Goal: Task Accomplishment & Management: Manage account settings

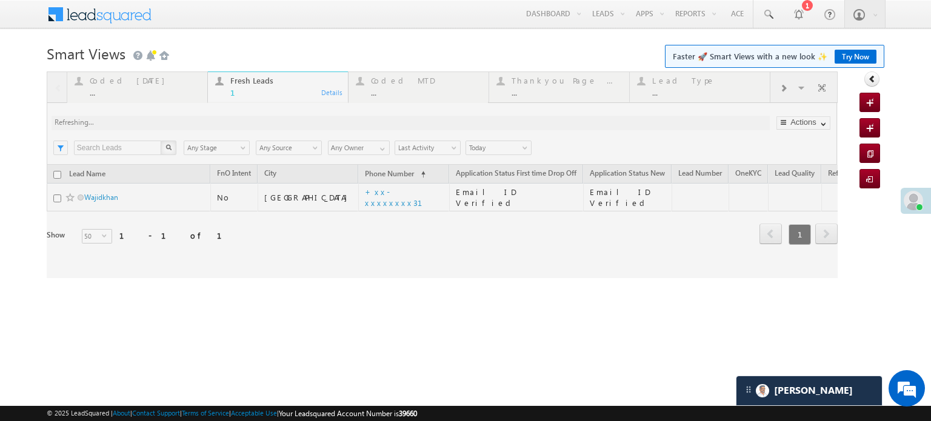
scroll to position [5839, 0]
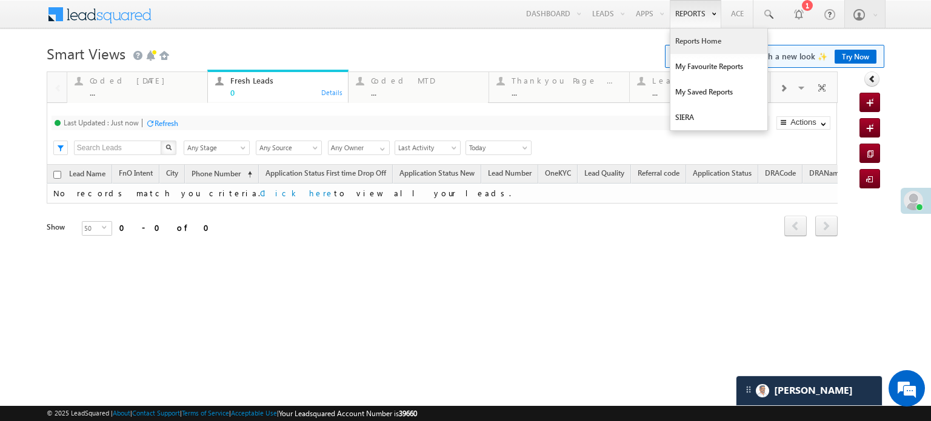
click at [686, 36] on link "Reports Home" at bounding box center [718, 40] width 97 height 25
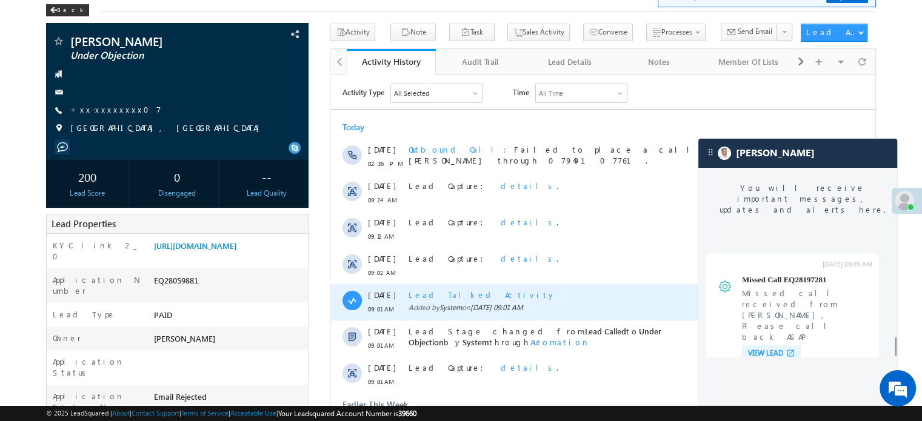
scroll to position [4765, 0]
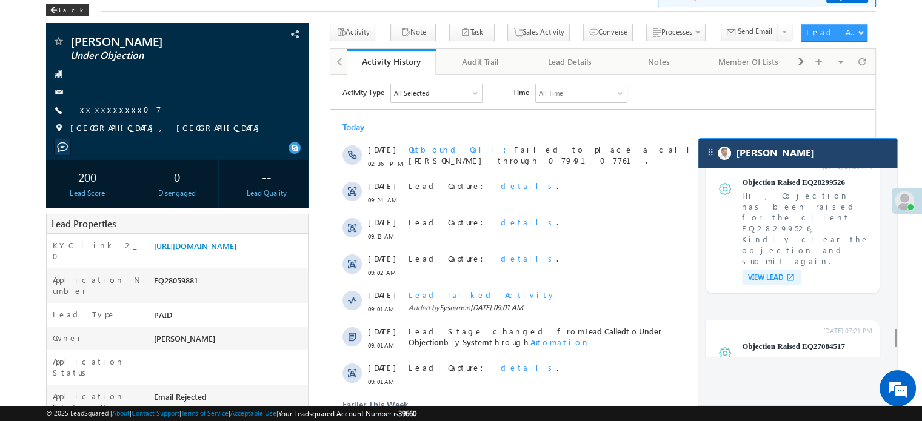
click at [806, 158] on div "[PERSON_NAME]" at bounding box center [797, 153] width 199 height 29
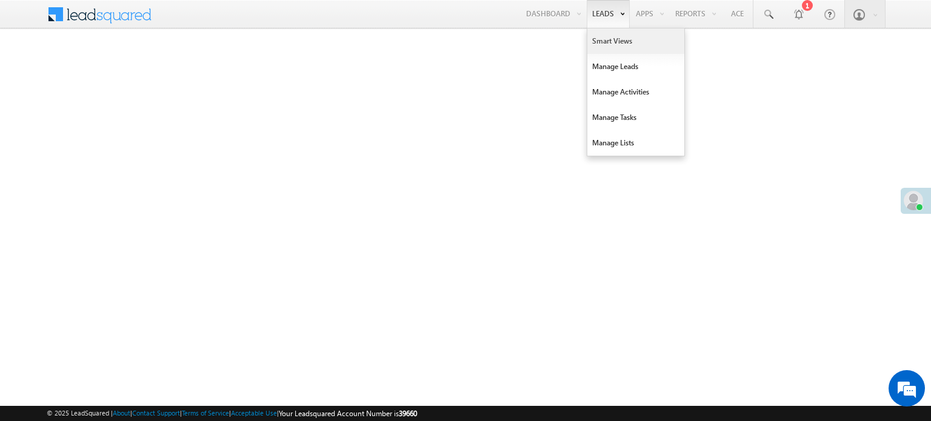
click at [592, 38] on link "Smart Views" at bounding box center [635, 40] width 97 height 25
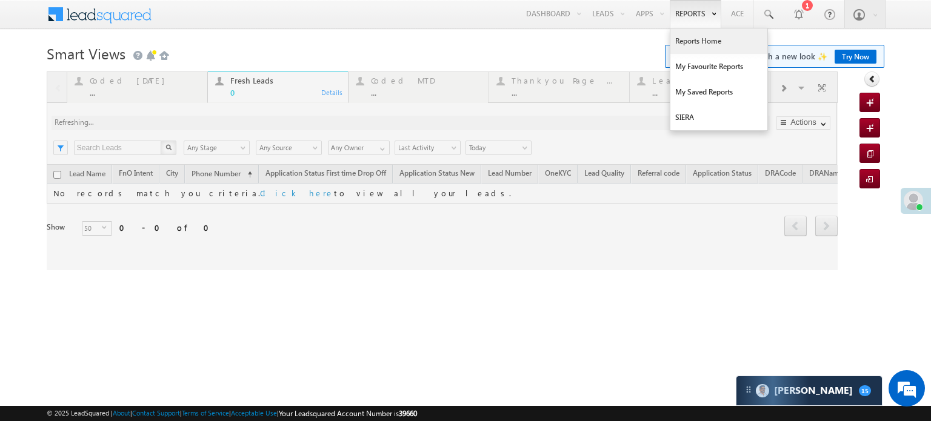
click at [693, 42] on link "Reports Home" at bounding box center [718, 40] width 97 height 25
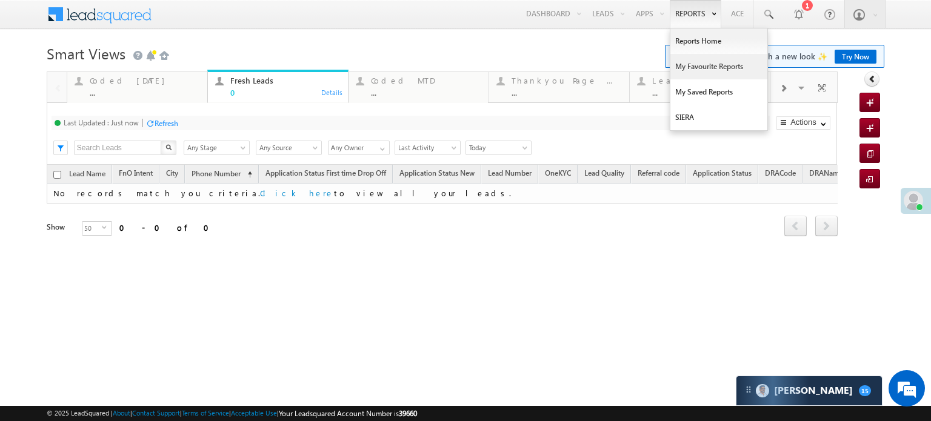
click at [698, 60] on link "My Favourite Reports" at bounding box center [718, 66] width 97 height 25
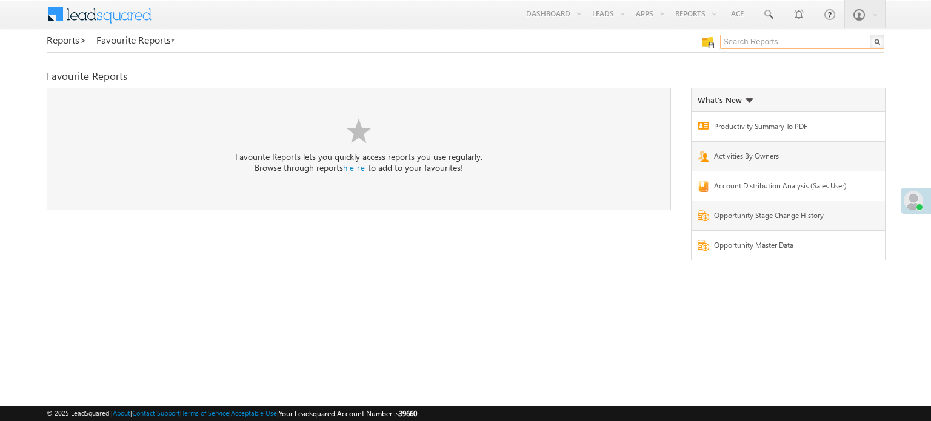
click at [762, 46] on input "text" at bounding box center [802, 42] width 164 height 15
type input "me to"
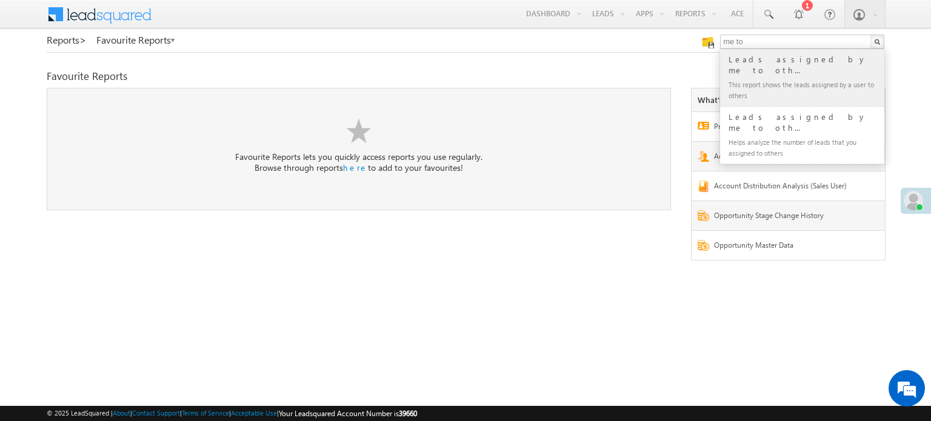
click at [765, 77] on div "This report shows the leads assigned by a user to others" at bounding box center [807, 89] width 162 height 25
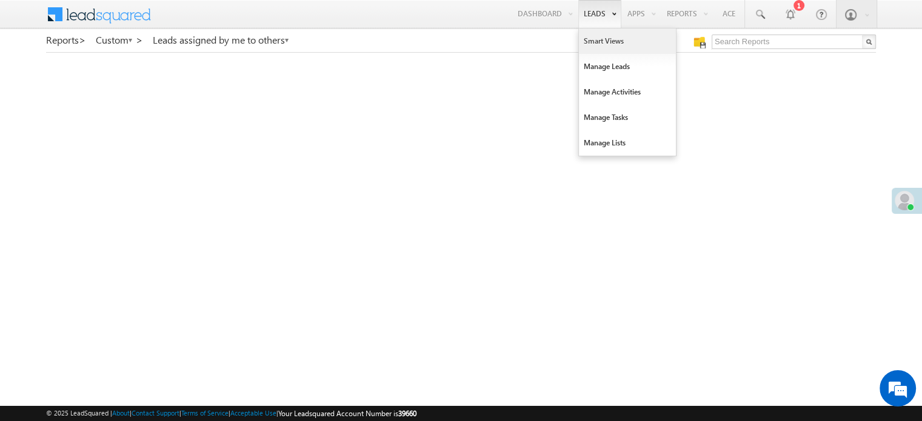
click at [590, 35] on link "Smart Views" at bounding box center [627, 40] width 97 height 25
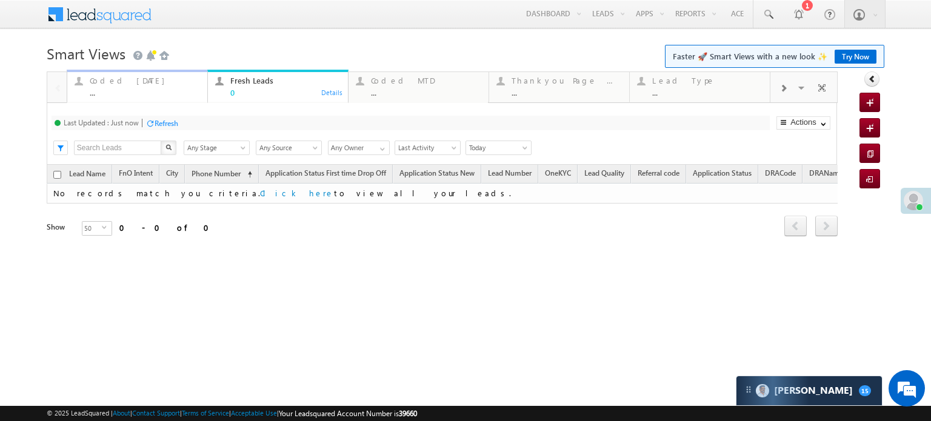
click at [144, 85] on div "Coded Today" at bounding box center [145, 81] width 110 height 10
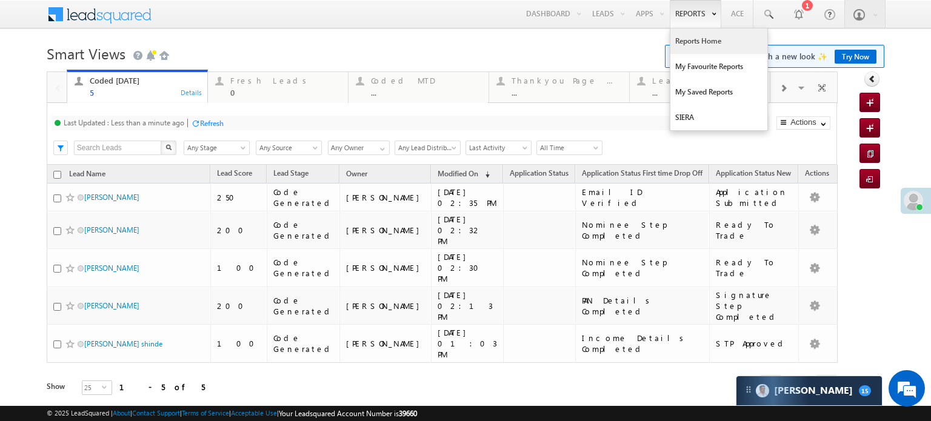
click at [696, 41] on link "Reports Home" at bounding box center [718, 40] width 97 height 25
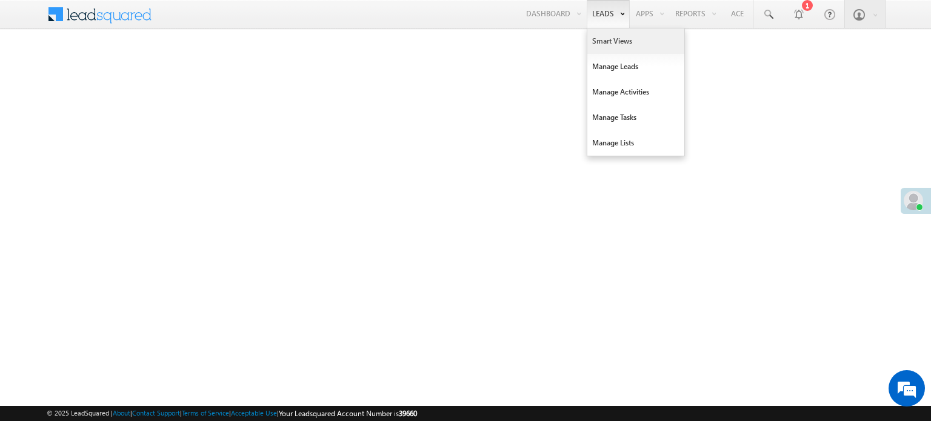
click at [592, 39] on link "Smart Views" at bounding box center [635, 40] width 97 height 25
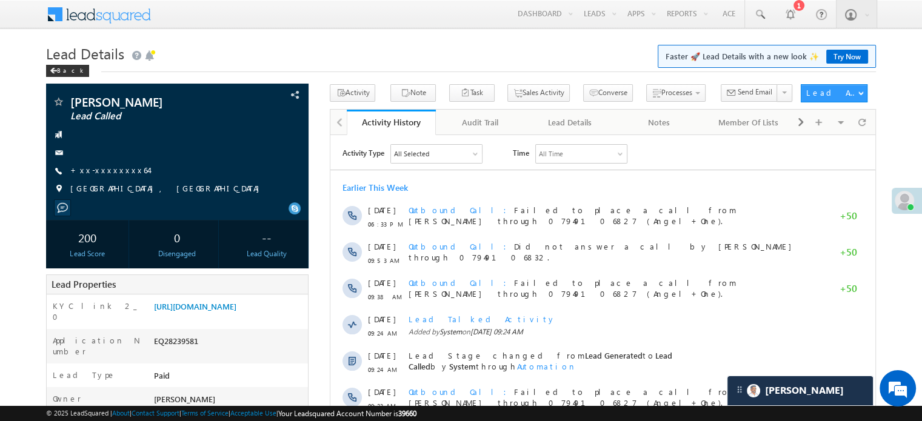
scroll to position [6003, 0]
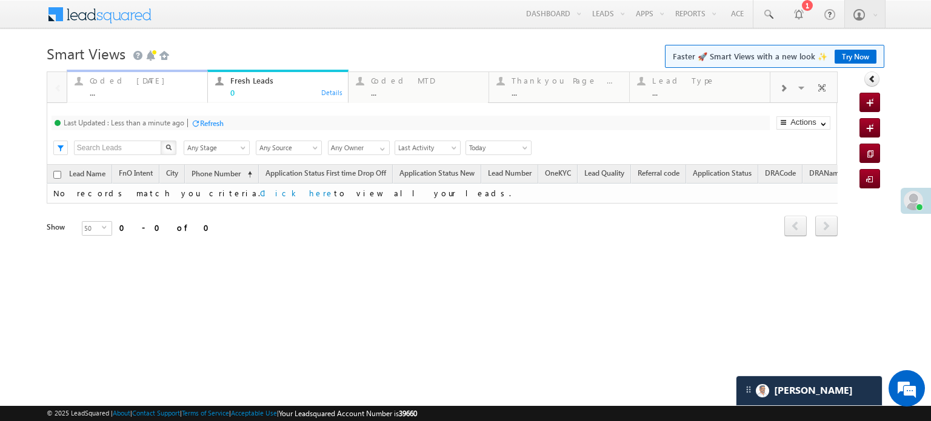
click at [126, 87] on div "Coded Today ..." at bounding box center [145, 85] width 110 height 24
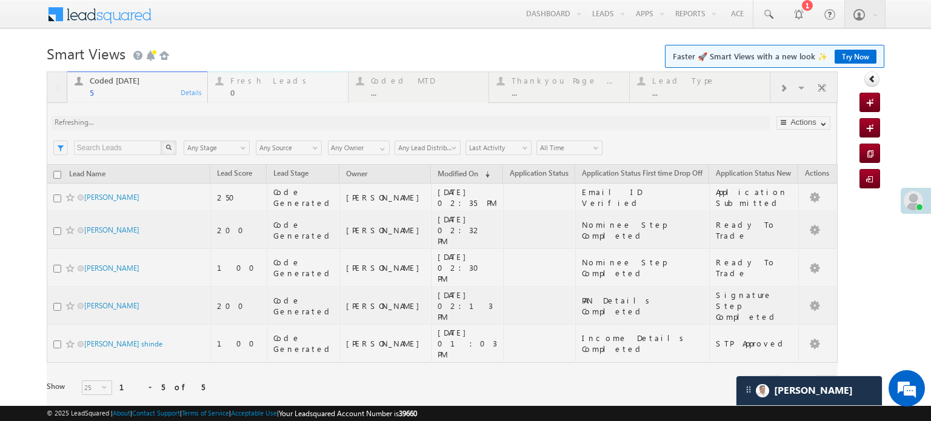
click at [244, 82] on div "Fresh Leads" at bounding box center [285, 81] width 110 height 10
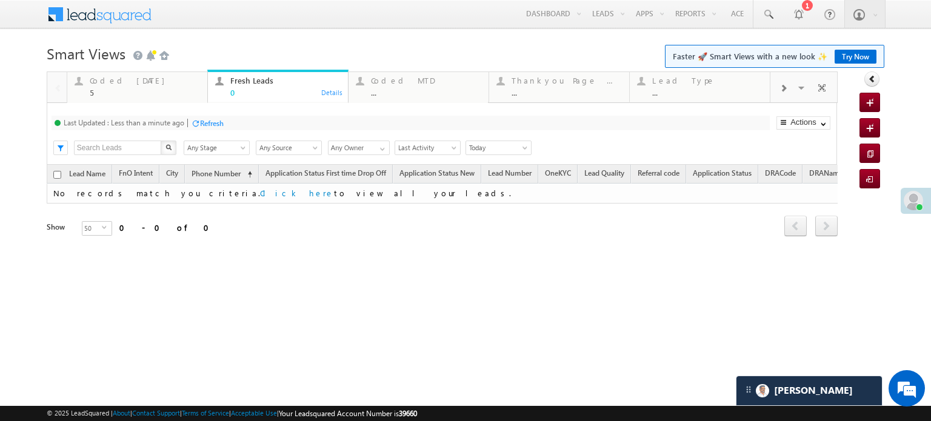
click at [222, 121] on div "Refresh" at bounding box center [212, 123] width 24 height 9
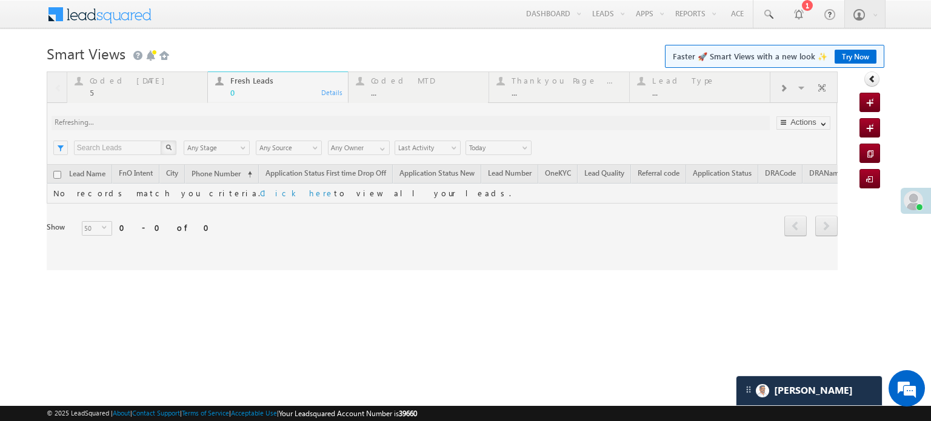
click at [216, 123] on div at bounding box center [442, 171] width 791 height 199
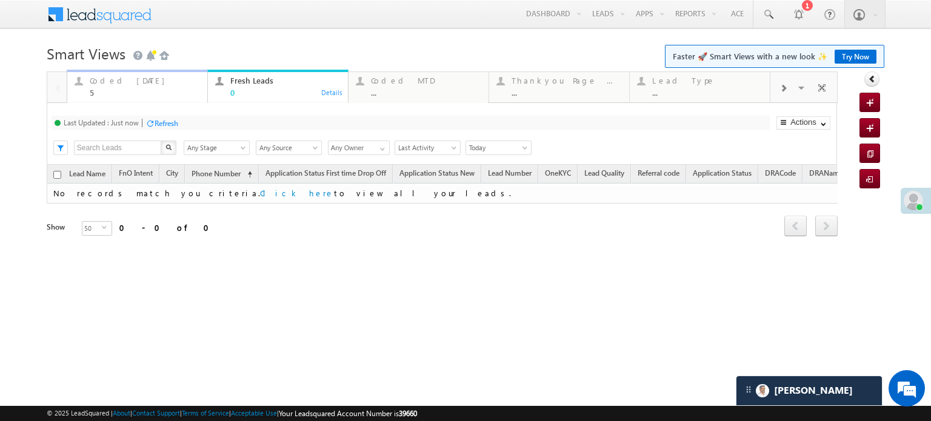
click at [108, 88] on div "5" at bounding box center [145, 92] width 110 height 9
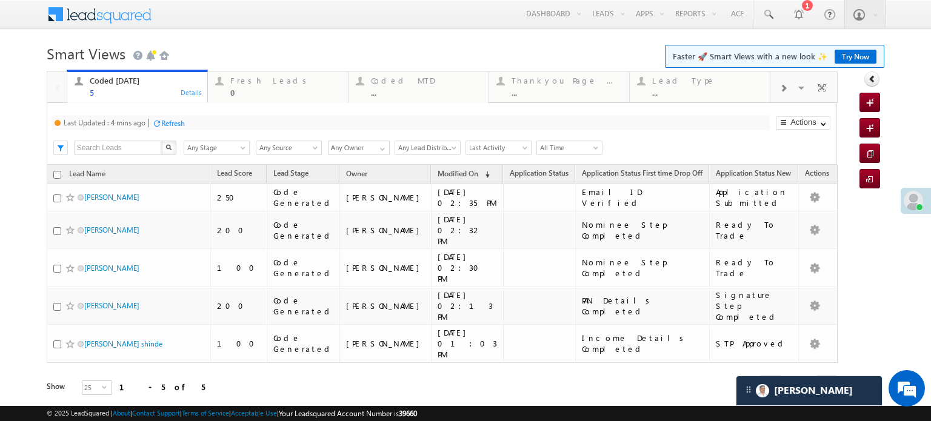
click at [172, 123] on div "Refresh" at bounding box center [173, 123] width 24 height 9
click at [256, 77] on div "Fresh Leads" at bounding box center [285, 81] width 110 height 10
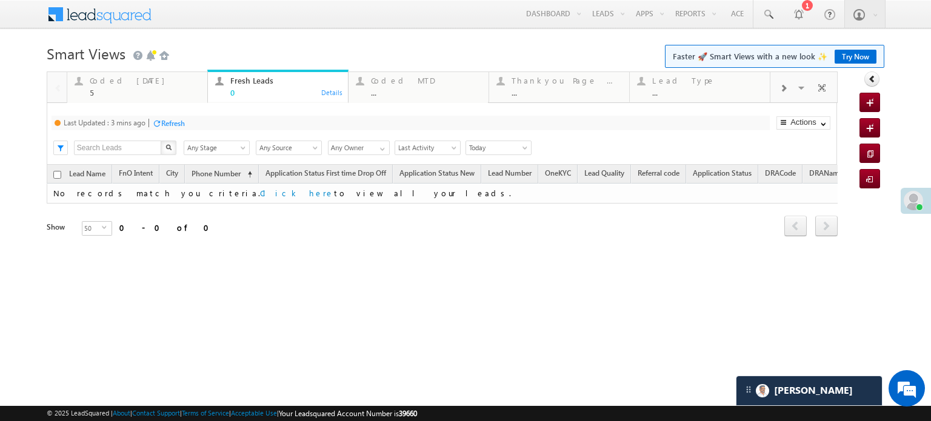
click at [173, 115] on div "Last Updated : 3 mins ago Refresh Refreshing... Search X Lead Stage Any Stage A…" at bounding box center [442, 134] width 790 height 62
click at [171, 117] on div "Refresh" at bounding box center [168, 123] width 33 height 12
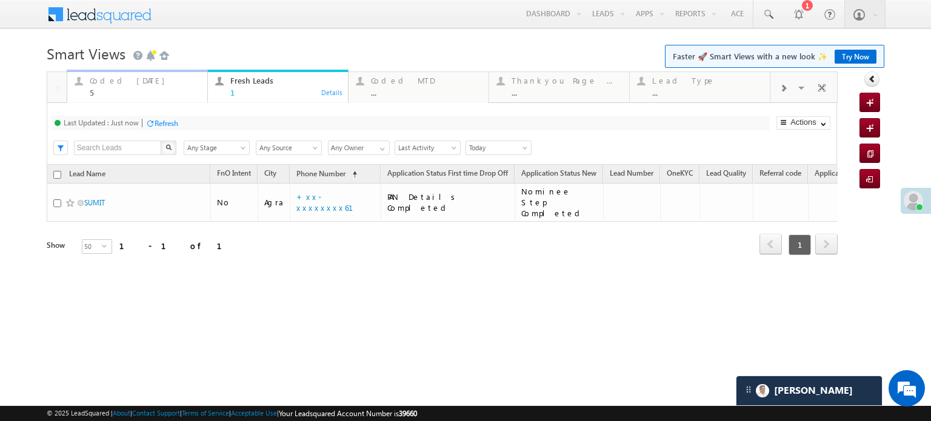
click at [104, 87] on div "Coded Today 5" at bounding box center [145, 85] width 110 height 24
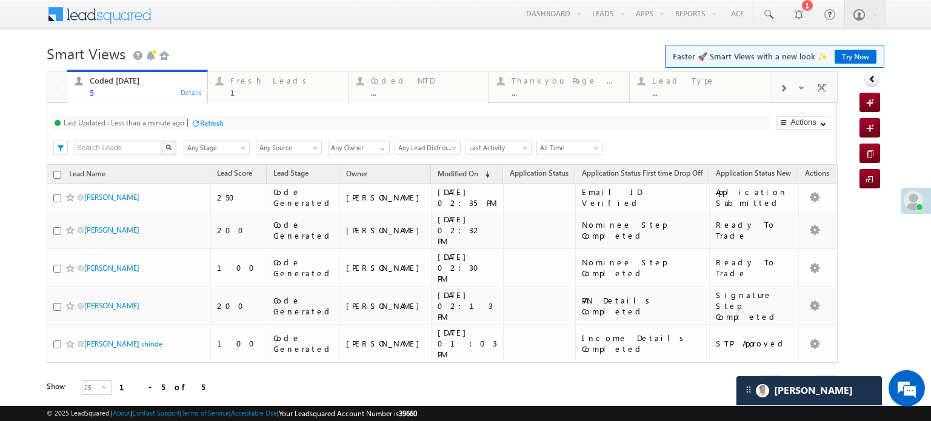
click at [204, 124] on div "Refresh" at bounding box center [212, 123] width 24 height 9
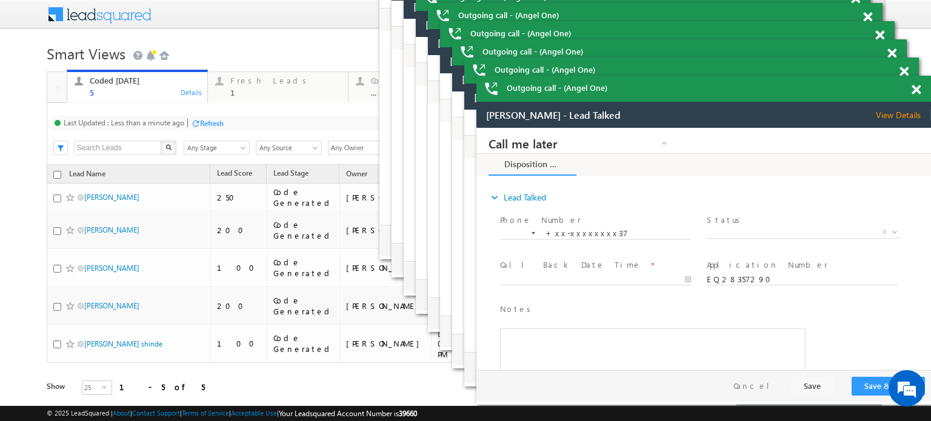
click at [916, 88] on span at bounding box center [915, 90] width 9 height 10
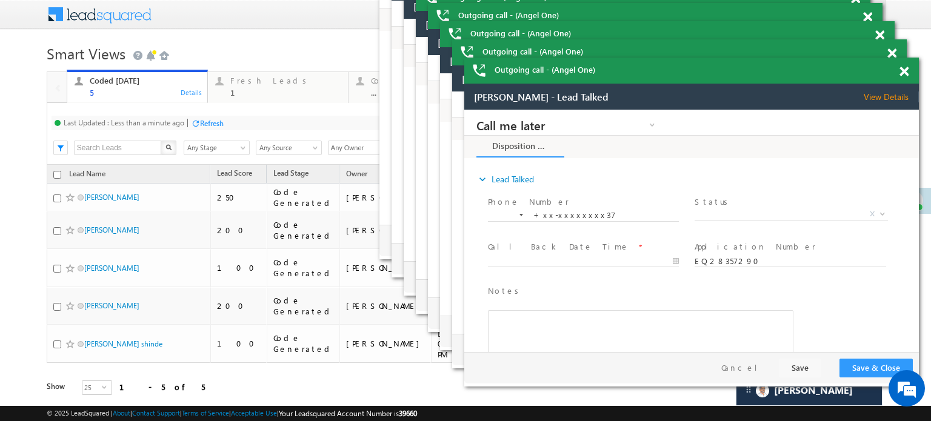
click at [904, 84] on html "Rahul Dangwal - Lead Talked View Details Change Lead View Details Change Opport…" at bounding box center [691, 235] width 454 height 303
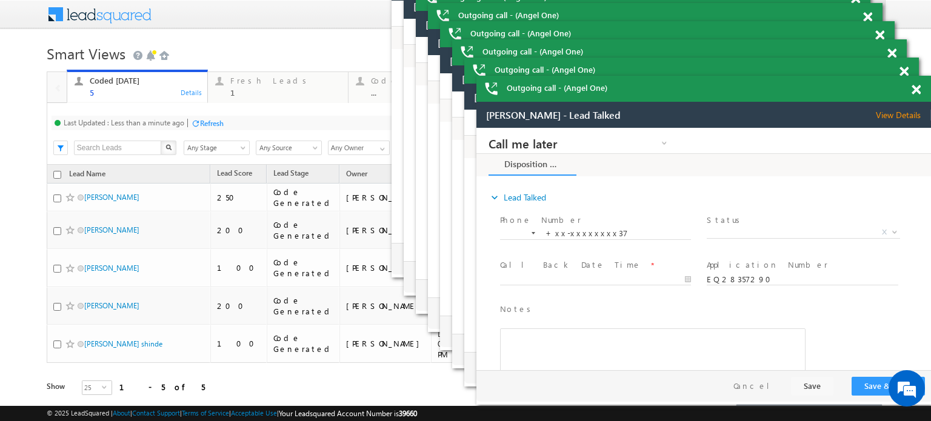
click at [879, 31] on span at bounding box center [879, 35] width 9 height 10
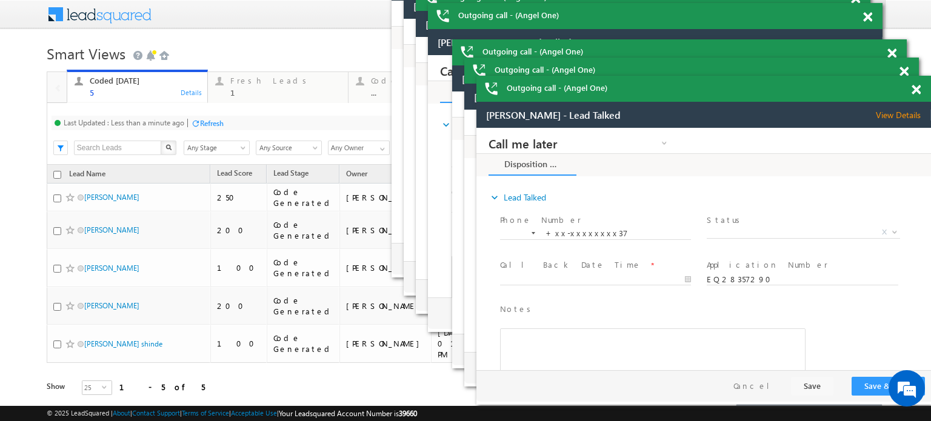
click at [868, 15] on span at bounding box center [867, 17] width 9 height 10
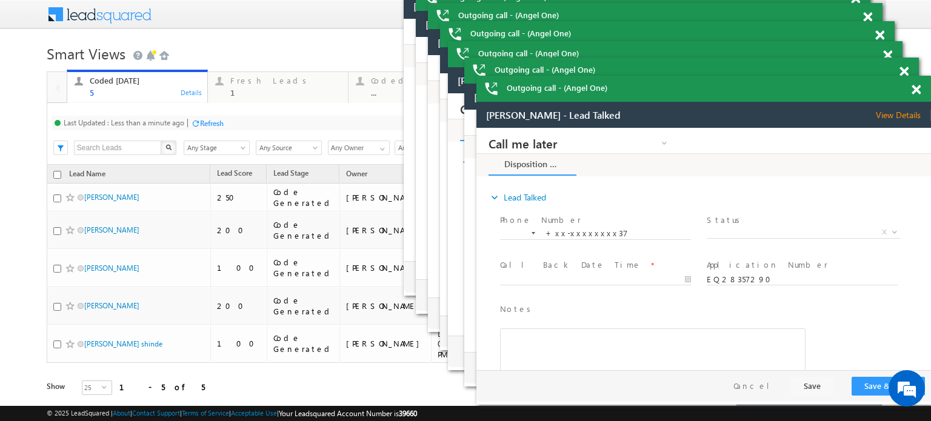
click at [891, 50] on span at bounding box center [887, 55] width 9 height 10
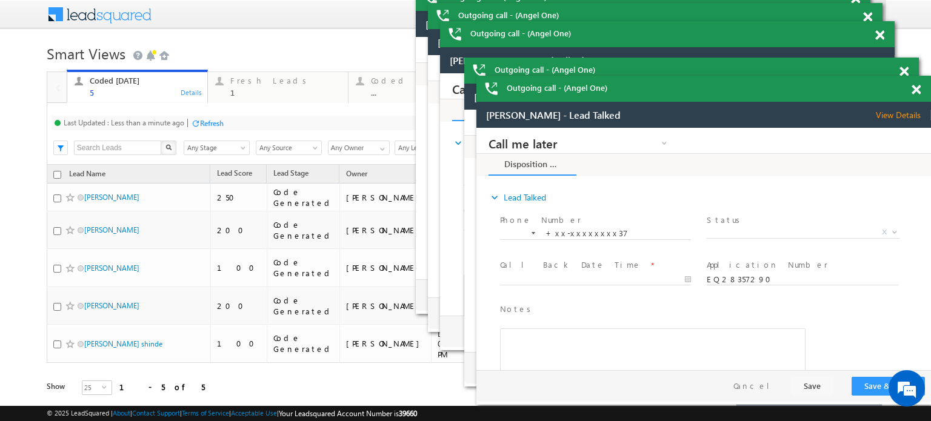
click at [884, 38] on span at bounding box center [879, 35] width 9 height 10
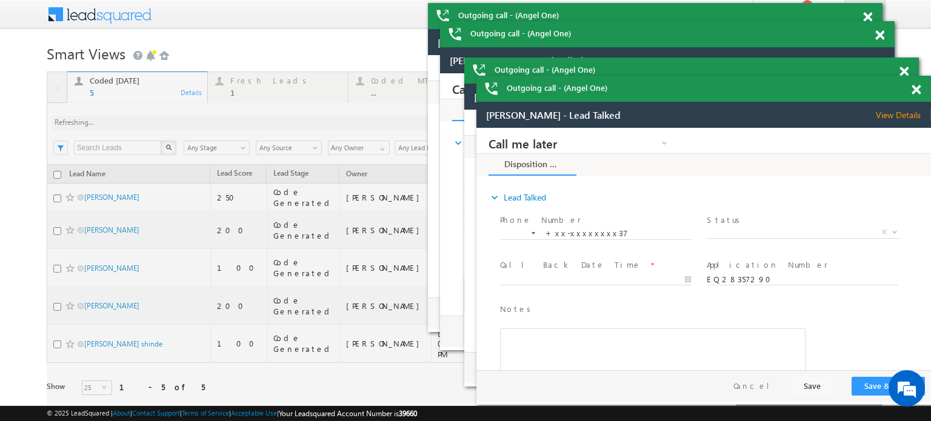
click at [906, 70] on span at bounding box center [903, 72] width 9 height 10
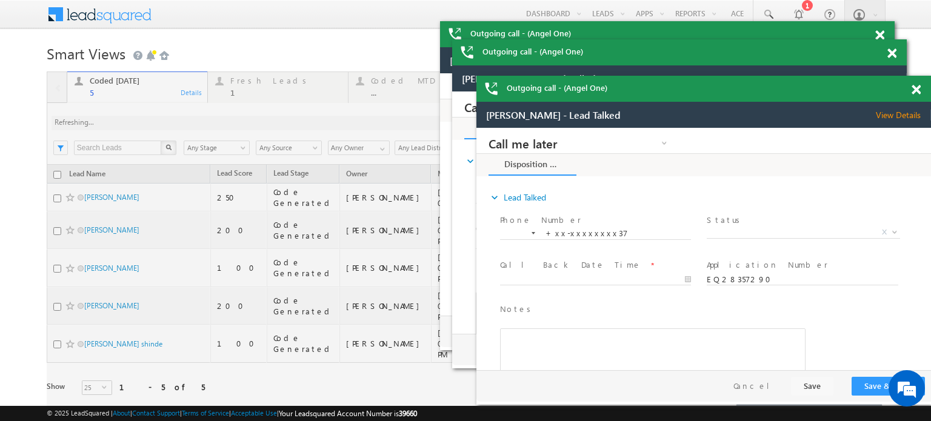
click at [913, 92] on span at bounding box center [915, 90] width 9 height 10
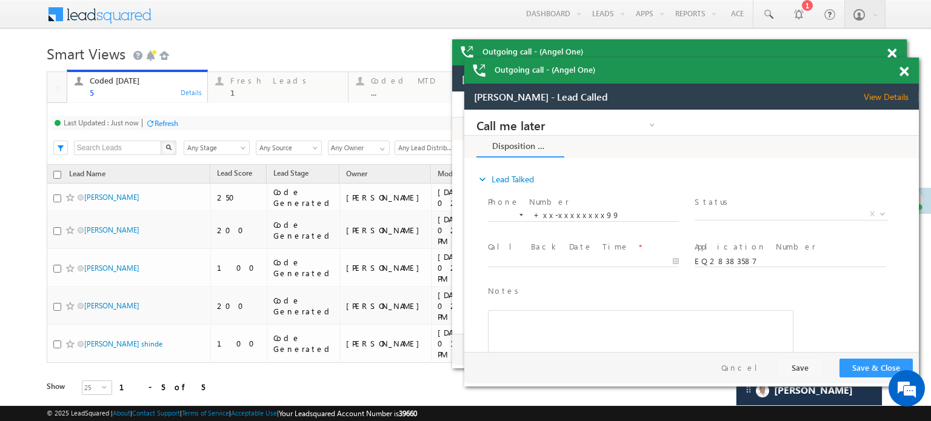
click at [902, 73] on span at bounding box center [903, 72] width 9 height 10
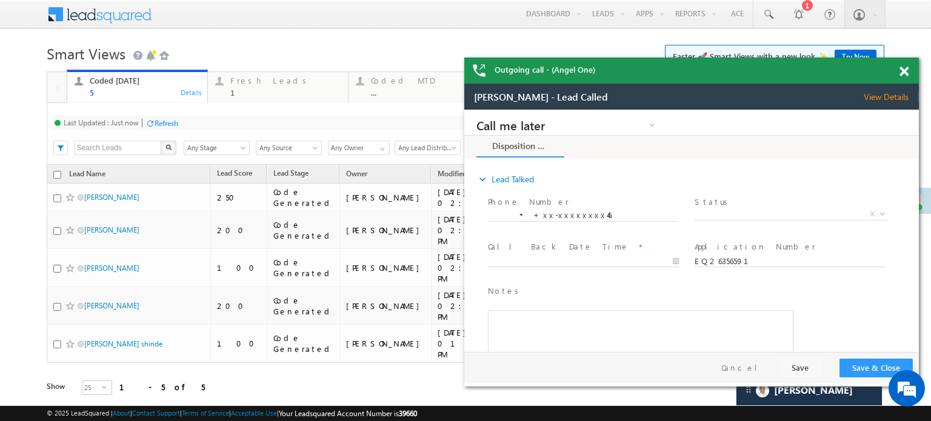
click at [902, 73] on span at bounding box center [903, 72] width 9 height 10
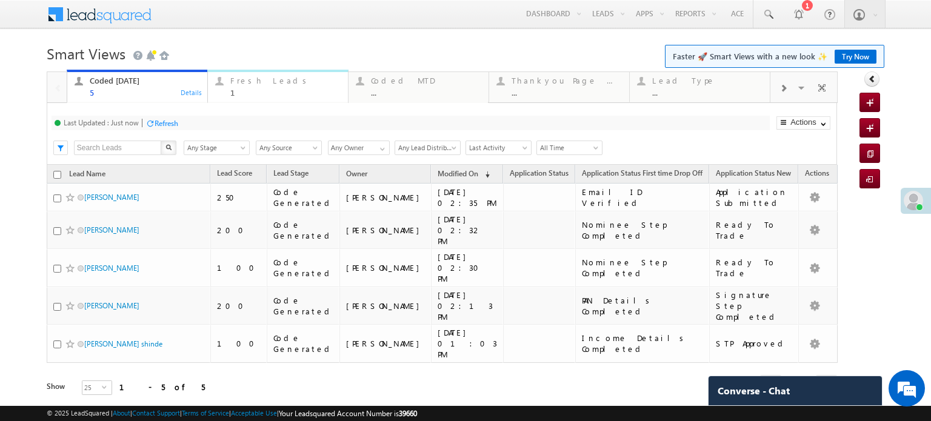
click at [255, 82] on div "Fresh Leads" at bounding box center [285, 81] width 110 height 10
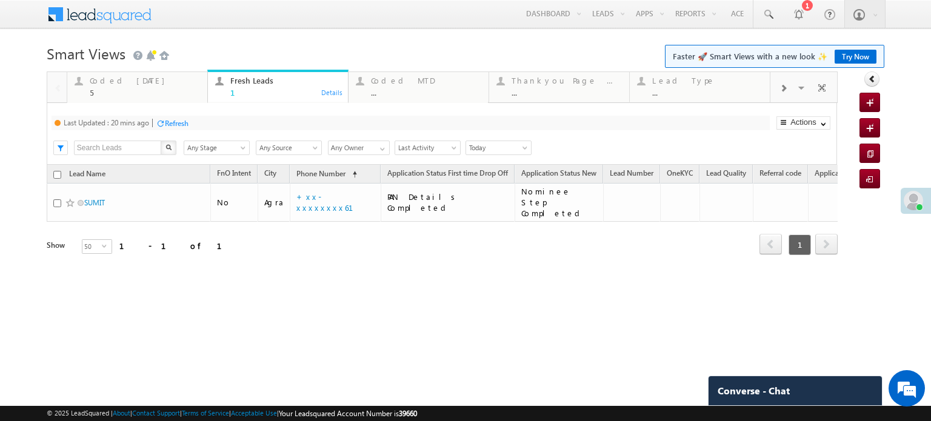
click at [185, 118] on div "Refresh" at bounding box center [172, 123] width 33 height 12
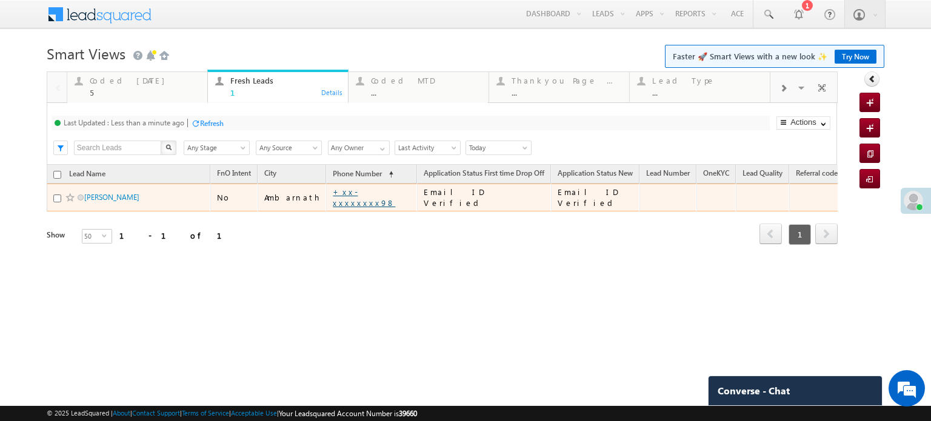
click at [352, 200] on link "+xx-xxxxxxxx98" at bounding box center [364, 197] width 62 height 21
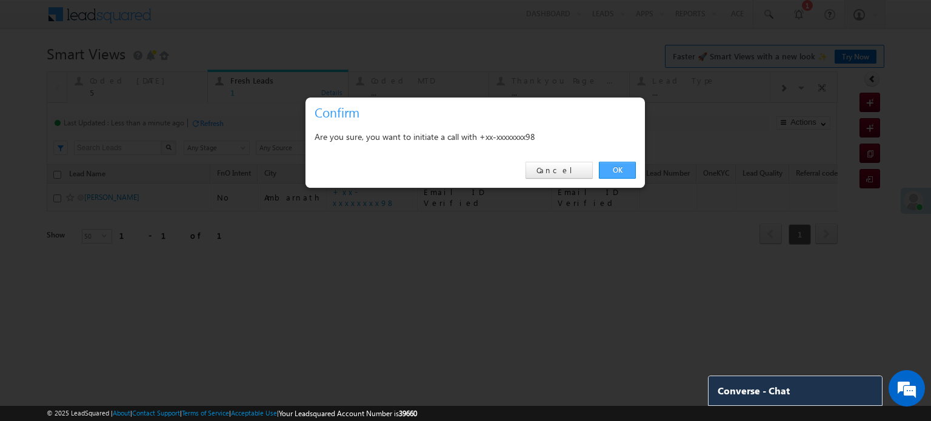
click at [613, 172] on link "OK" at bounding box center [617, 170] width 37 height 17
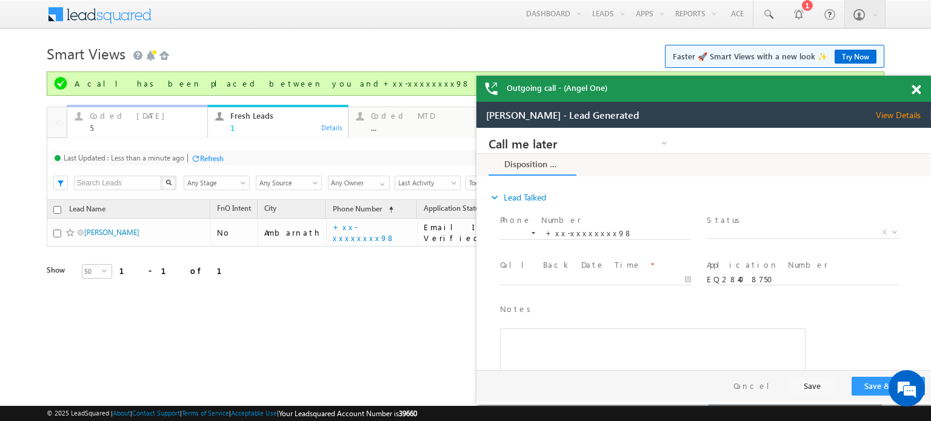
click at [143, 124] on div "5" at bounding box center [145, 127] width 110 height 9
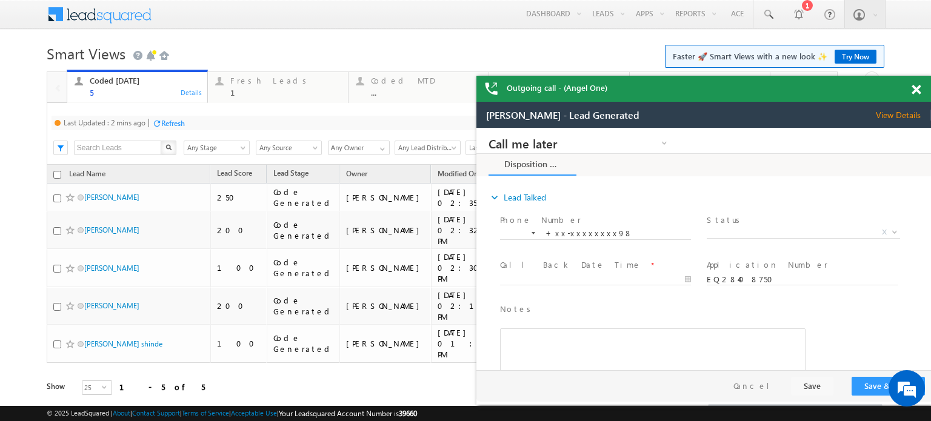
click at [180, 128] on div "Refresh" at bounding box center [168, 123] width 33 height 12
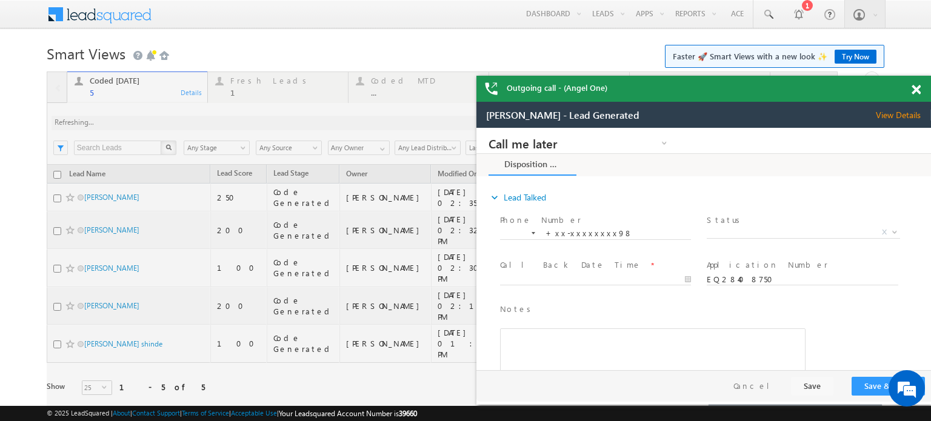
click at [911, 94] on span at bounding box center [915, 90] width 9 height 10
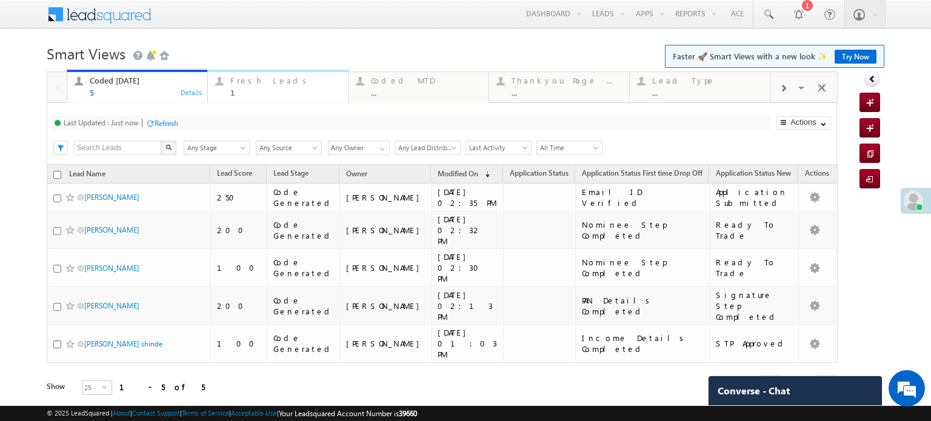
click at [259, 86] on div "Fresh Leads 1" at bounding box center [285, 85] width 110 height 24
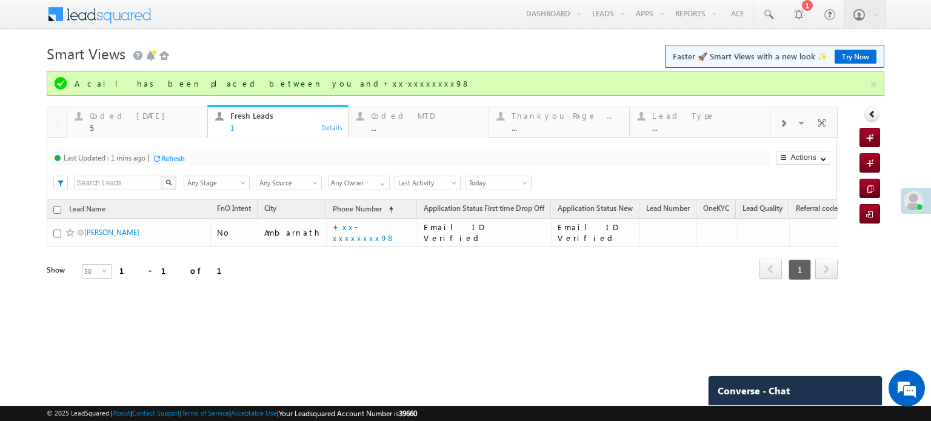
click at [171, 158] on div "Refresh" at bounding box center [173, 158] width 24 height 9
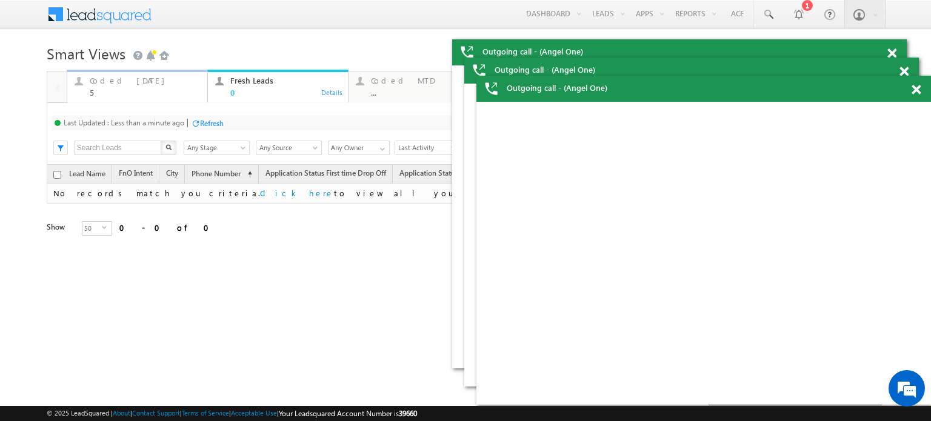
drag, startPoint x: 182, startPoint y: 123, endPoint x: 130, endPoint y: 86, distance: 63.9
click at [130, 86] on div "Coded Today 5" at bounding box center [145, 85] width 110 height 24
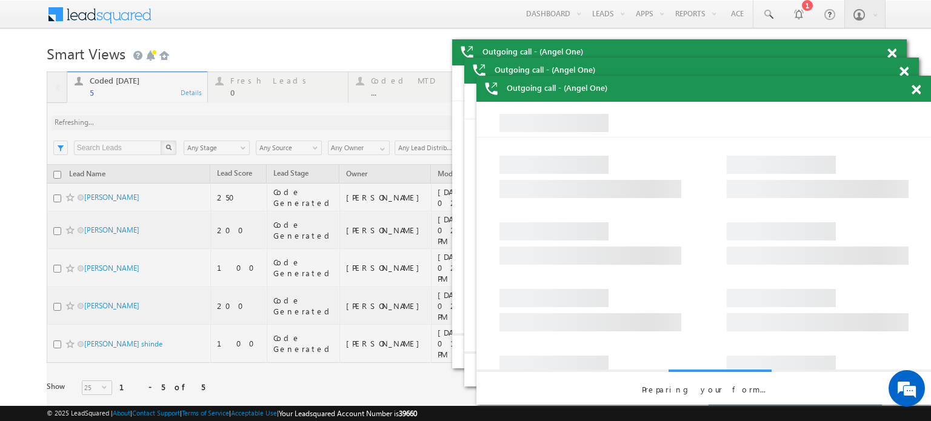
click at [917, 92] on span at bounding box center [915, 90] width 9 height 10
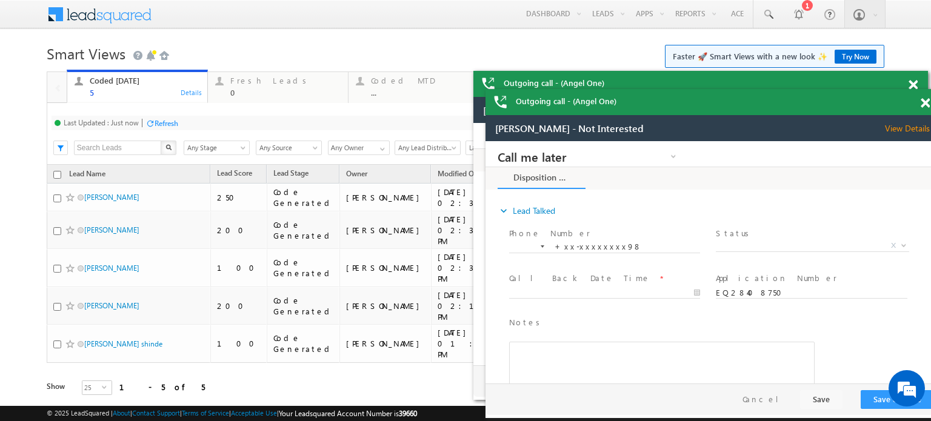
click at [922, 0] on html "Outgoing call - (Angel One) Outgoing call - (Angel One) Menu Priya Rathore priy…" at bounding box center [465, 0] width 931 height 0
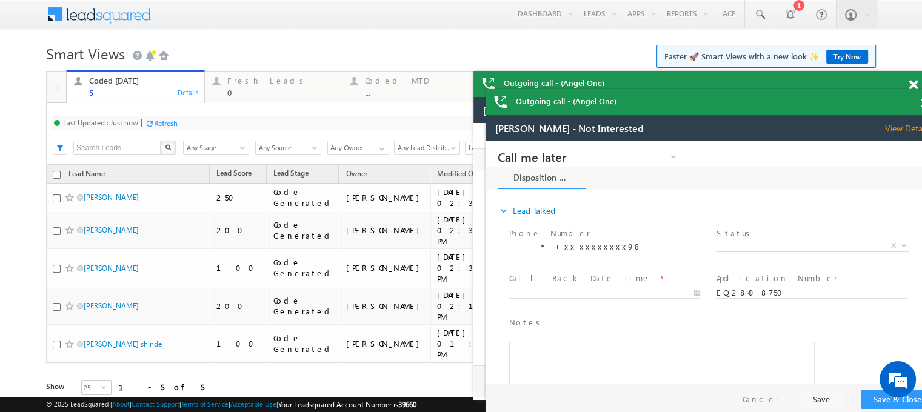
click at [922, 0] on html "Outgoing call - (Angel One) Outgoing call - (Angel One) Menu Priya Rathore priy…" at bounding box center [461, 0] width 922 height 0
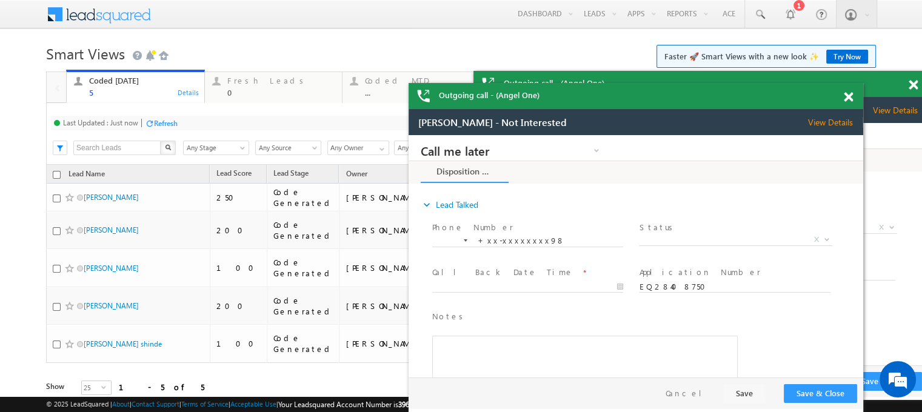
drag, startPoint x: 816, startPoint y: 102, endPoint x: 739, endPoint y: 104, distance: 77.0
click at [739, 104] on div "Outgoing call - (Angel One)" at bounding box center [635, 96] width 454 height 26
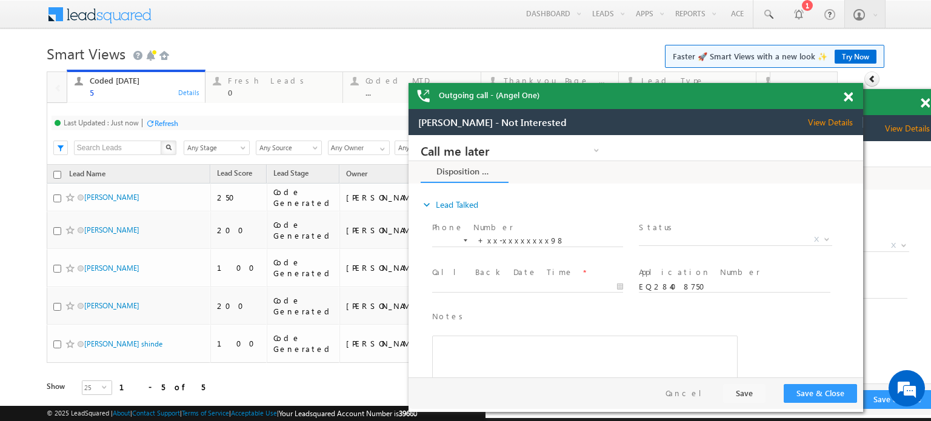
click at [848, 94] on span at bounding box center [848, 97] width 9 height 10
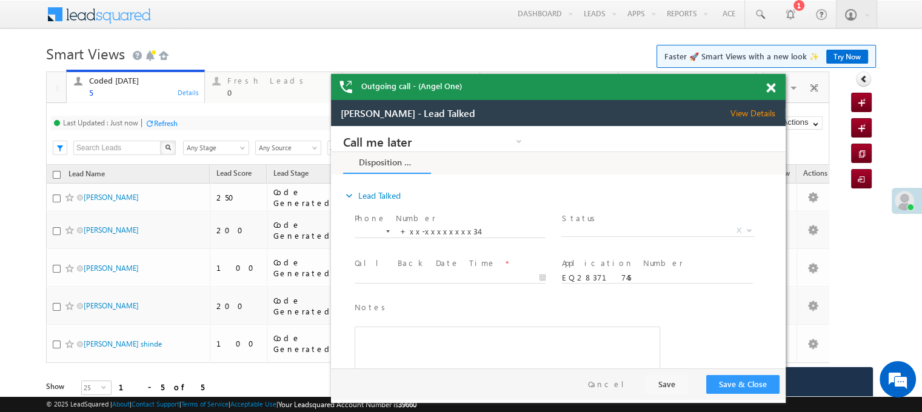
drag, startPoint x: 904, startPoint y: 108, endPoint x: 699, endPoint y: 89, distance: 206.3
click at [699, 89] on div "Outgoing call - (Angel One)" at bounding box center [558, 87] width 454 height 26
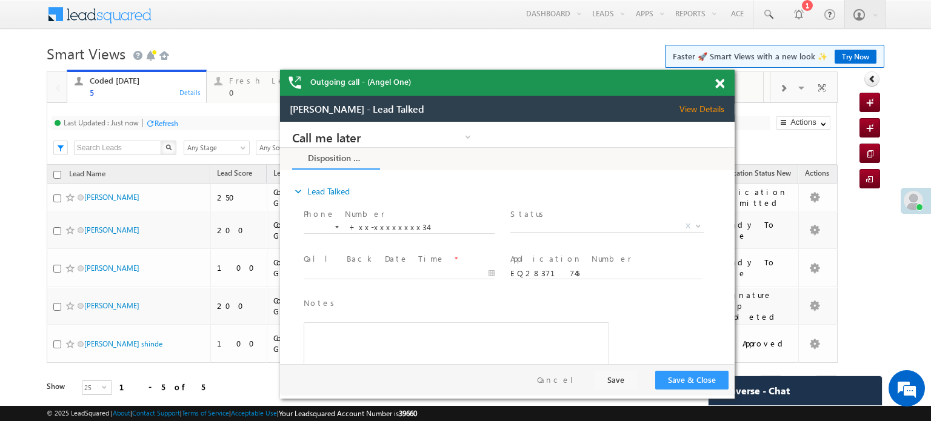
click at [721, 88] on span at bounding box center [719, 84] width 9 height 10
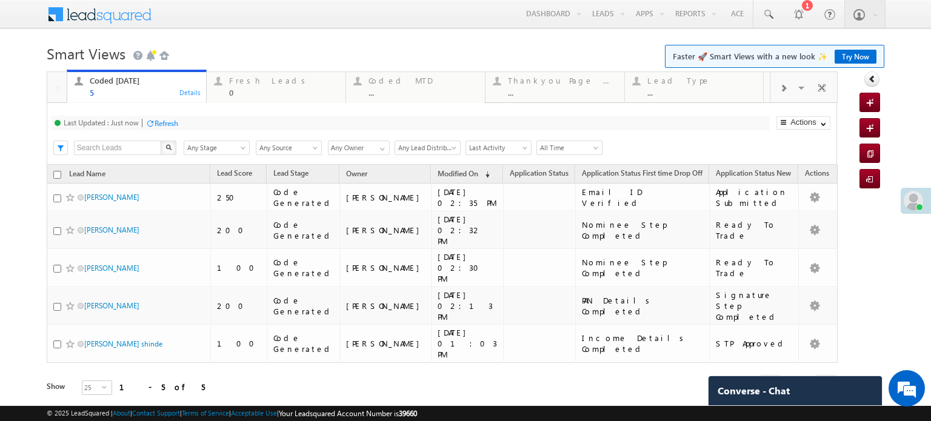
click at [250, 45] on h1 "Smart Views Getting Started Faster 🚀 Smart Views with a new look ✨ Try Now" at bounding box center [465, 53] width 837 height 24
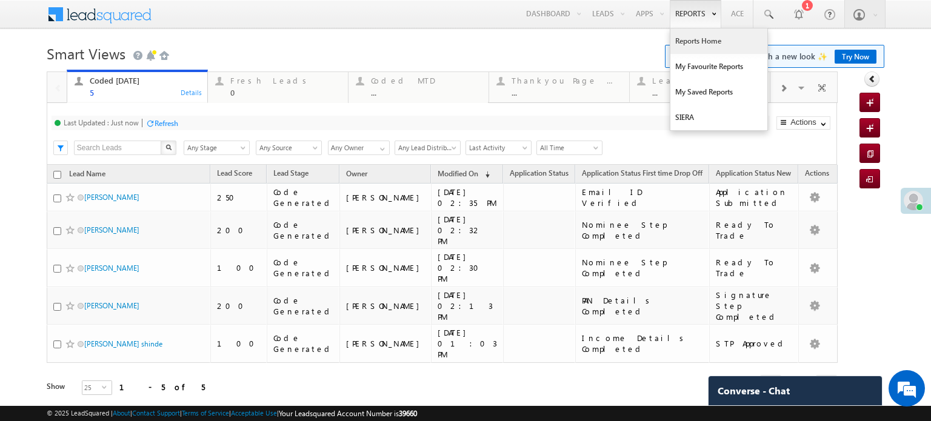
click at [694, 43] on link "Reports Home" at bounding box center [718, 40] width 97 height 25
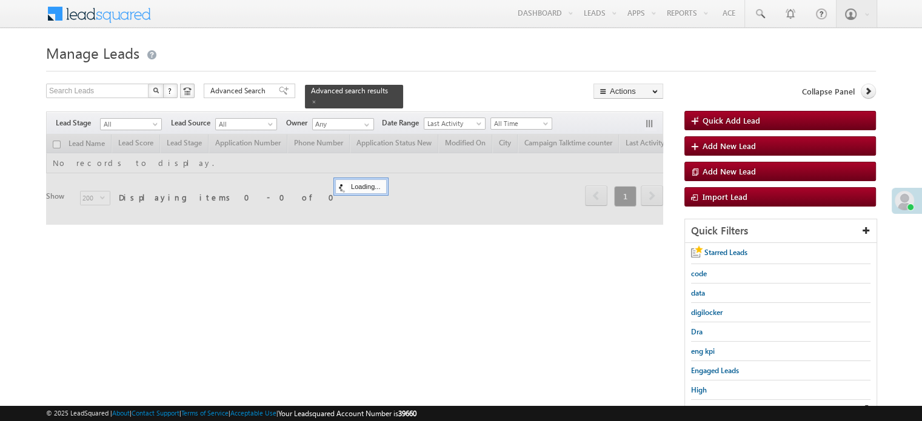
scroll to position [42, 0]
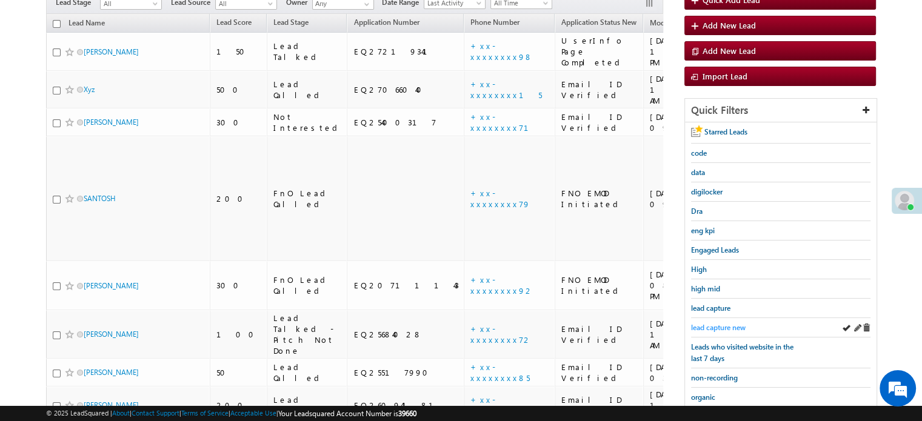
click at [708, 323] on span "lead capture new" at bounding box center [718, 327] width 55 height 9
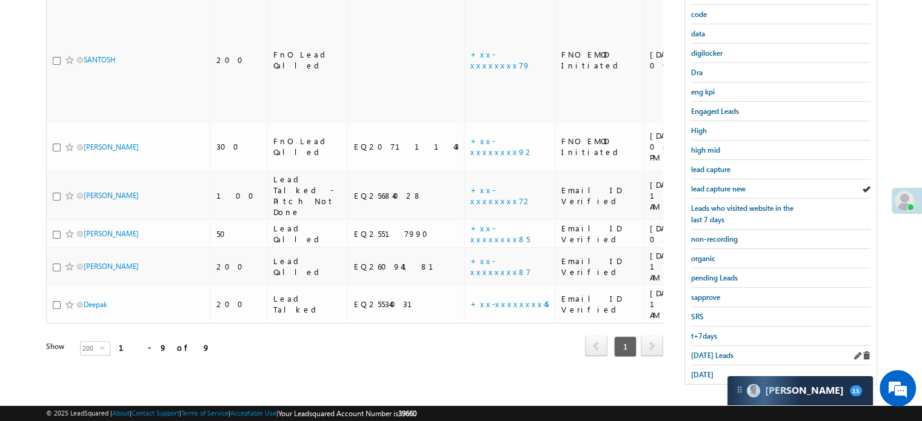
scroll to position [5783, 0]
click at [703, 346] on div "Today's Leads" at bounding box center [780, 355] width 179 height 19
click at [702, 351] on span "Today's Leads" at bounding box center [712, 355] width 42 height 9
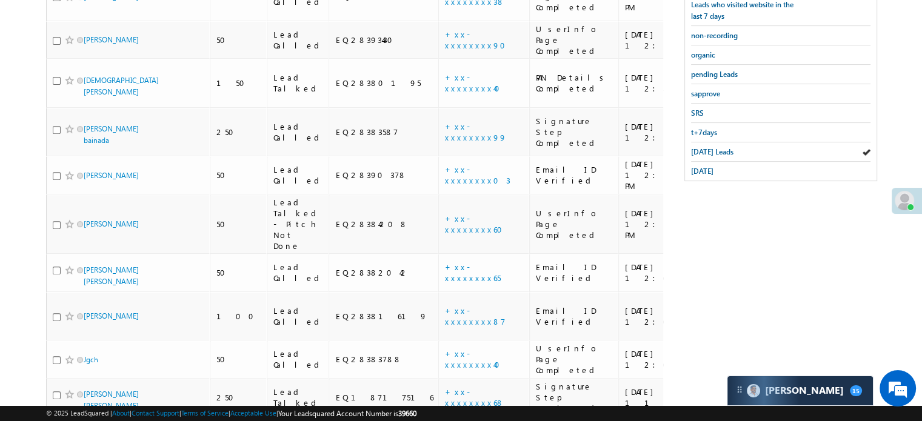
scroll to position [337, 0]
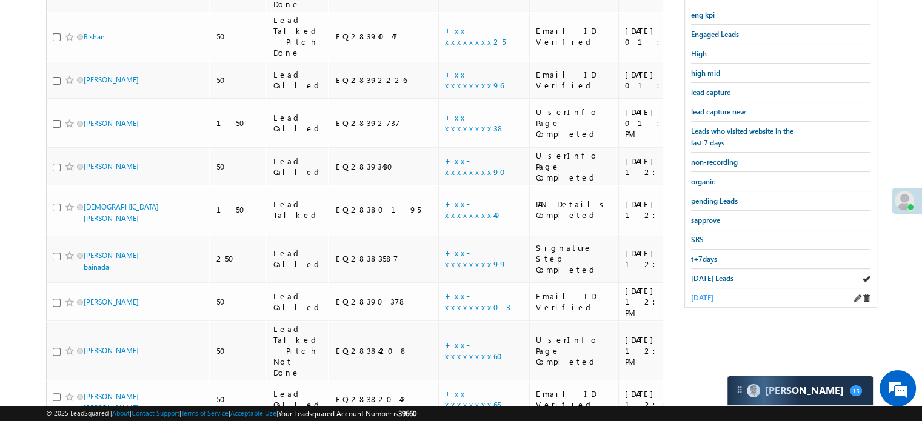
click at [698, 293] on span "yesterday" at bounding box center [702, 297] width 22 height 9
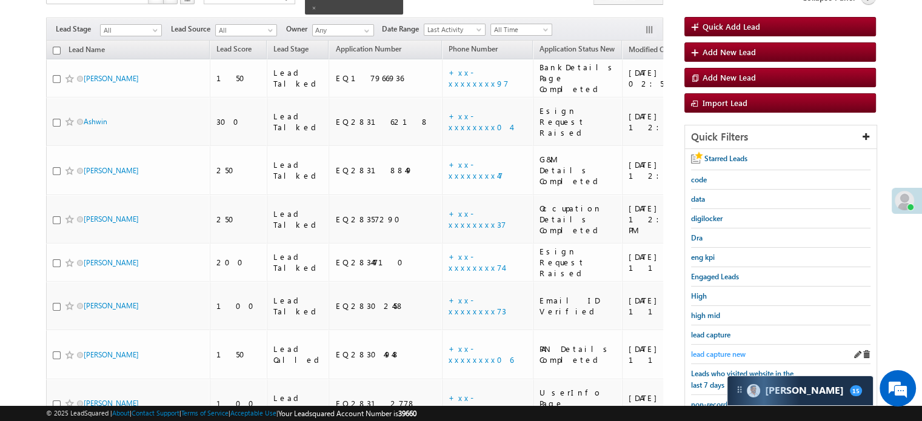
scroll to position [95, 0]
click at [696, 350] on span "lead capture new" at bounding box center [718, 354] width 55 height 9
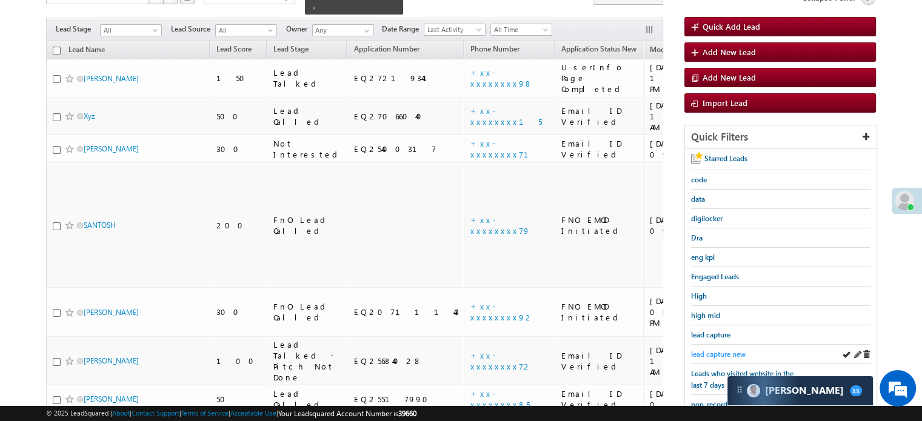
click at [699, 350] on span "lead capture new" at bounding box center [718, 354] width 55 height 9
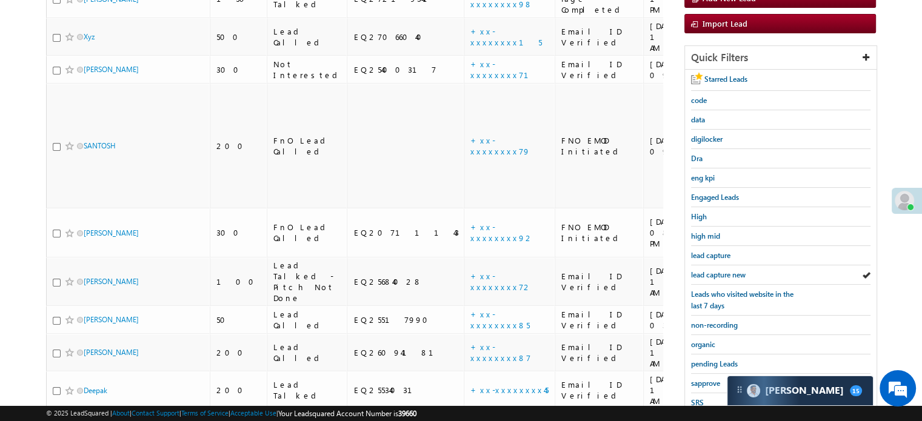
scroll to position [260, 0]
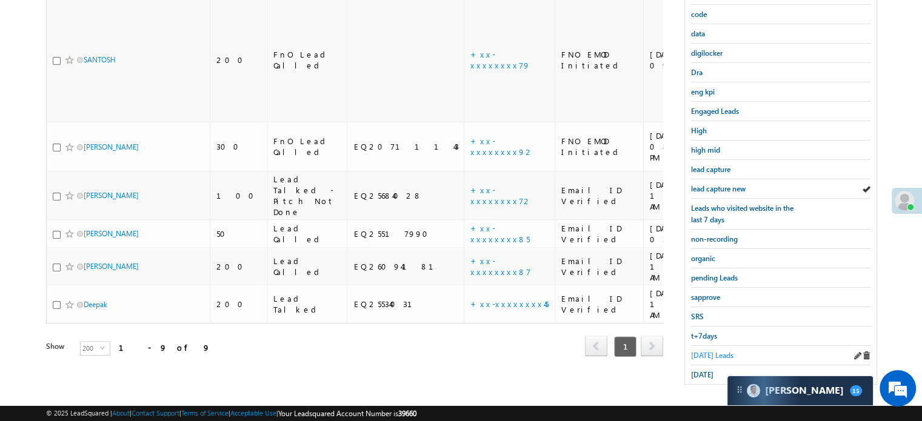
click at [695, 351] on span "Today's Leads" at bounding box center [712, 355] width 42 height 9
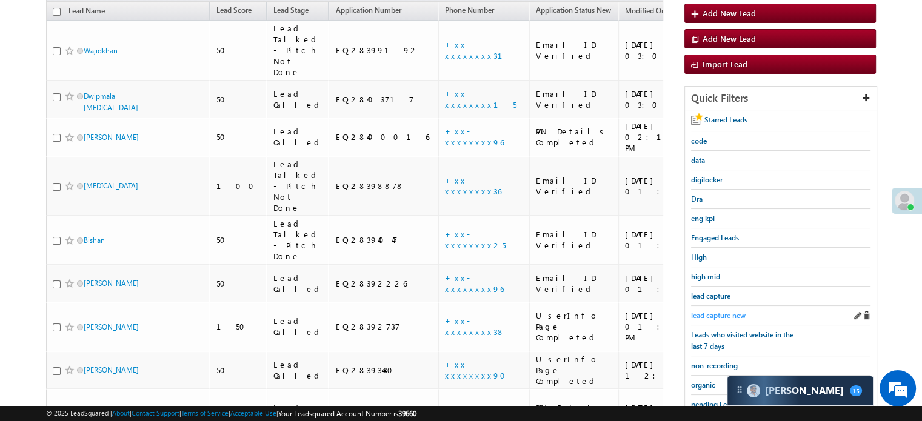
scroll to position [139, 0]
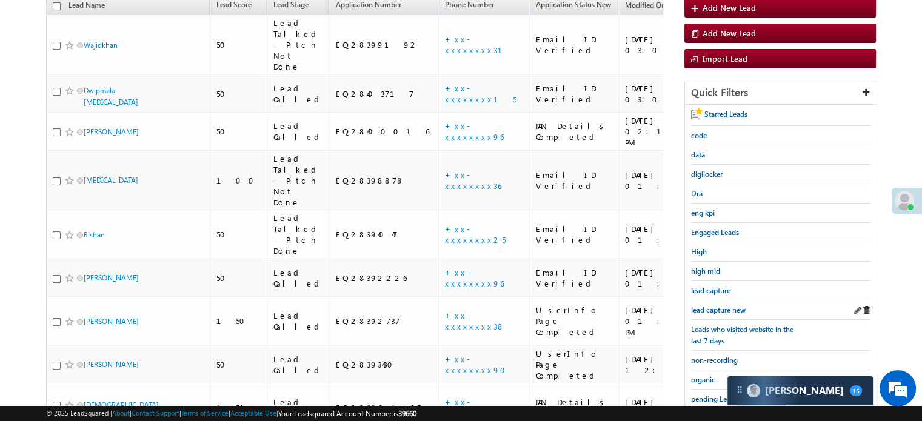
click at [713, 301] on div "lead capture new" at bounding box center [780, 310] width 179 height 19
click at [712, 304] on link "lead capture new" at bounding box center [718, 310] width 55 height 12
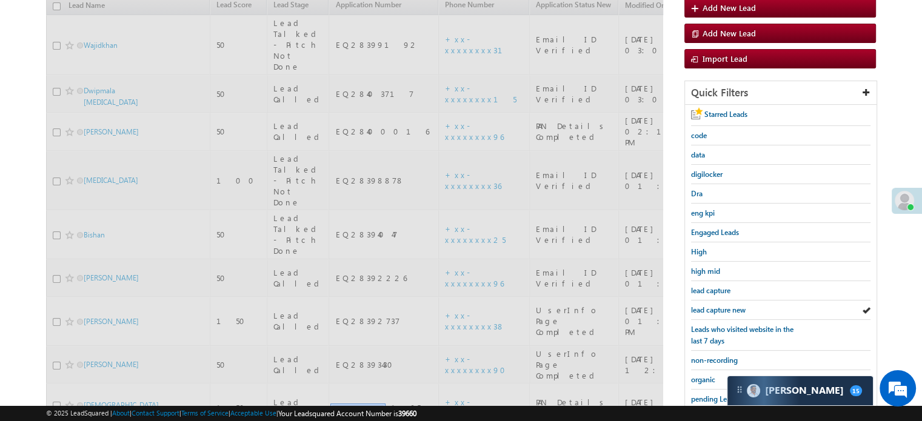
click at [712, 305] on span "lead capture new" at bounding box center [718, 309] width 55 height 9
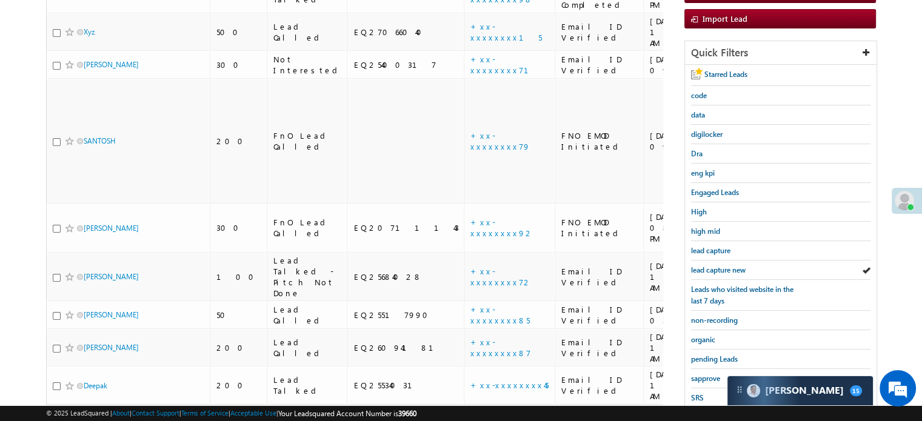
scroll to position [199, 0]
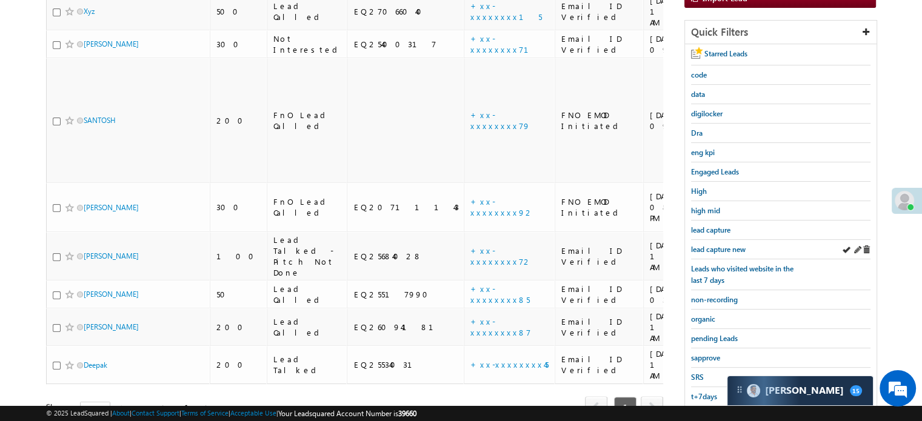
click at [729, 240] on div "lead capture new" at bounding box center [780, 249] width 179 height 19
click at [720, 246] on span "lead capture new" at bounding box center [718, 249] width 55 height 9
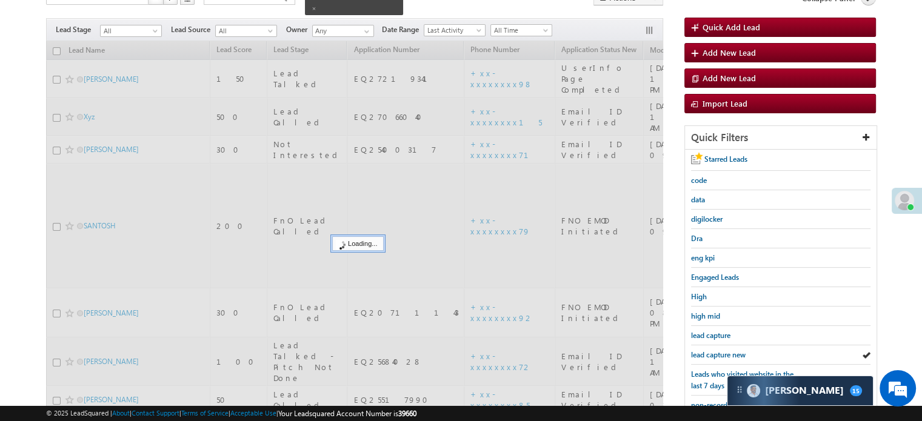
scroll to position [0, 0]
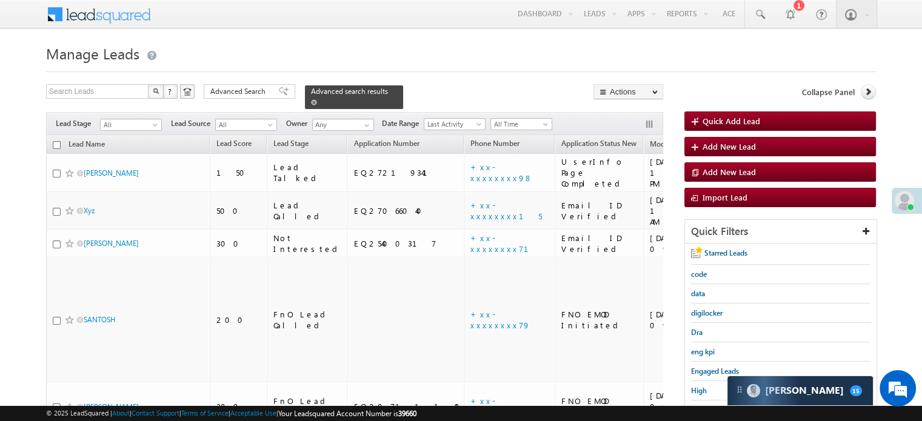
click at [317, 99] on span at bounding box center [314, 102] width 6 height 6
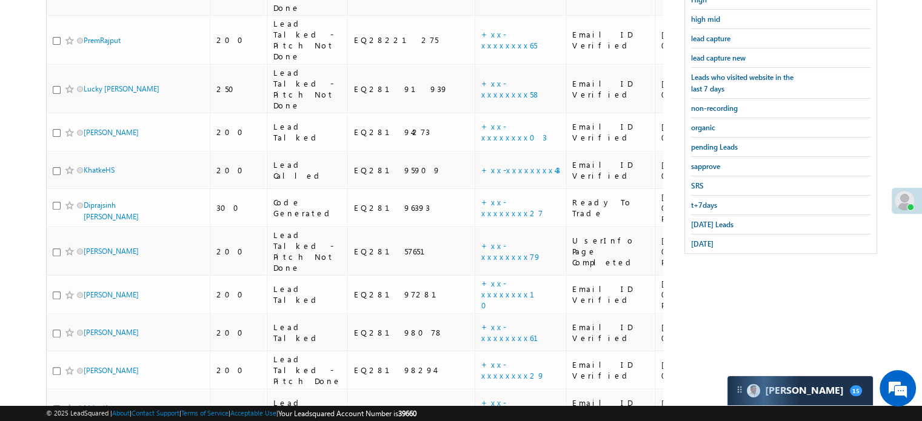
scroll to position [909, 0]
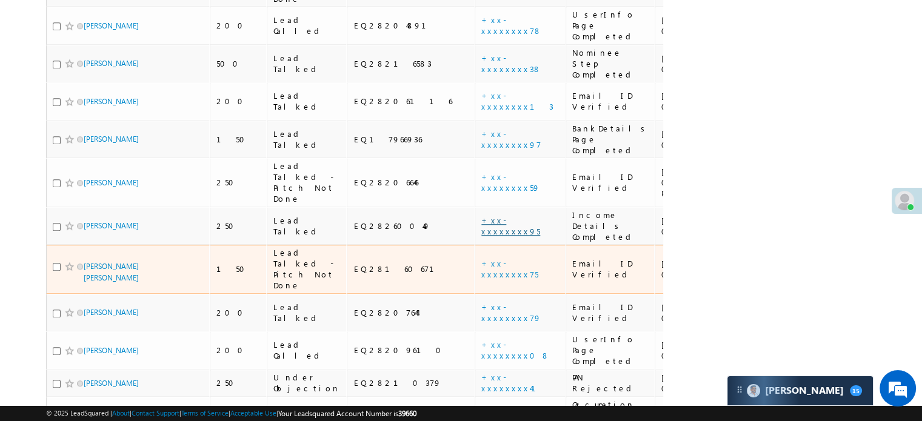
click at [481, 215] on link "+xx-xxxxxxxx95" at bounding box center [510, 225] width 59 height 21
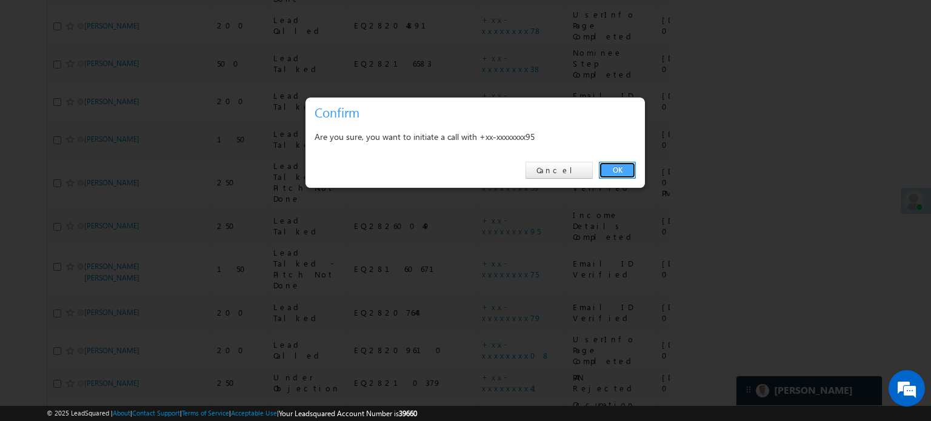
click at [630, 165] on link "OK" at bounding box center [617, 170] width 37 height 17
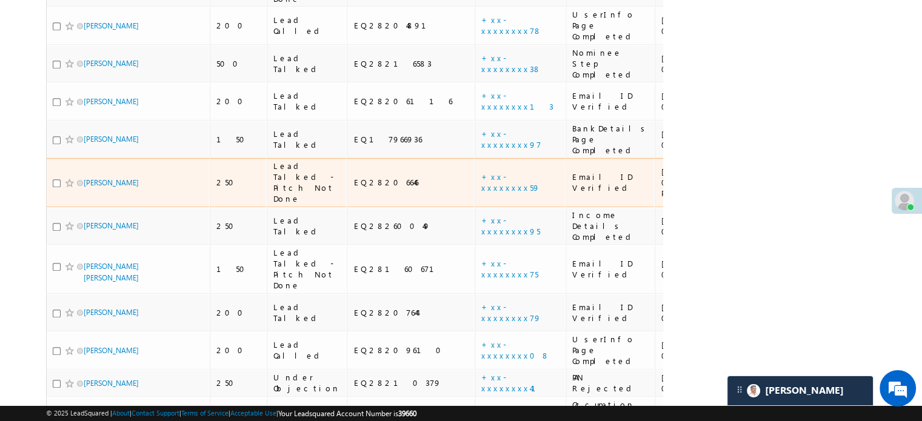
click at [654, 167] on td "09/05/25 02:51 PM" at bounding box center [696, 182] width 85 height 49
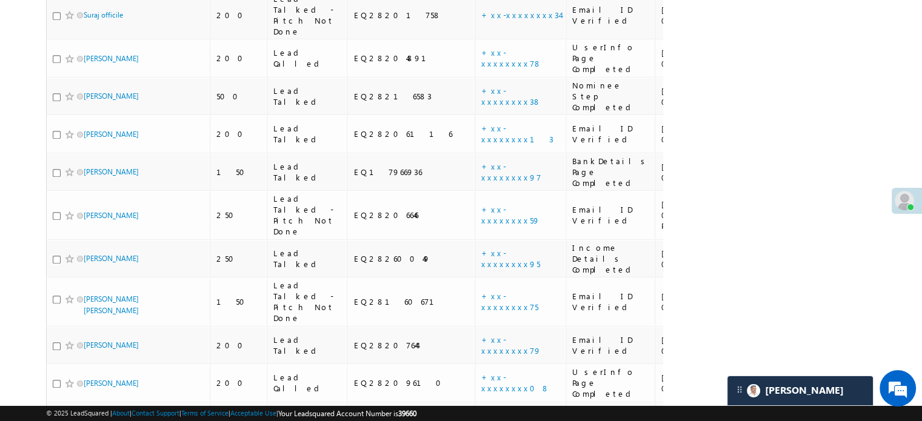
scroll to position [335, 0]
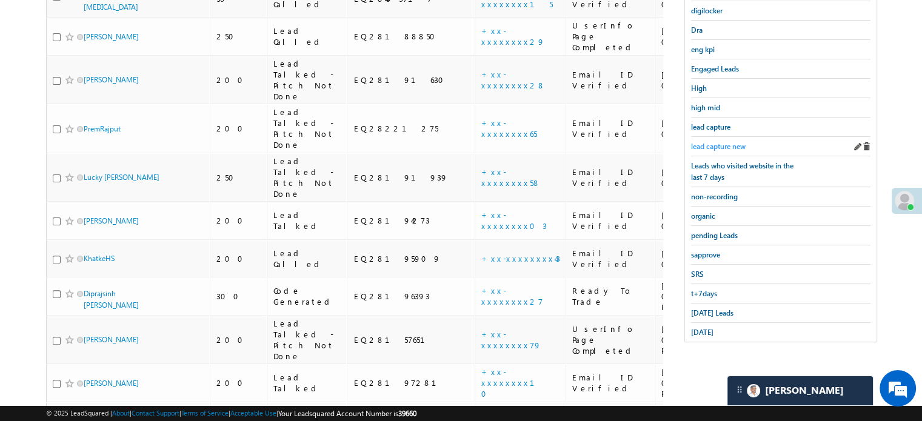
click at [710, 142] on span "lead capture new" at bounding box center [718, 146] width 55 height 9
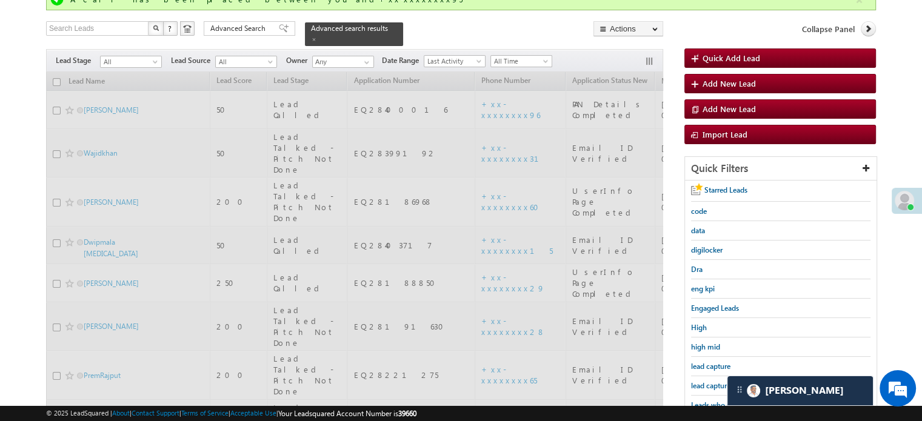
scroll to position [93, 0]
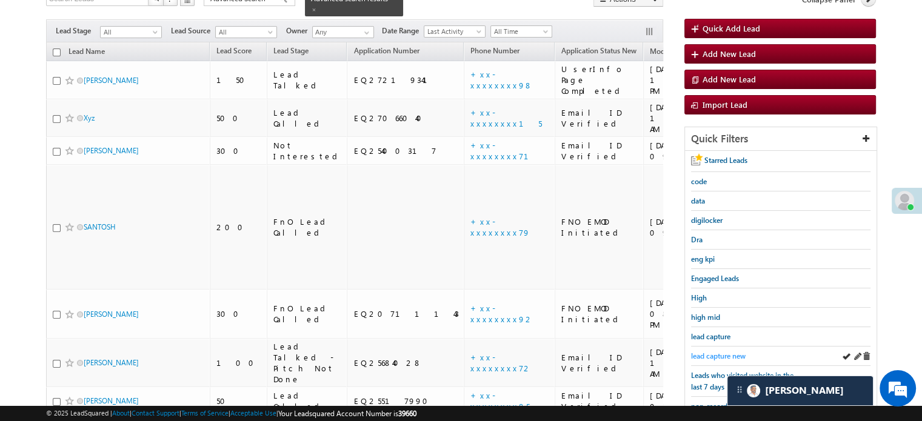
click at [707, 356] on span "lead capture new" at bounding box center [718, 355] width 55 height 9
click at [737, 353] on span "lead capture new" at bounding box center [718, 355] width 55 height 9
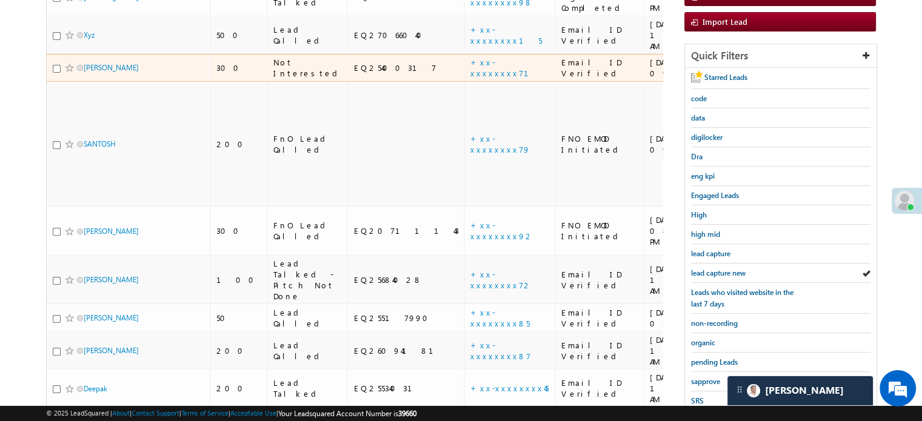
scroll to position [182, 0]
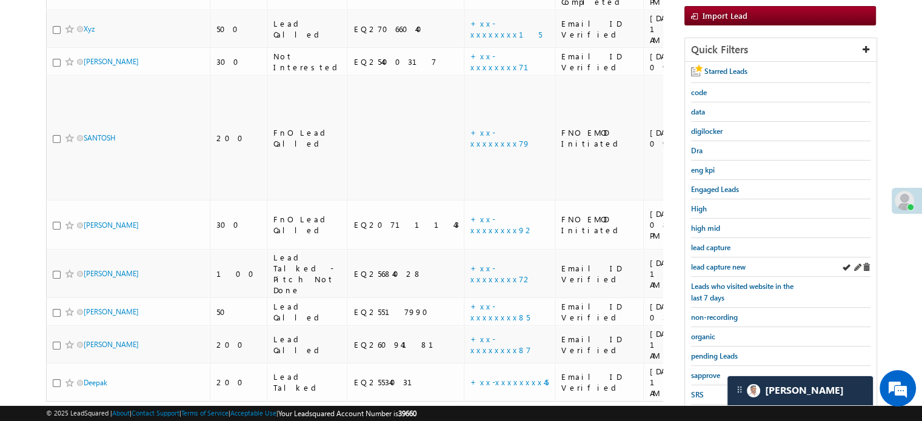
click at [710, 270] on div "lead capture new" at bounding box center [780, 267] width 179 height 19
click at [716, 265] on span "lead capture new" at bounding box center [718, 266] width 55 height 9
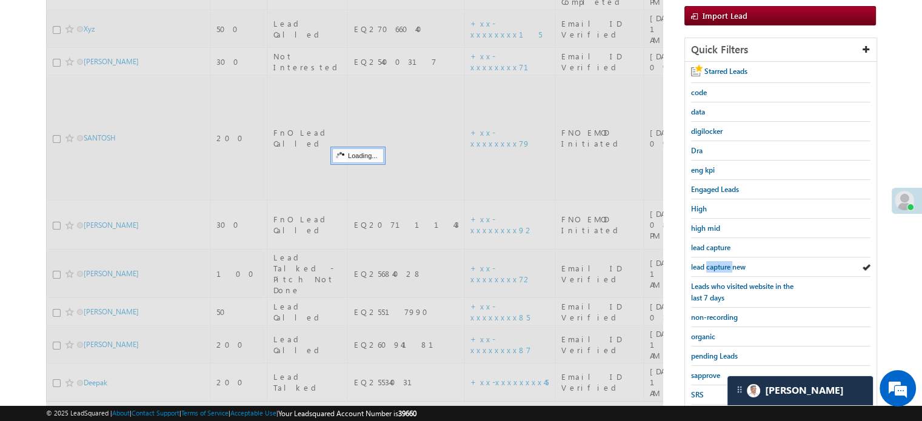
click at [716, 265] on span "lead capture new" at bounding box center [718, 266] width 55 height 9
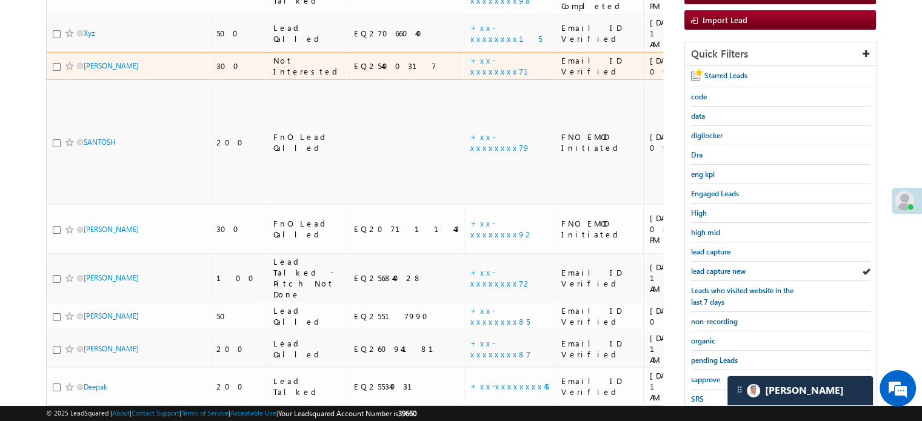
scroll to position [242, 0]
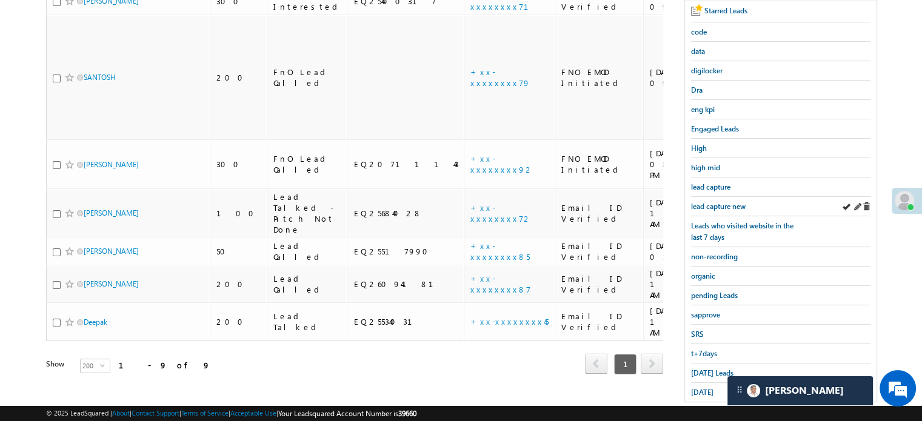
click at [730, 208] on div "lead capture new" at bounding box center [780, 206] width 179 height 19
click at [727, 205] on span "lead capture new" at bounding box center [718, 206] width 55 height 9
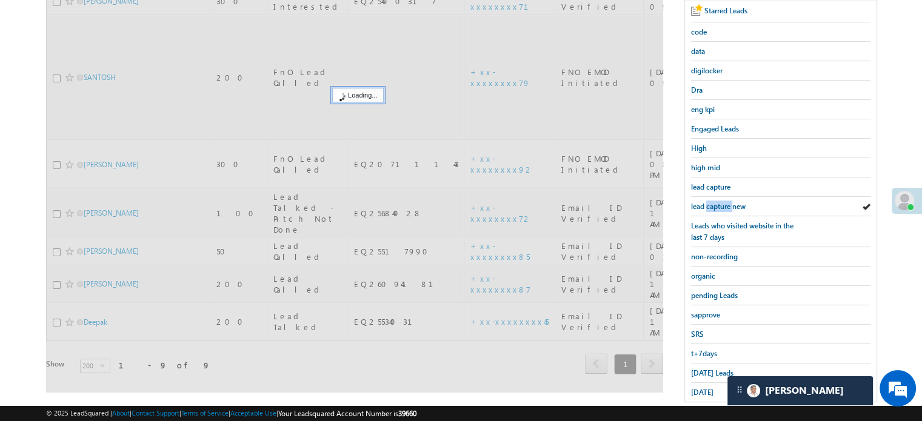
click at [727, 205] on span "lead capture new" at bounding box center [718, 206] width 55 height 9
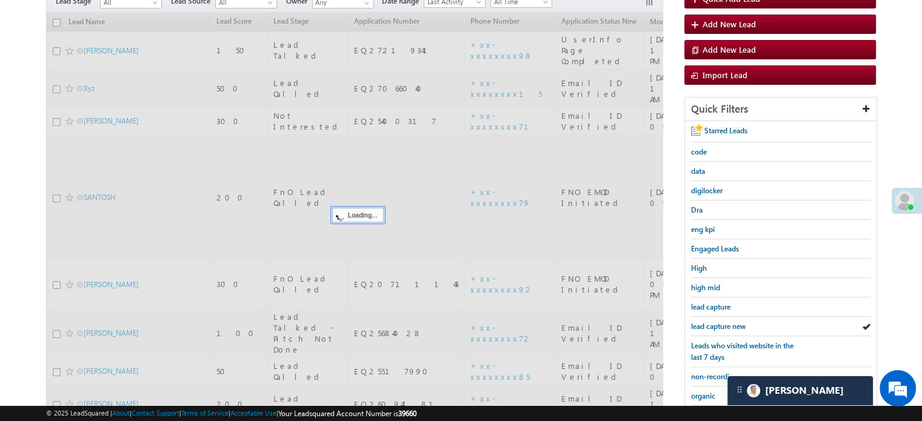
scroll to position [121, 0]
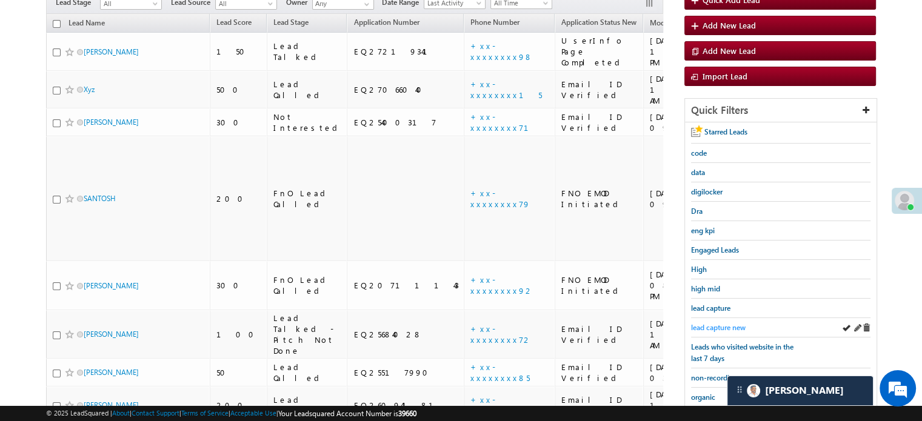
click at [710, 323] on span "lead capture new" at bounding box center [718, 327] width 55 height 9
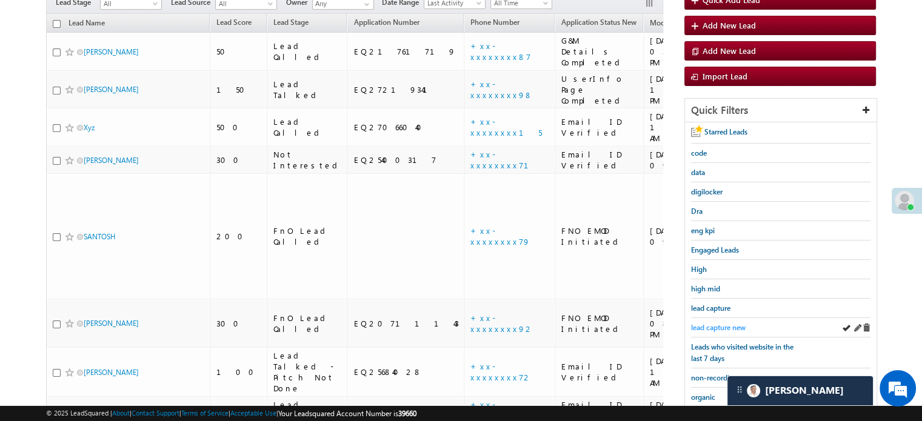
click at [724, 324] on span "lead capture new" at bounding box center [718, 327] width 55 height 9
click at [734, 322] on link "lead capture new" at bounding box center [718, 328] width 55 height 12
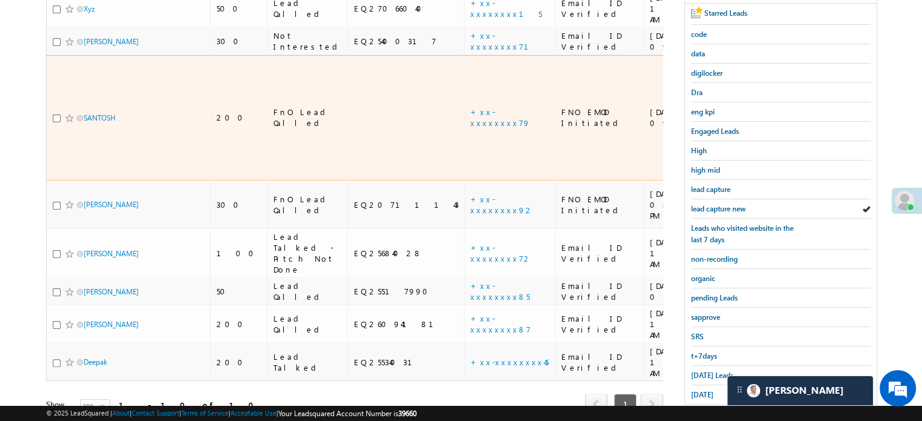
scroll to position [242, 0]
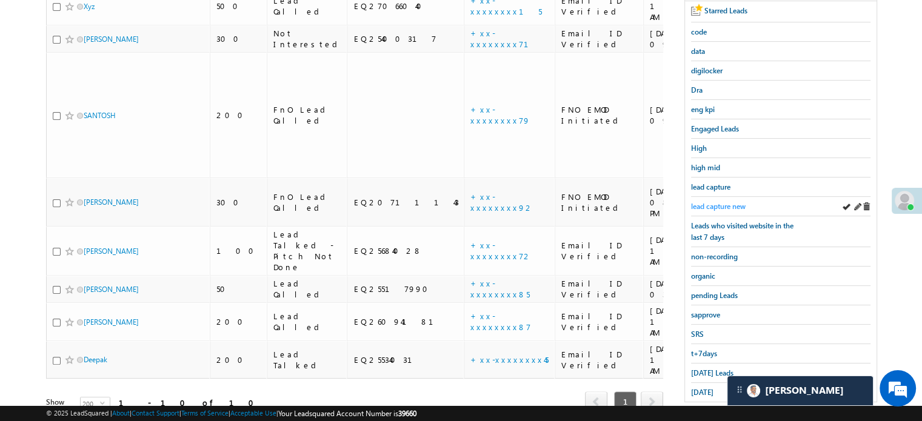
click at [714, 202] on span "lead capture new" at bounding box center [718, 206] width 55 height 9
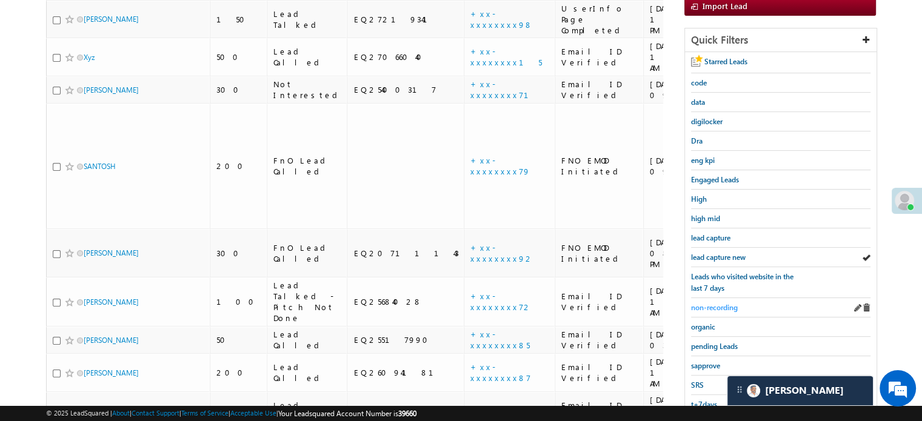
scroll to position [260, 0]
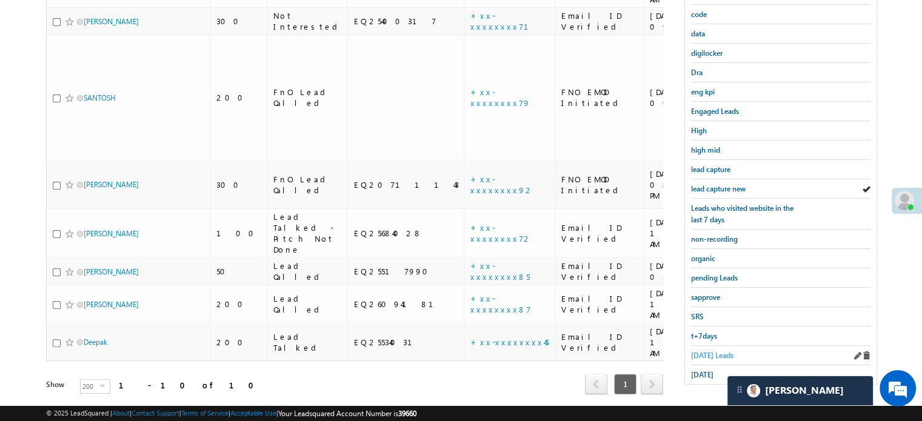
click at [700, 351] on span "Today's Leads" at bounding box center [712, 355] width 42 height 9
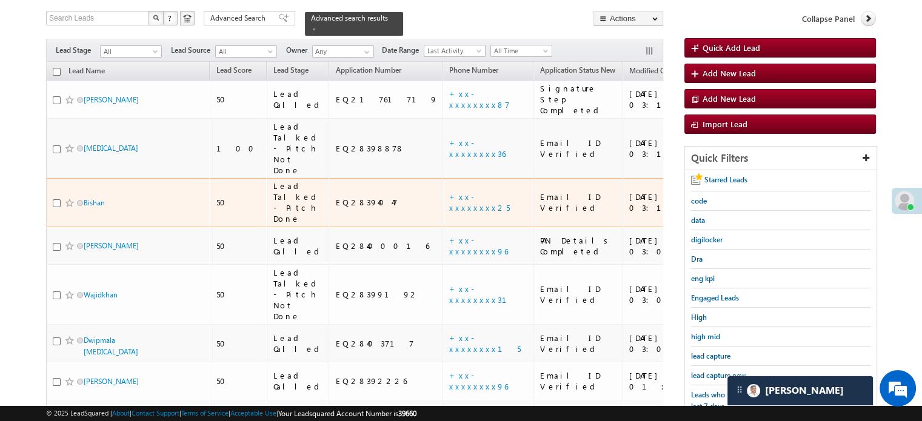
scroll to position [139, 0]
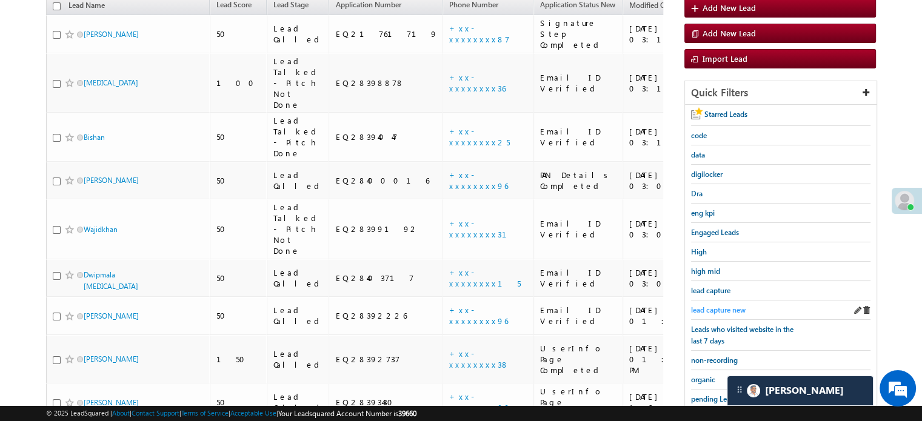
click at [721, 305] on span "lead capture new" at bounding box center [718, 309] width 55 height 9
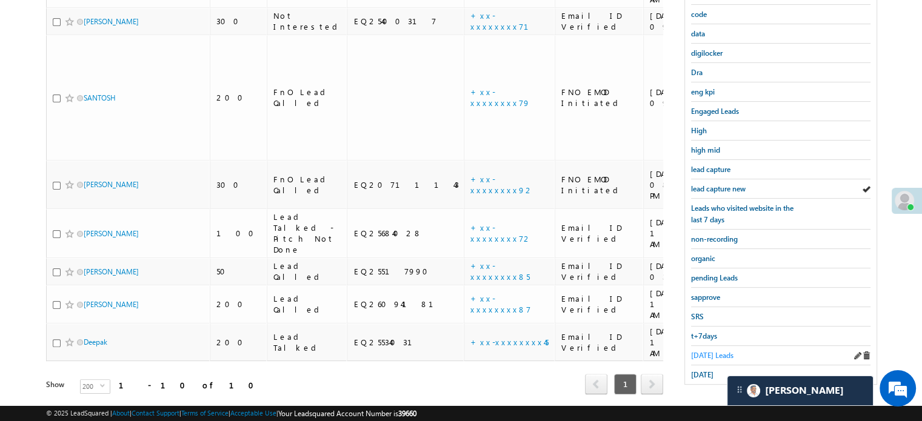
click at [714, 351] on span "Today's Leads" at bounding box center [712, 355] width 42 height 9
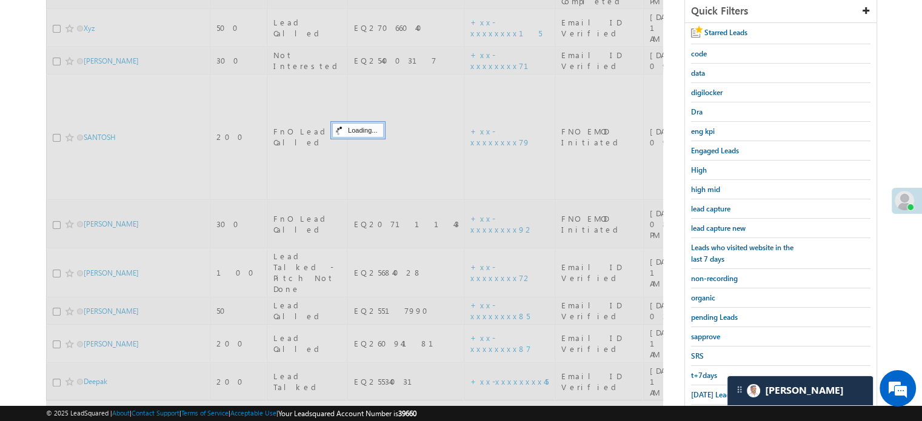
scroll to position [199, 0]
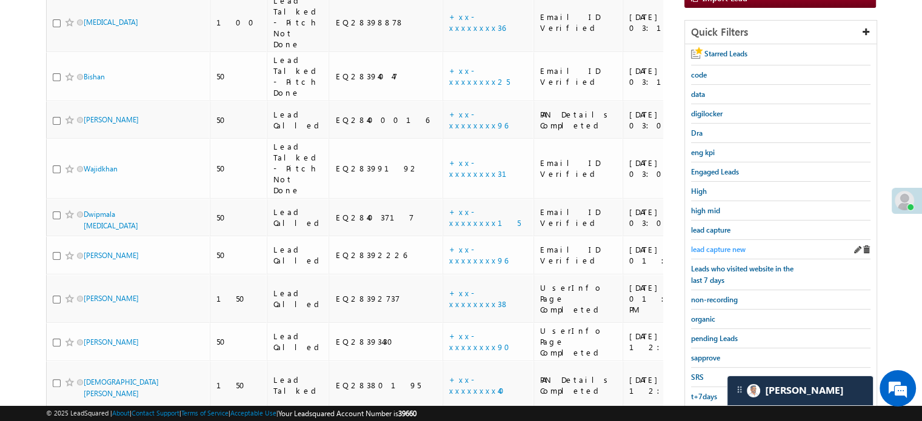
click at [710, 245] on span "lead capture new" at bounding box center [718, 249] width 55 height 9
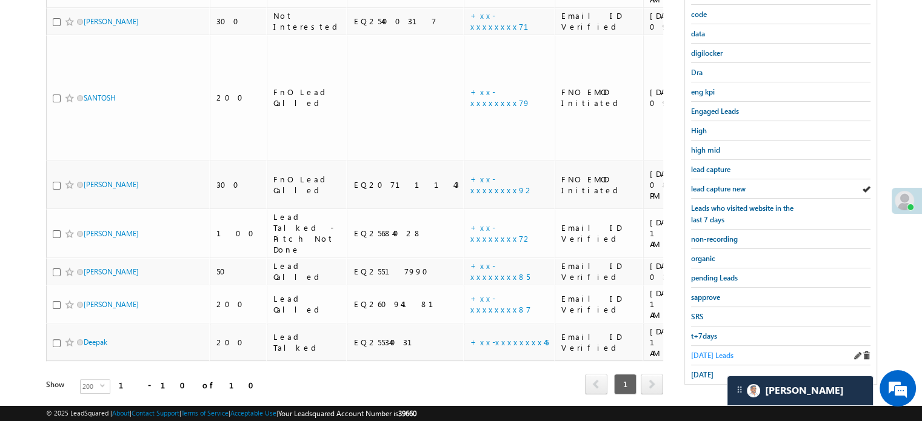
click at [704, 351] on span "Today's Leads" at bounding box center [712, 355] width 42 height 9
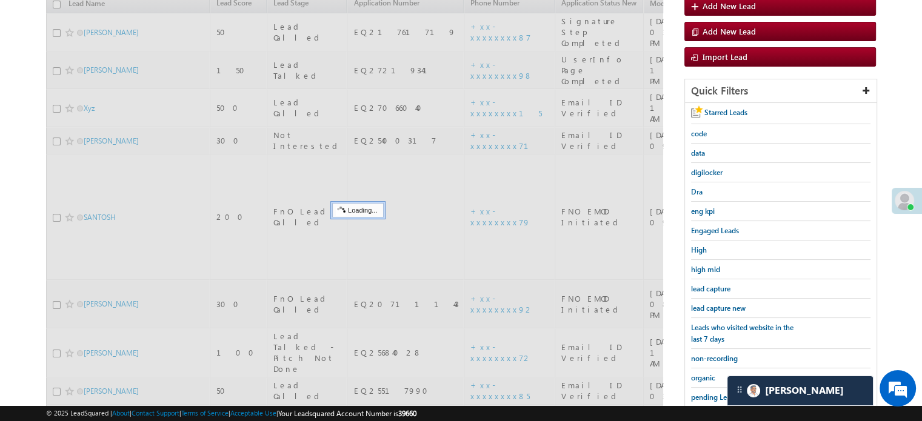
scroll to position [139, 0]
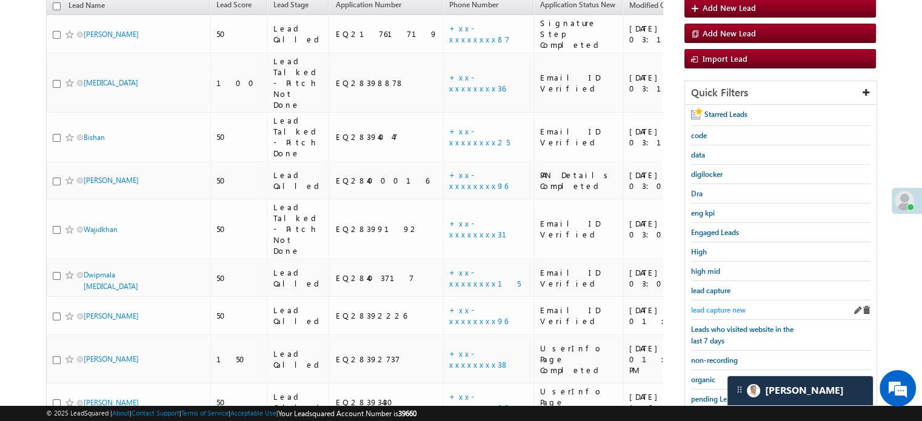
click at [713, 305] on span "lead capture new" at bounding box center [718, 309] width 55 height 9
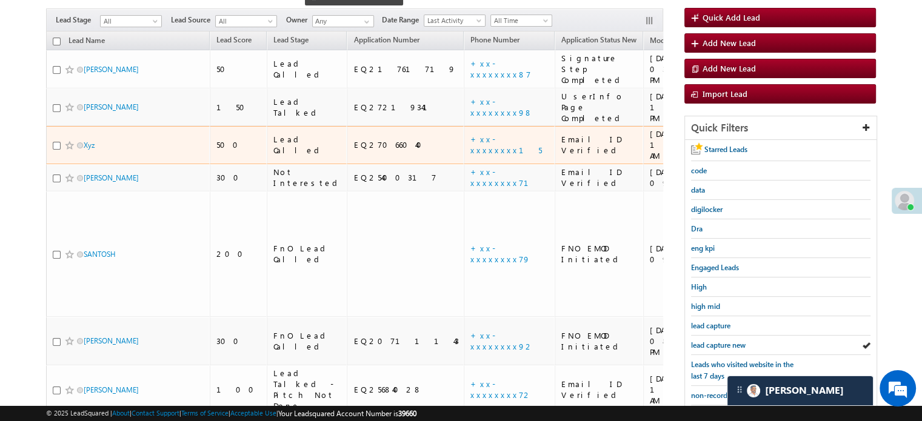
scroll to position [242, 0]
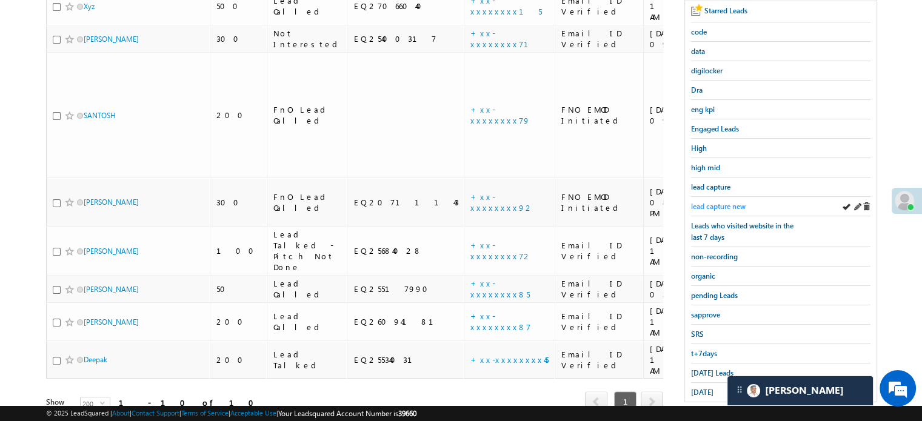
click at [722, 205] on span "lead capture new" at bounding box center [718, 206] width 55 height 9
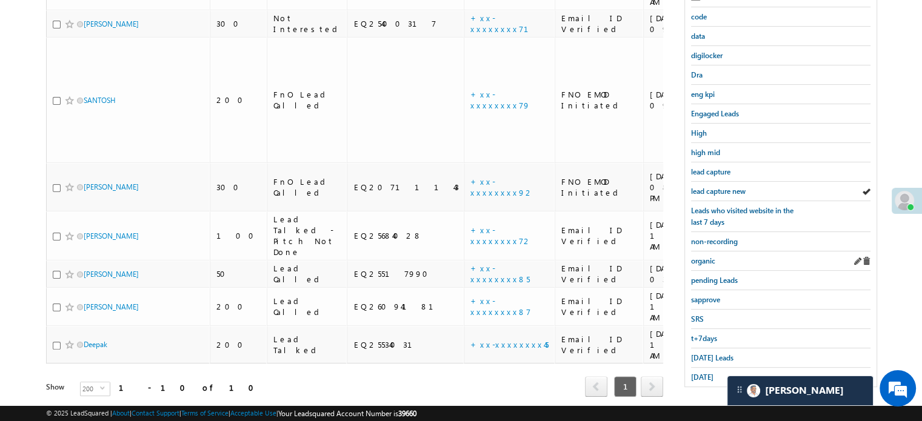
scroll to position [260, 0]
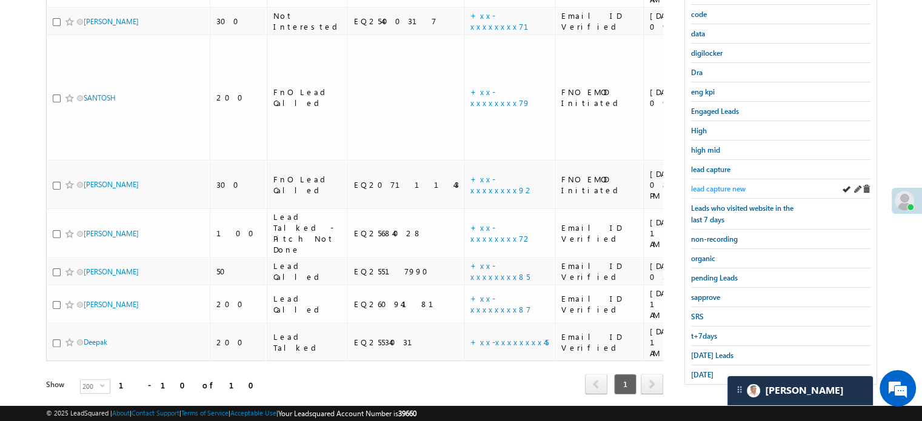
click at [722, 185] on span "lead capture new" at bounding box center [718, 188] width 55 height 9
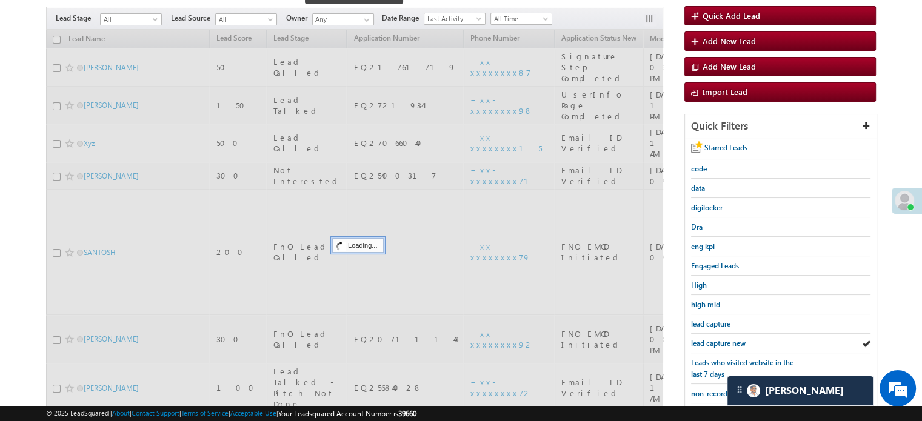
scroll to position [78, 0]
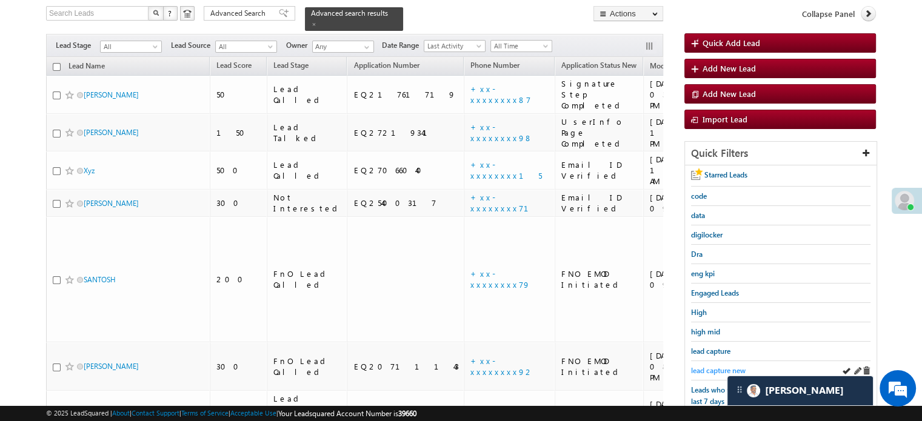
click at [704, 368] on span "lead capture new" at bounding box center [718, 370] width 55 height 9
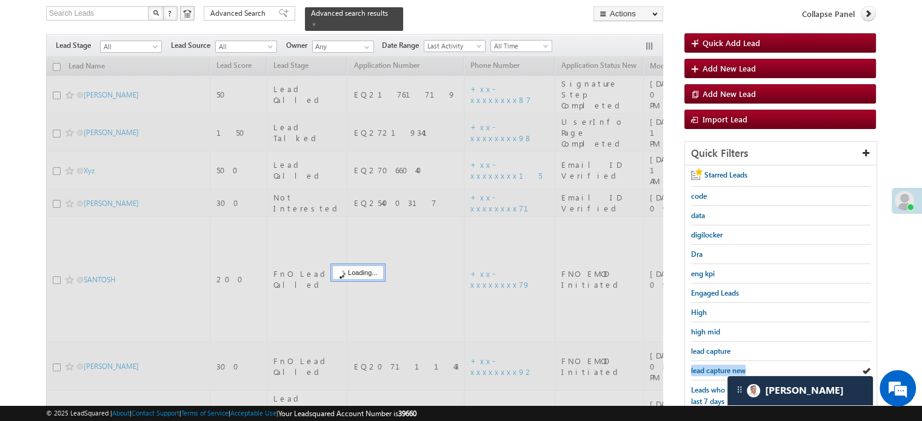
click at [704, 368] on span "lead capture new" at bounding box center [718, 370] width 55 height 9
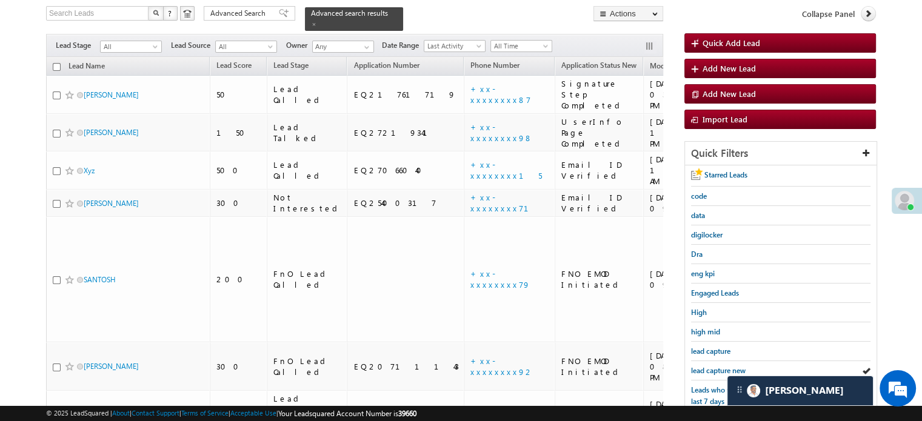
click at [704, 368] on span "lead capture new" at bounding box center [718, 370] width 55 height 9
click at [717, 366] on span "lead capture new" at bounding box center [718, 370] width 55 height 9
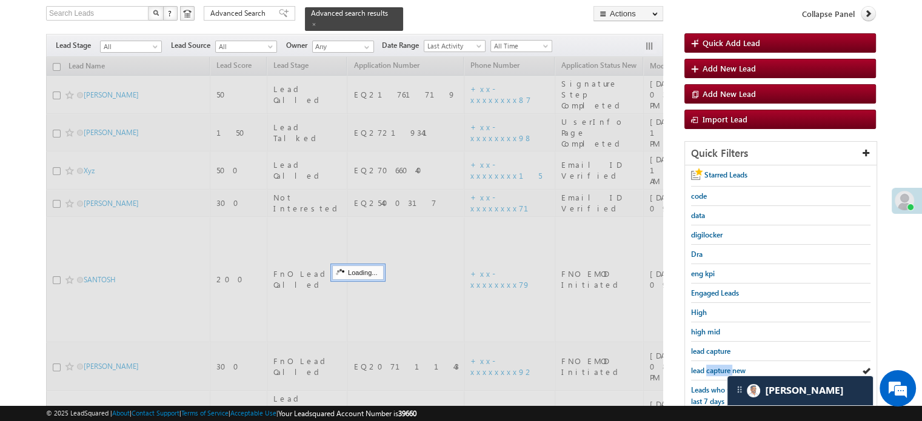
click at [717, 366] on span "lead capture new" at bounding box center [718, 370] width 55 height 9
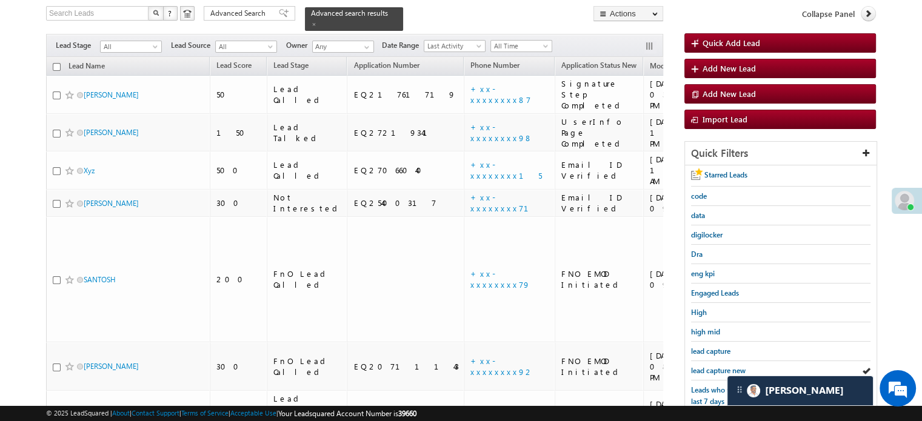
click at [717, 366] on span "lead capture new" at bounding box center [718, 370] width 55 height 9
click at [717, 371] on span "lead capture new" at bounding box center [718, 370] width 55 height 9
click at [714, 368] on span "lead capture new" at bounding box center [718, 370] width 55 height 9
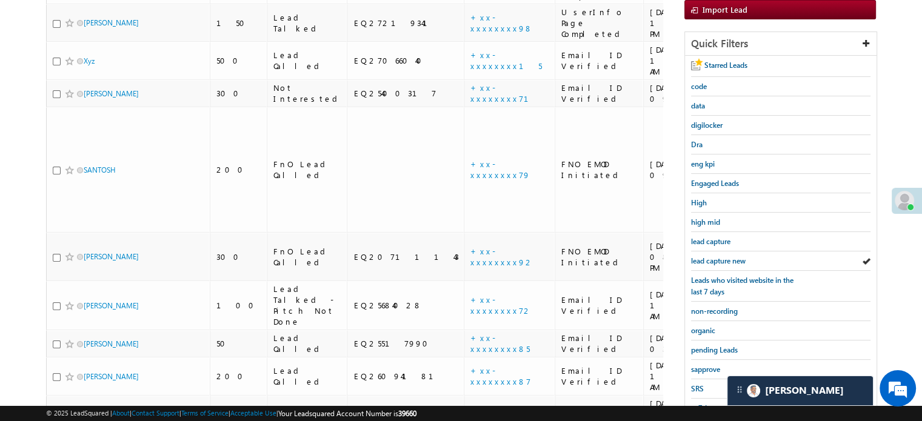
scroll to position [260, 0]
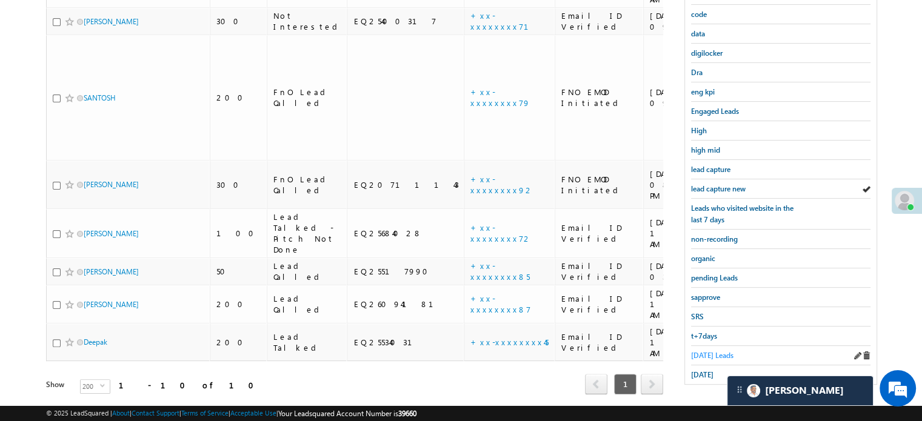
click at [708, 351] on span "Today's Leads" at bounding box center [712, 355] width 42 height 9
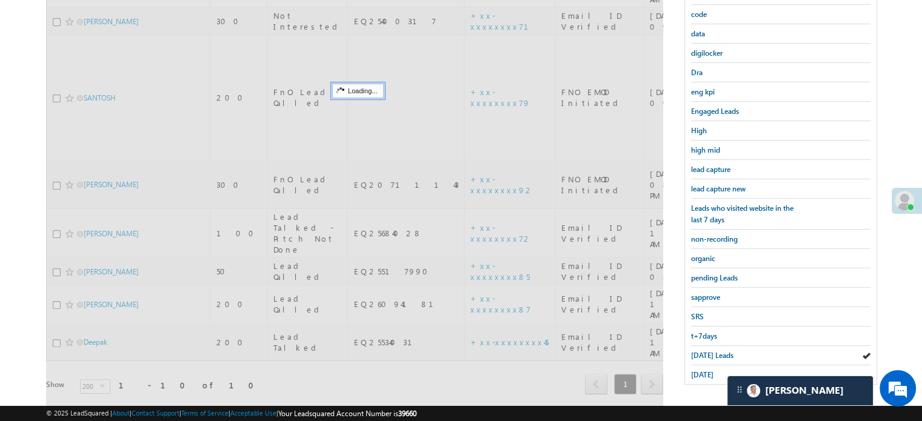
click at [708, 351] on span "Today's Leads" at bounding box center [712, 355] width 42 height 9
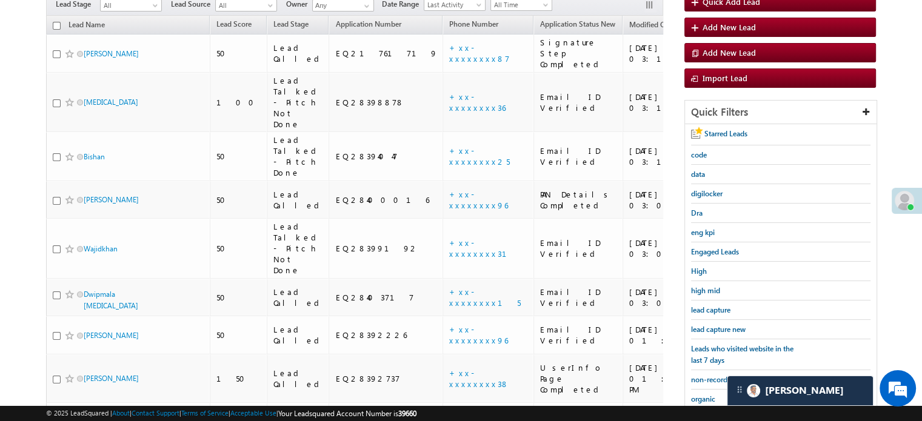
scroll to position [121, 0]
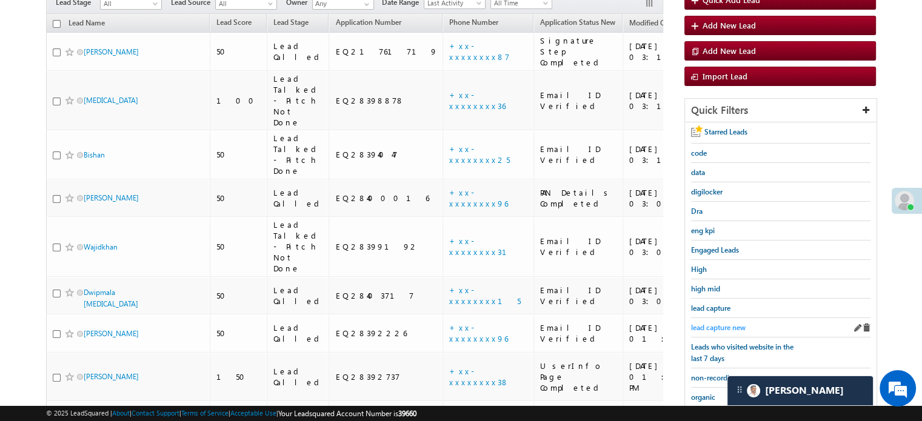
click at [705, 323] on span "lead capture new" at bounding box center [718, 327] width 55 height 9
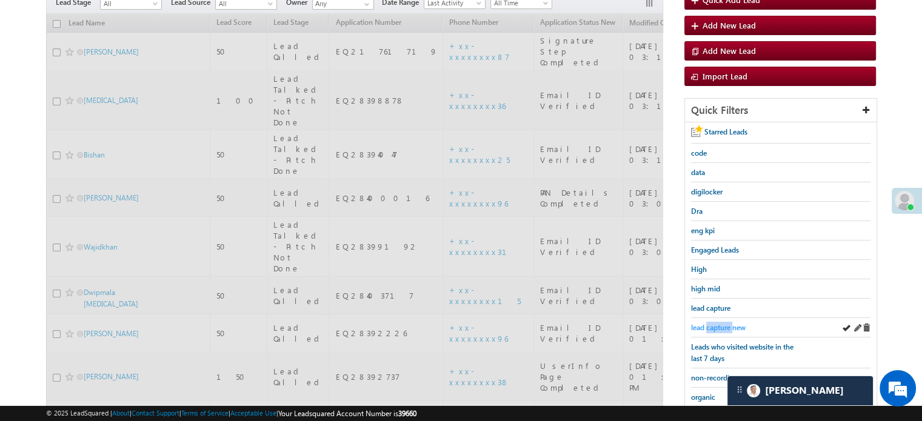
click at [706, 323] on span "lead capture new" at bounding box center [718, 327] width 55 height 9
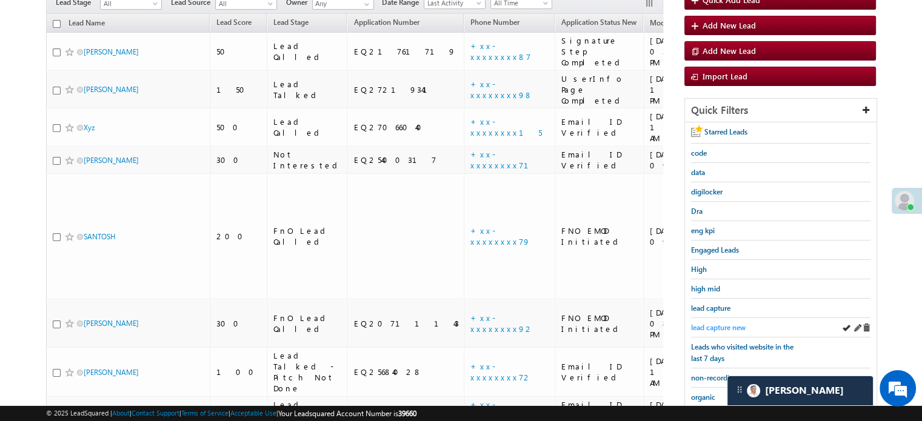
click at [713, 323] on span "lead capture new" at bounding box center [718, 327] width 55 height 9
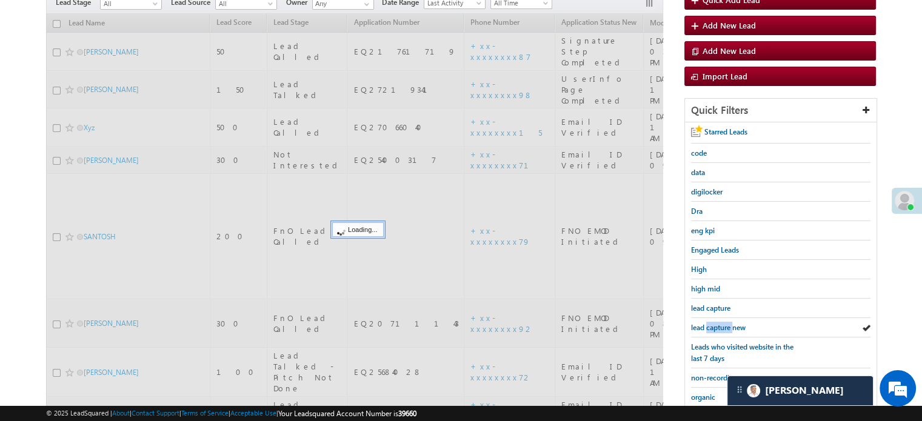
click at [713, 323] on span "lead capture new" at bounding box center [718, 327] width 55 height 9
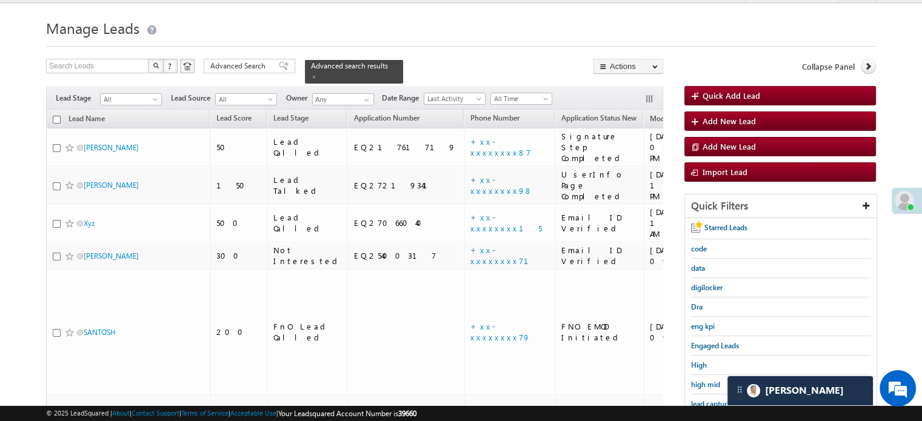
scroll to position [0, 0]
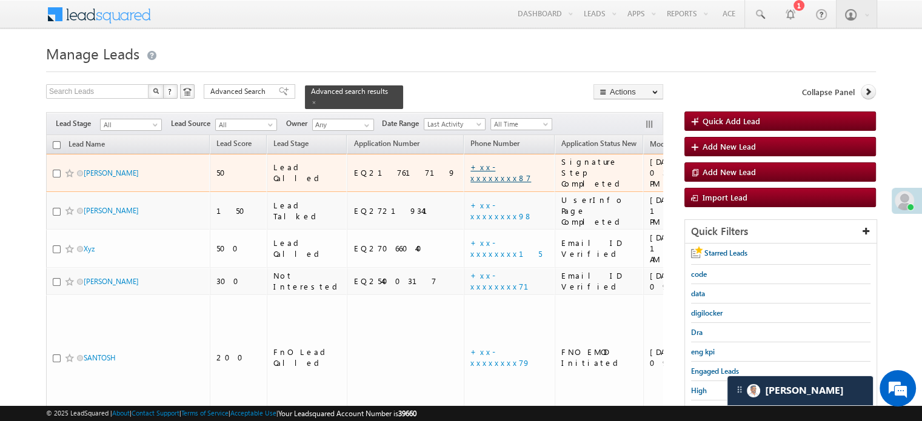
click at [470, 162] on link "+xx-xxxxxxxx87" at bounding box center [500, 172] width 61 height 21
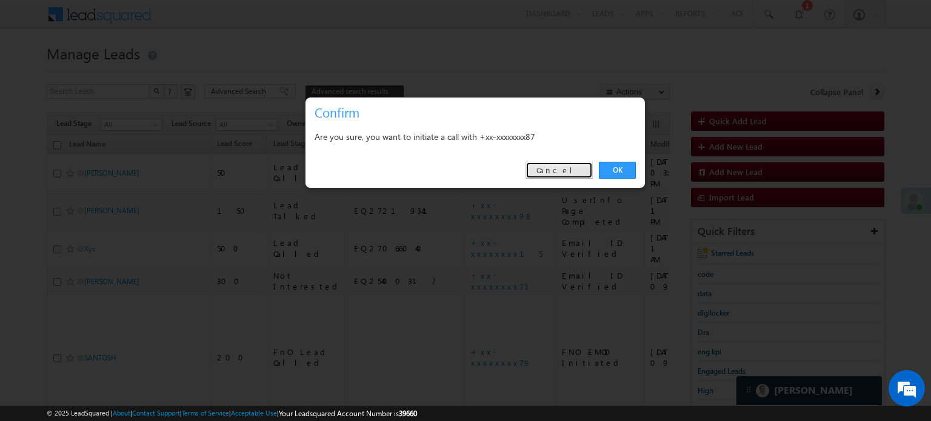
click at [568, 166] on link "Cancel" at bounding box center [558, 170] width 67 height 17
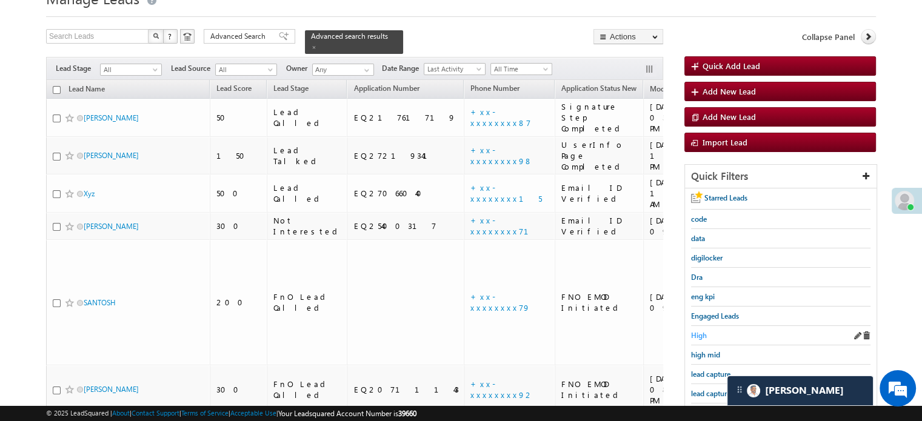
scroll to position [121, 0]
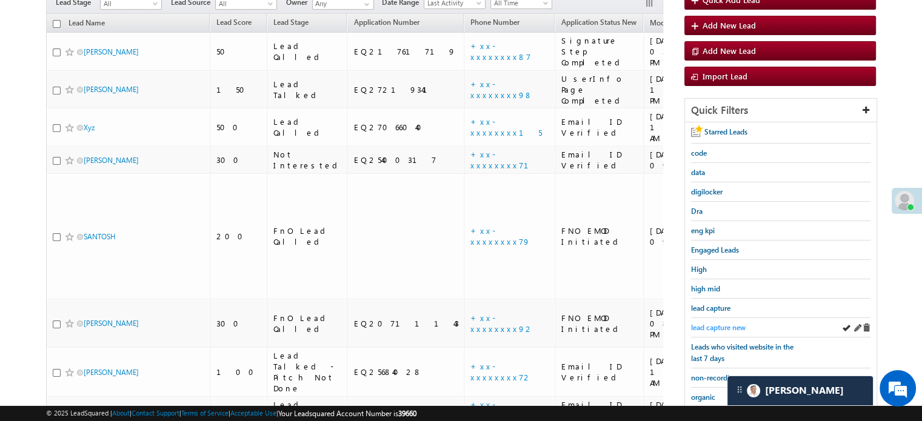
click at [722, 323] on span "lead capture new" at bounding box center [718, 327] width 55 height 9
click at [729, 327] on span "lead capture new" at bounding box center [718, 327] width 55 height 9
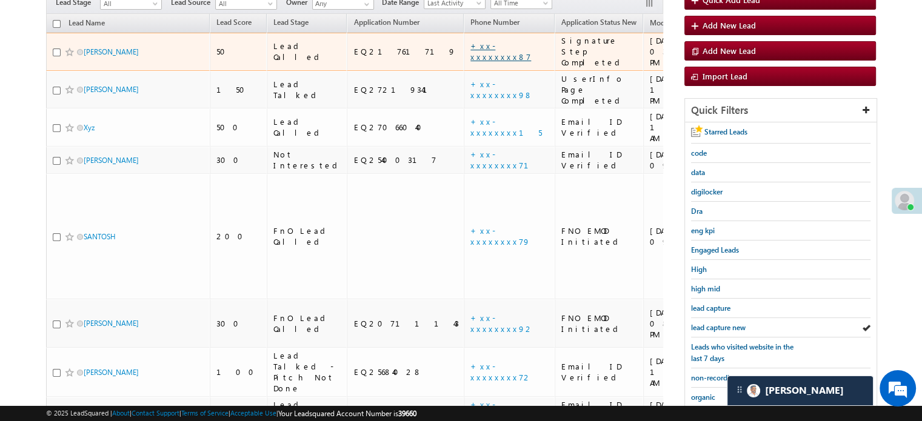
click at [470, 41] on link "+xx-xxxxxxxx87" at bounding box center [500, 51] width 61 height 21
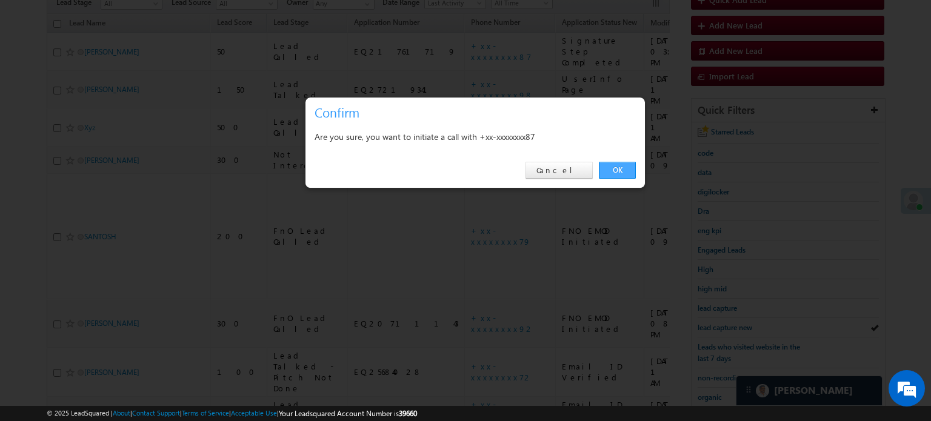
click at [606, 171] on link "OK" at bounding box center [617, 170] width 37 height 17
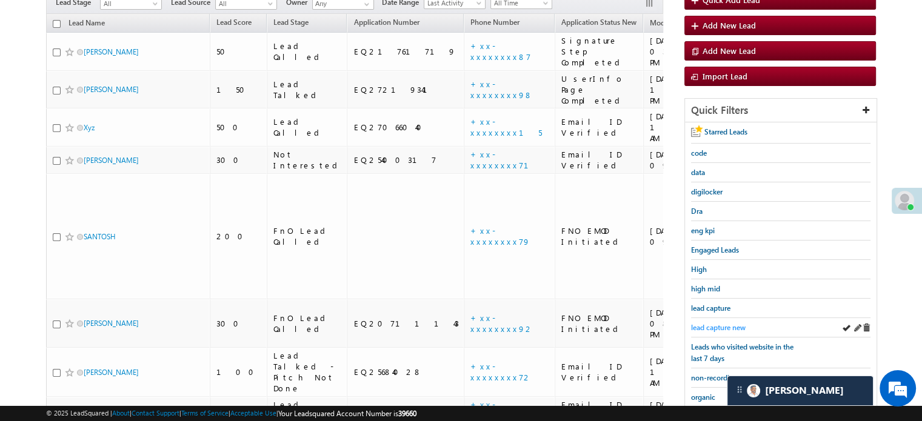
click at [714, 323] on span "lead capture new" at bounding box center [718, 327] width 55 height 9
click at [719, 327] on span "lead capture new" at bounding box center [718, 327] width 55 height 9
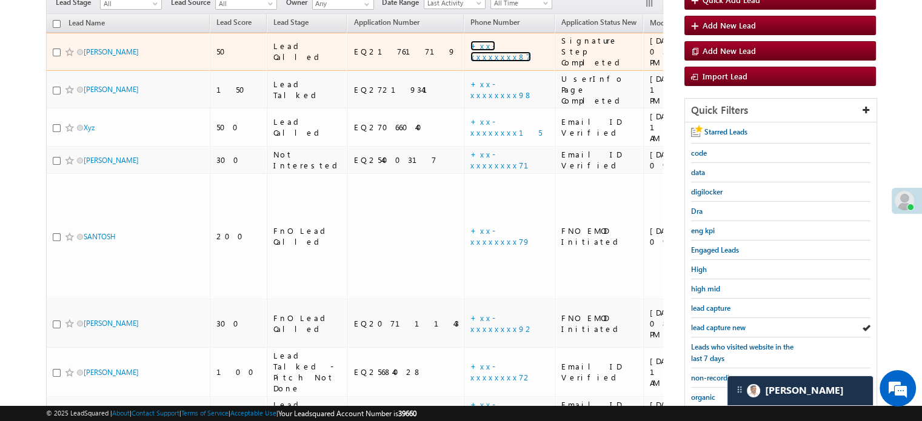
click at [470, 41] on link "+xx-xxxxxxxx87" at bounding box center [500, 51] width 61 height 21
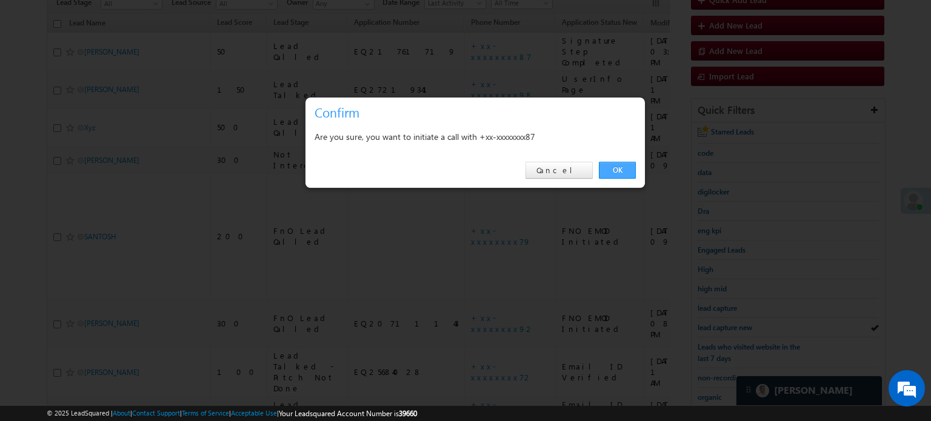
click at [628, 163] on link "OK" at bounding box center [617, 170] width 37 height 17
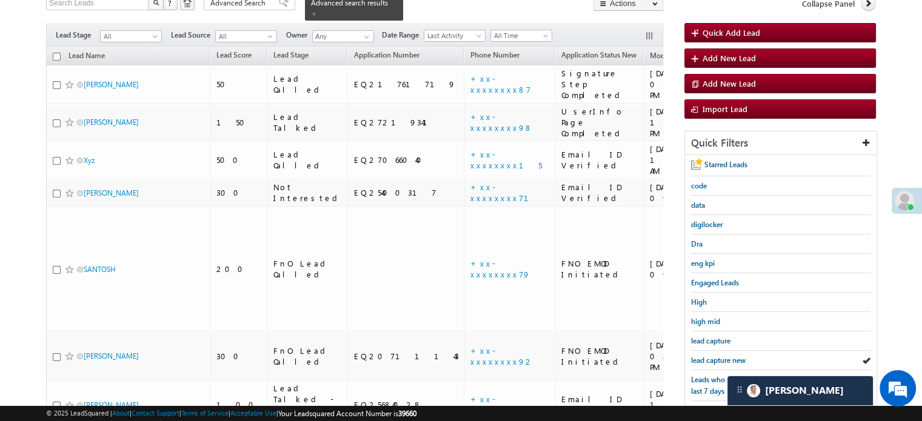
scroll to position [153, 0]
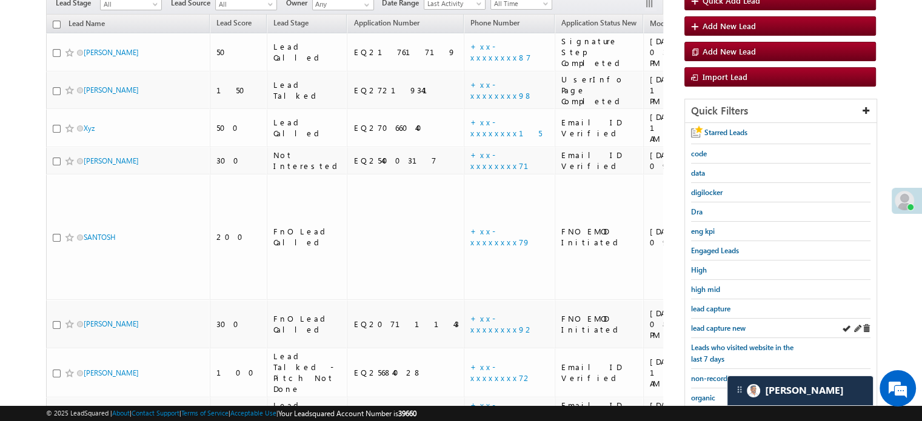
click at [710, 319] on div "lead capture new" at bounding box center [780, 328] width 179 height 19
click at [713, 324] on span "lead capture new" at bounding box center [718, 328] width 55 height 9
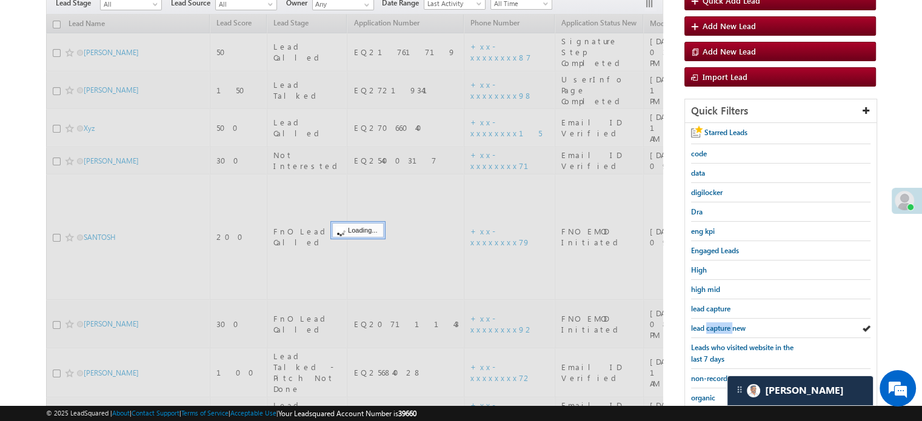
click at [713, 324] on span "lead capture new" at bounding box center [718, 328] width 55 height 9
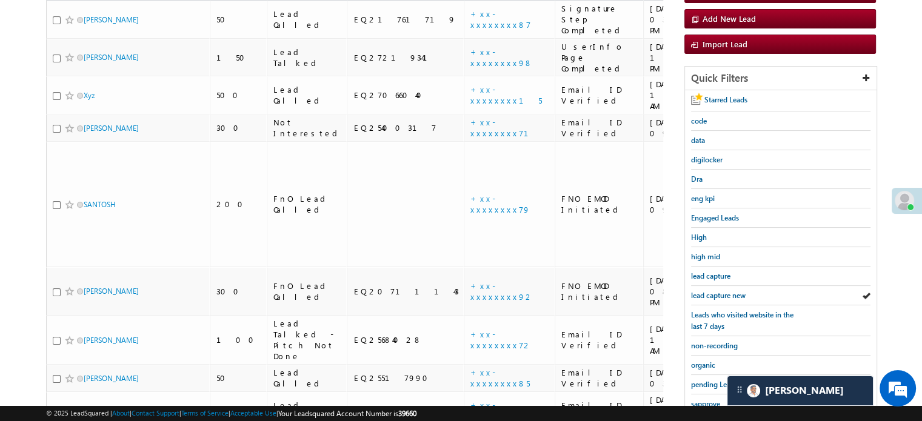
scroll to position [121, 0]
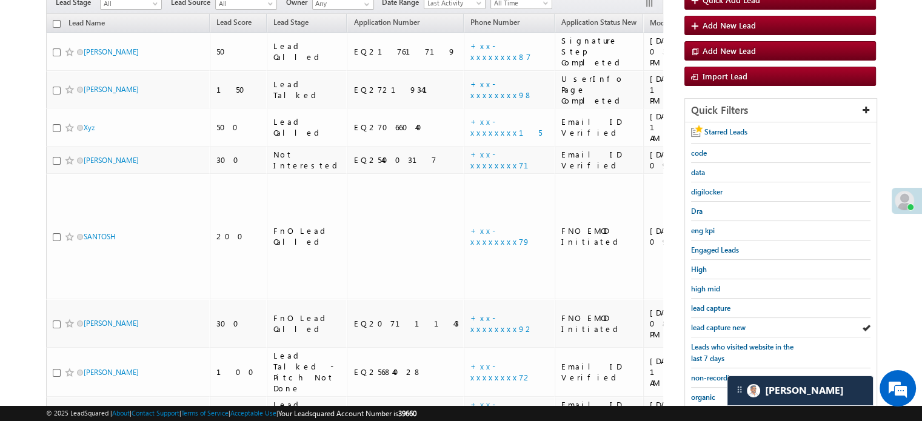
click at [713, 323] on span "lead capture new" at bounding box center [718, 327] width 55 height 9
click at [723, 323] on span "lead capture new" at bounding box center [718, 327] width 55 height 9
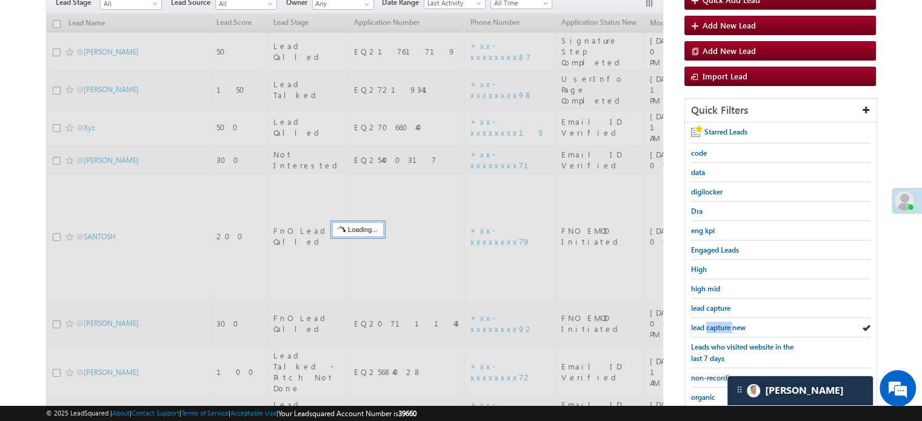
click at [723, 323] on span "lead capture new" at bounding box center [718, 327] width 55 height 9
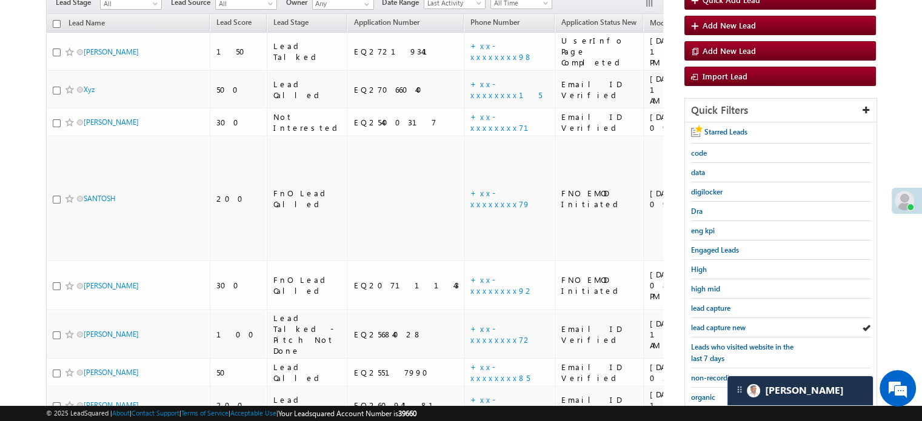
click at [723, 323] on span "lead capture new" at bounding box center [718, 327] width 55 height 9
click at [711, 324] on span "lead capture new" at bounding box center [718, 327] width 55 height 9
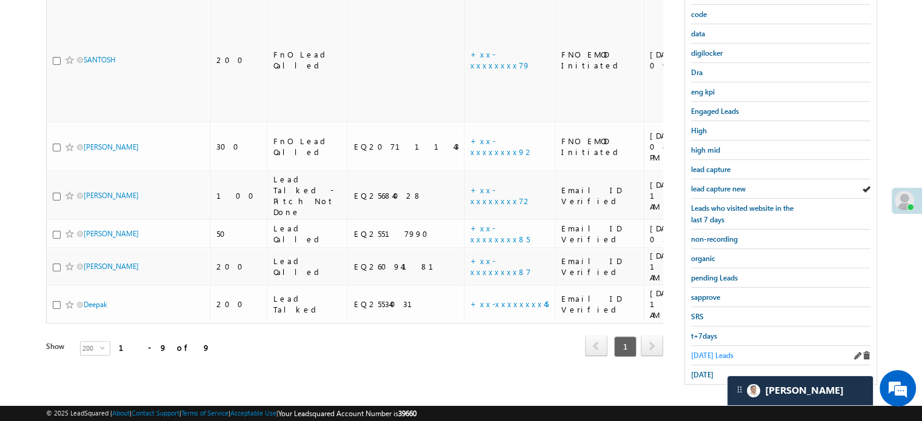
click at [710, 351] on span "Today's Leads" at bounding box center [712, 355] width 42 height 9
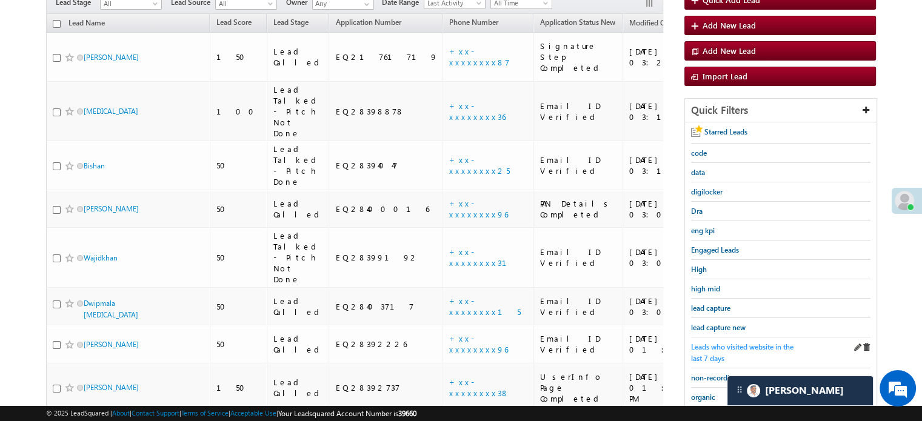
scroll to position [139, 0]
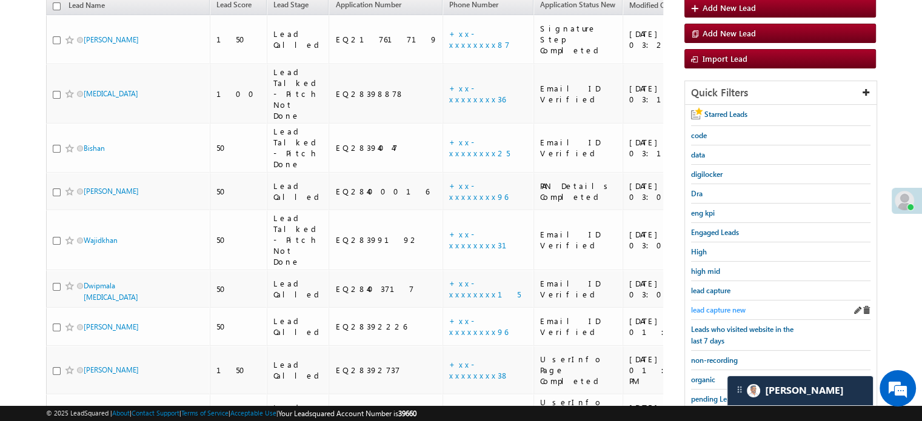
click at [716, 305] on span "lead capture new" at bounding box center [718, 309] width 55 height 9
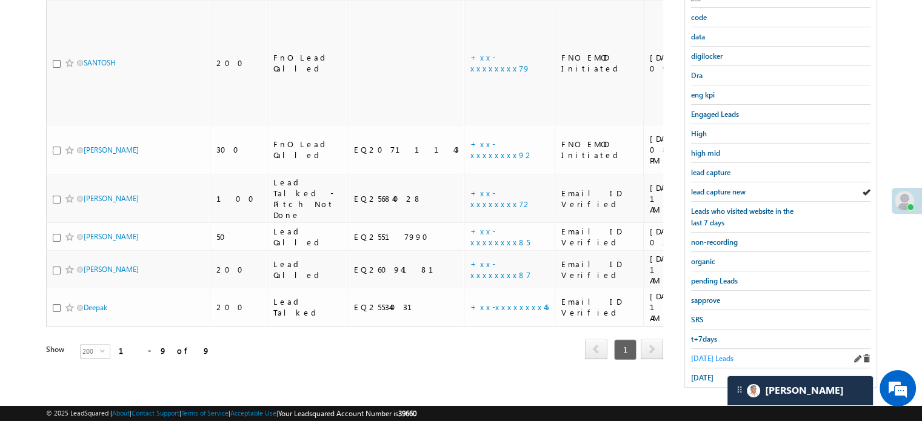
scroll to position [260, 0]
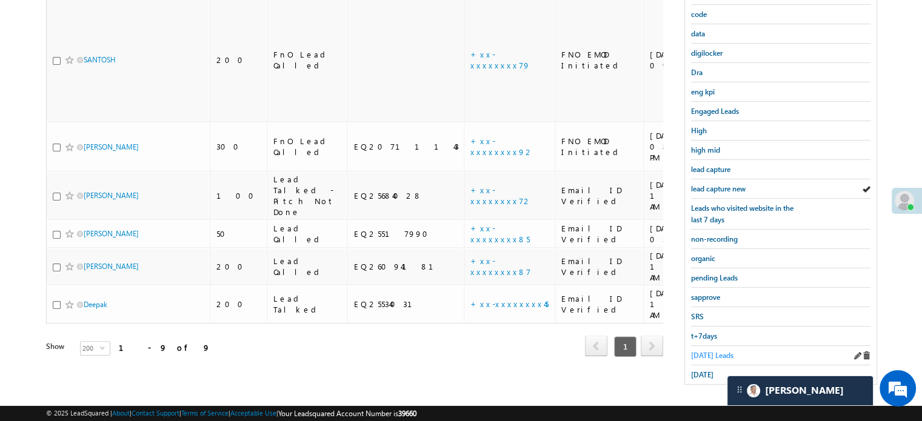
click at [696, 355] on link "Today's Leads" at bounding box center [712, 356] width 42 height 12
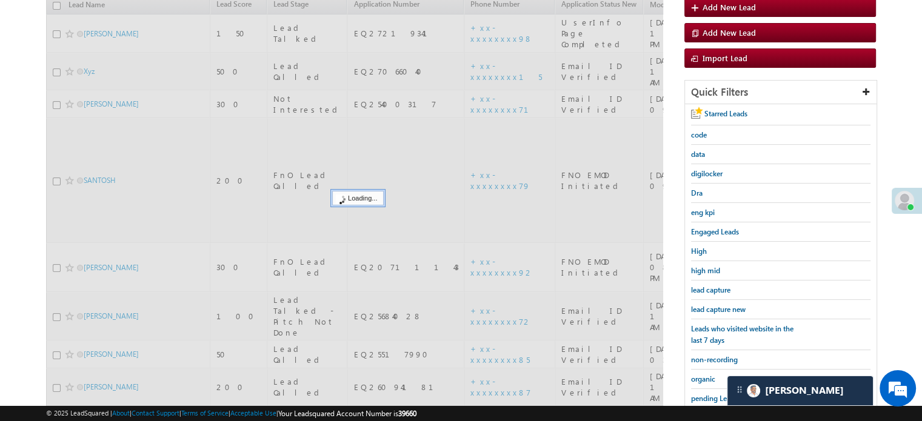
scroll to position [139, 0]
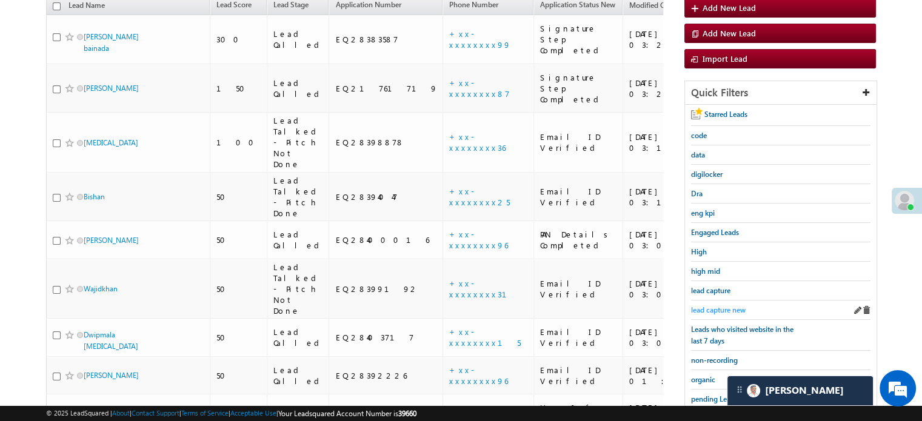
click at [719, 307] on span "lead capture new" at bounding box center [718, 309] width 55 height 9
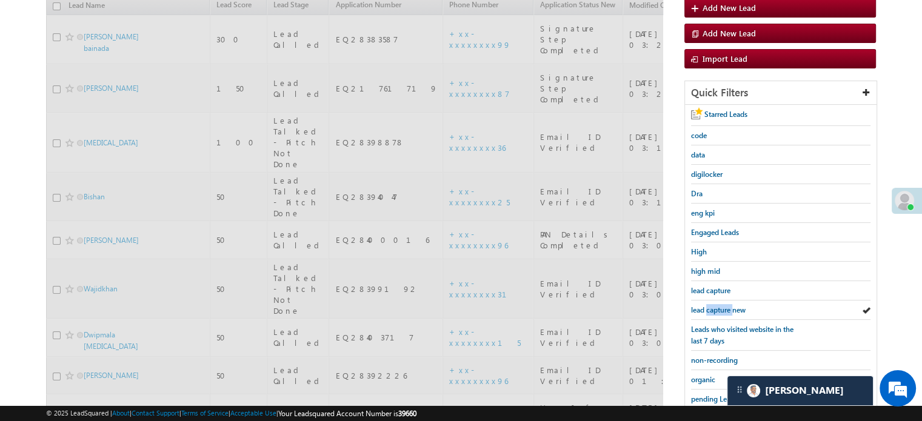
click at [719, 307] on span "lead capture new" at bounding box center [718, 309] width 55 height 9
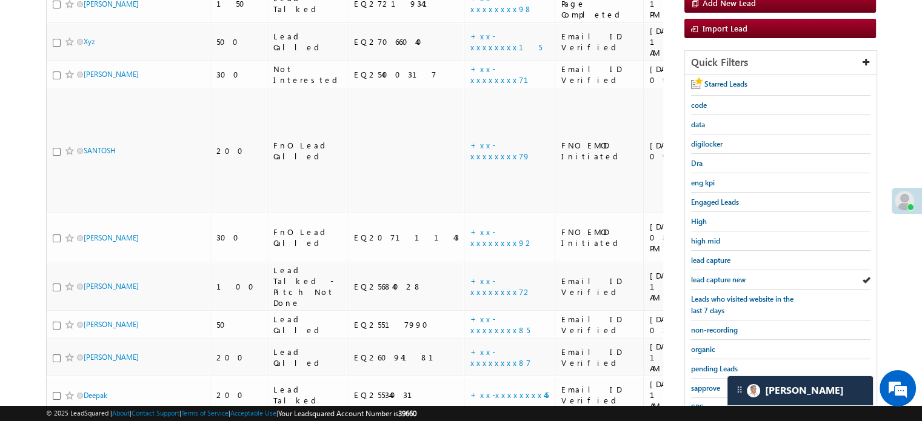
scroll to position [260, 0]
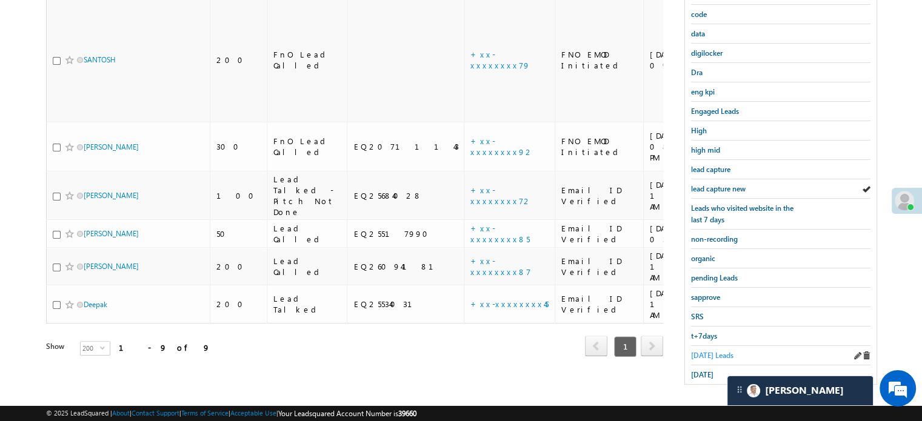
click at [717, 354] on span "Today's Leads" at bounding box center [712, 355] width 42 height 9
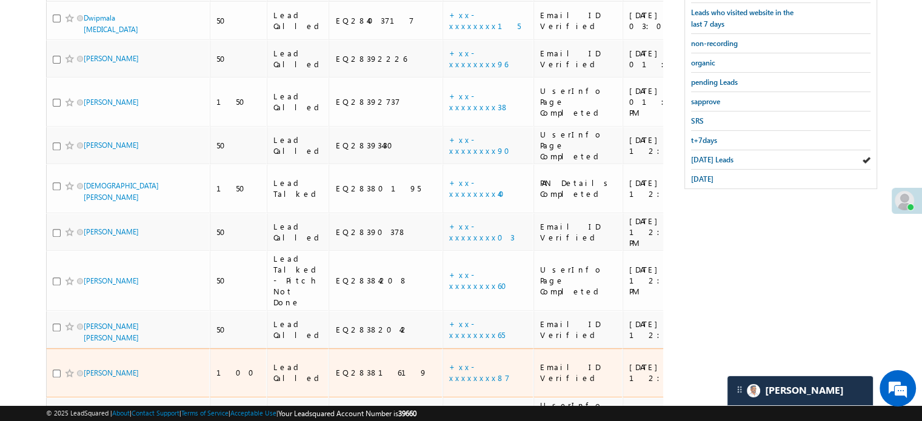
scroll to position [556, 0]
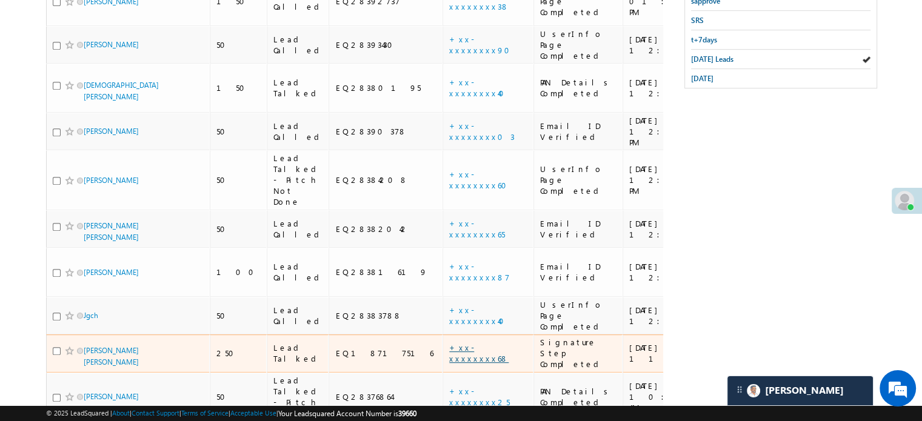
click at [449, 342] on link "+xx-xxxxxxxx68" at bounding box center [478, 352] width 59 height 21
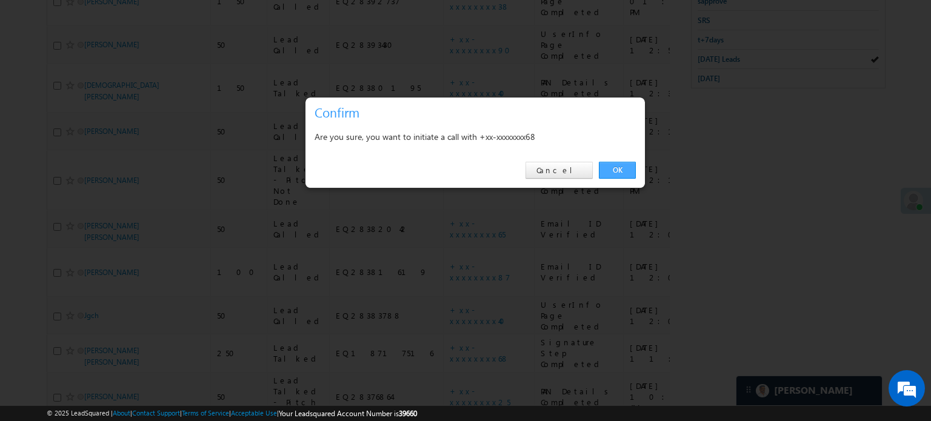
click at [616, 171] on link "OK" at bounding box center [617, 170] width 37 height 17
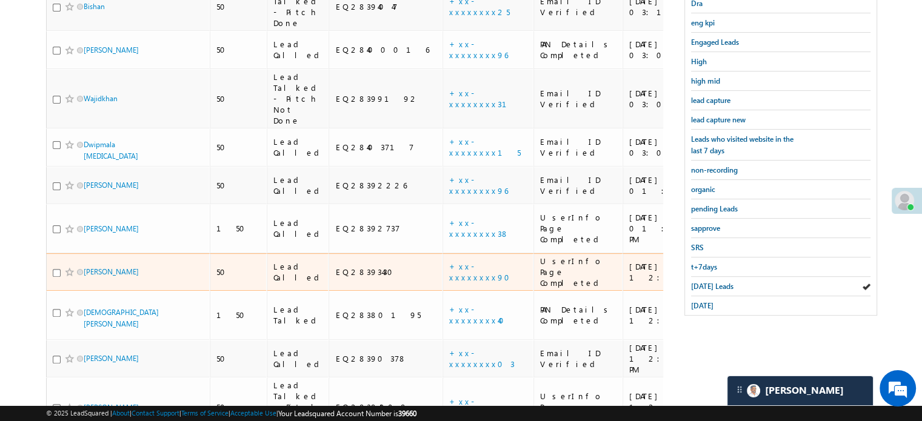
scroll to position [314, 0]
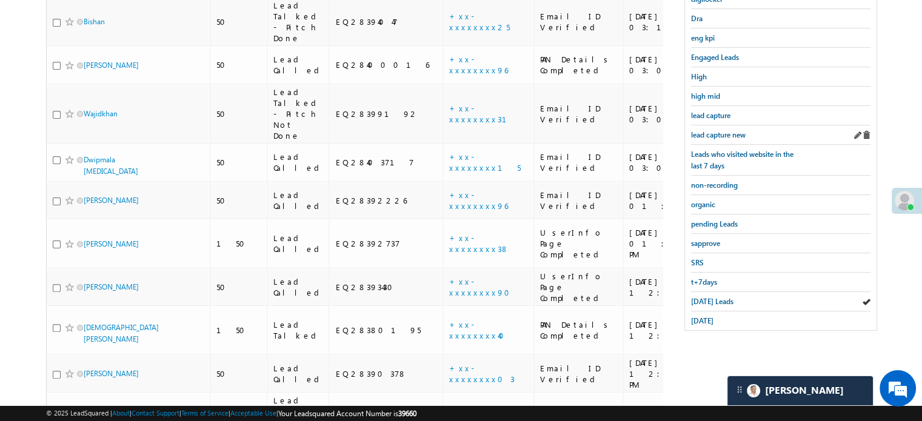
click at [741, 125] on div "lead capture new" at bounding box center [780, 134] width 179 height 19
click at [732, 130] on span "lead capture new" at bounding box center [718, 134] width 55 height 9
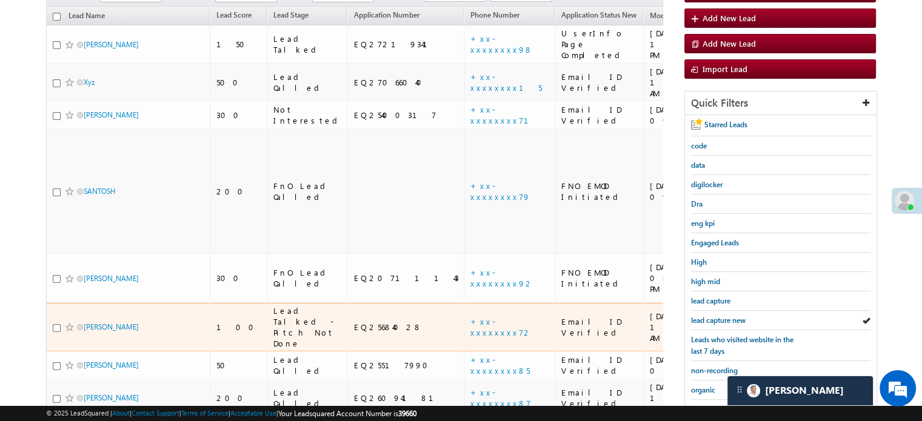
scroll to position [165, 0]
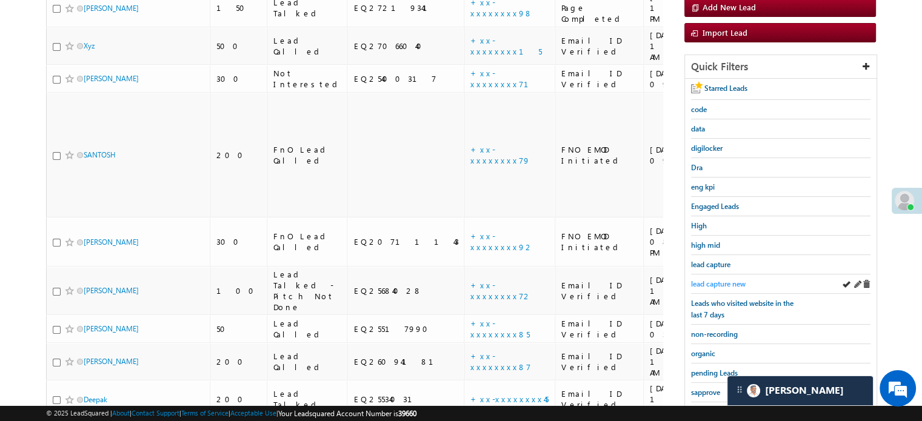
click at [721, 279] on span "lead capture new" at bounding box center [718, 283] width 55 height 9
click at [710, 279] on span "lead capture new" at bounding box center [718, 283] width 55 height 9
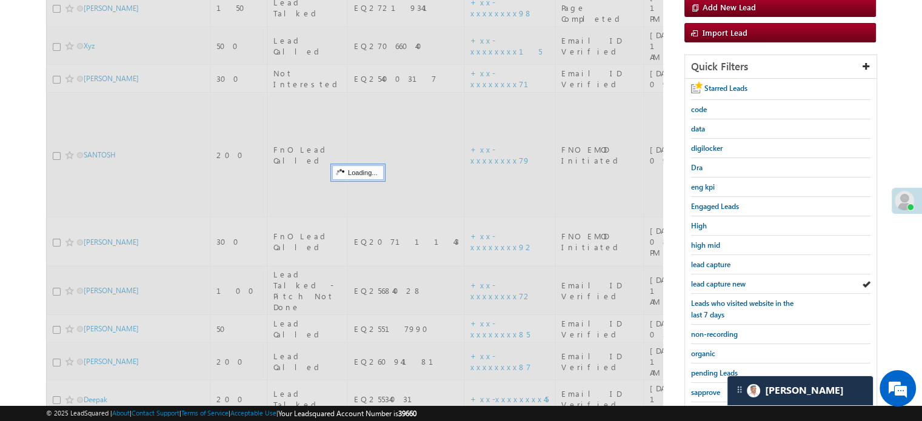
click at [710, 279] on span "lead capture new" at bounding box center [718, 283] width 55 height 9
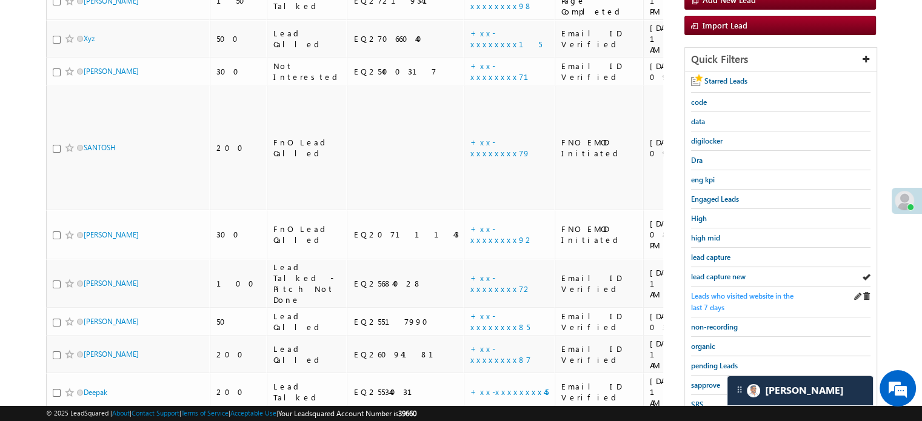
scroll to position [182, 0]
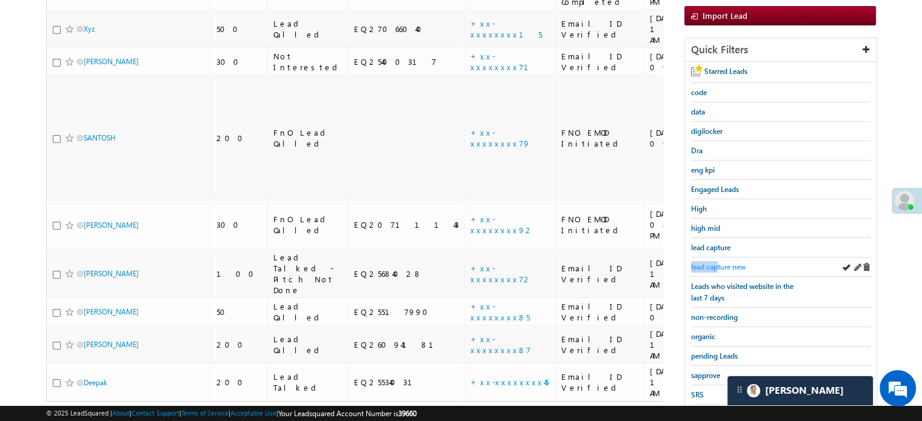
click at [716, 261] on link "lead capture new" at bounding box center [718, 267] width 55 height 12
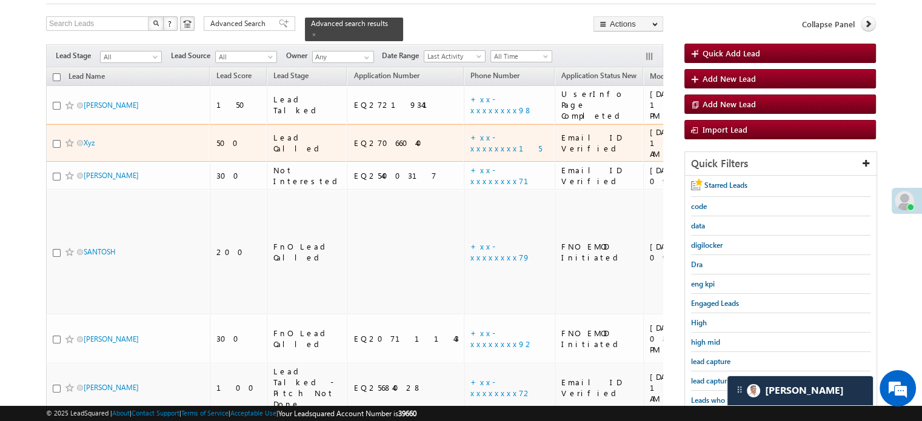
scroll to position [121, 0]
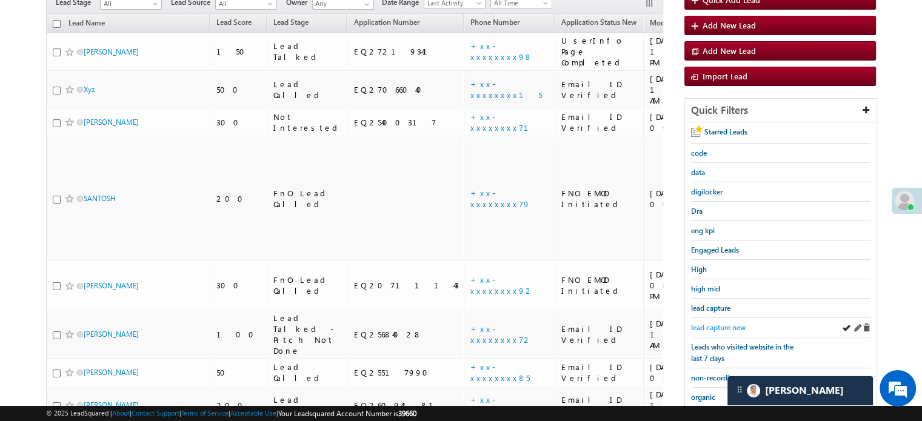
click at [713, 323] on span "lead capture new" at bounding box center [718, 327] width 55 height 9
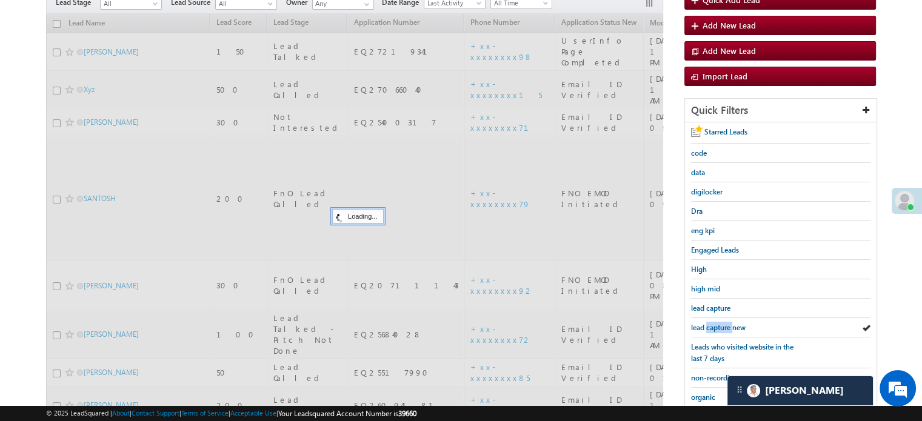
click at [713, 323] on span "lead capture new" at bounding box center [718, 327] width 55 height 9
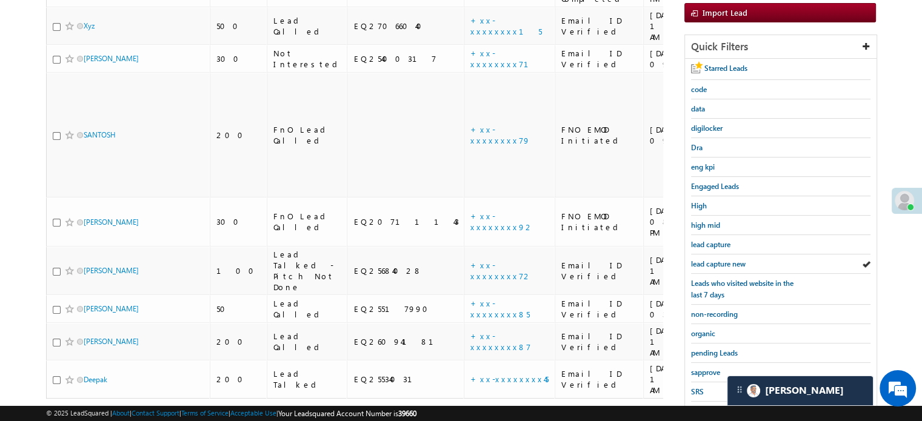
scroll to position [260, 0]
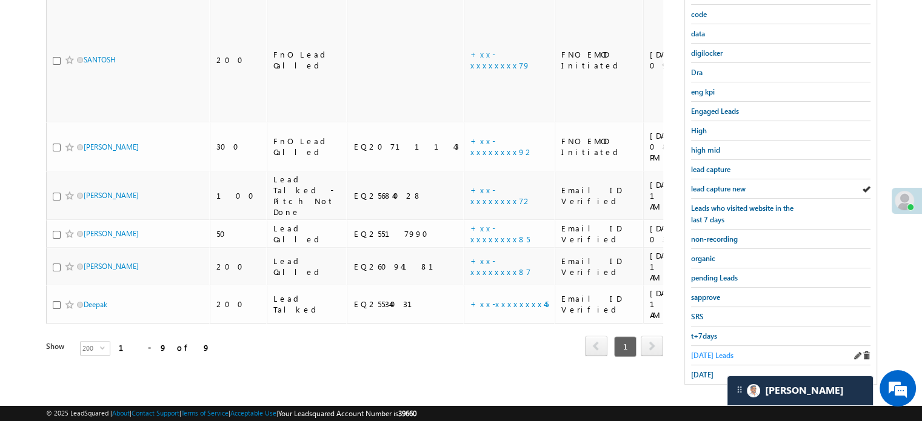
click at [721, 353] on span "Today's Leads" at bounding box center [712, 355] width 42 height 9
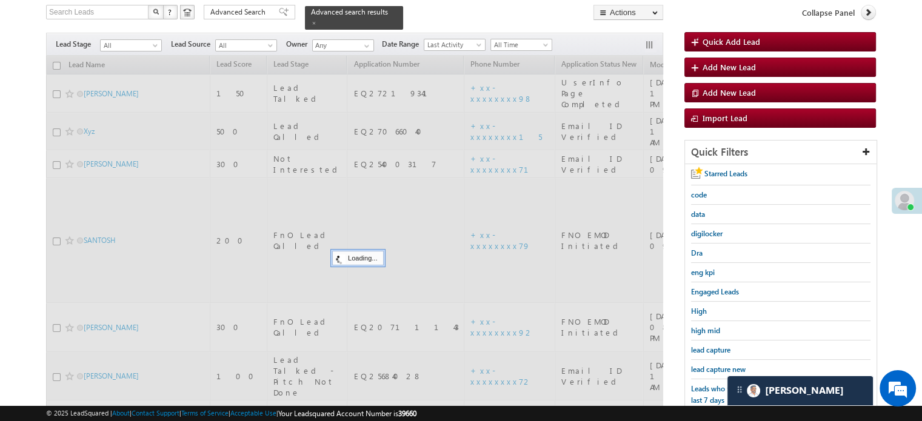
scroll to position [78, 0]
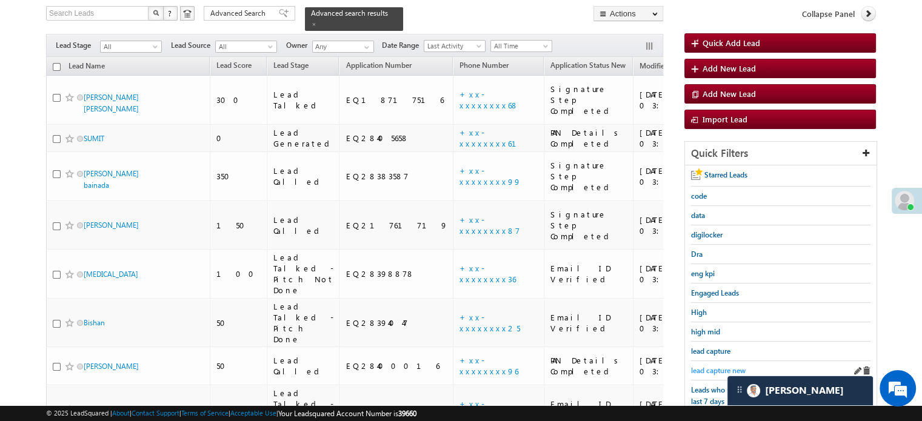
click at [717, 366] on span "lead capture new" at bounding box center [718, 370] width 55 height 9
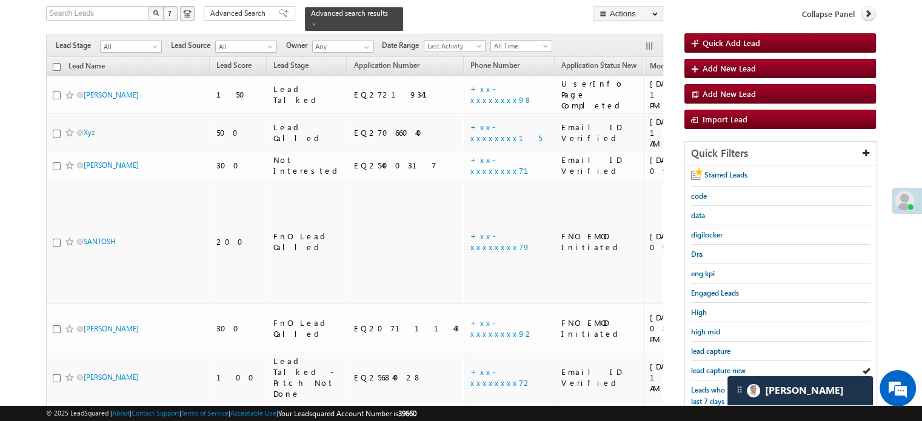
click at [717, 366] on span "lead capture new" at bounding box center [718, 370] width 55 height 9
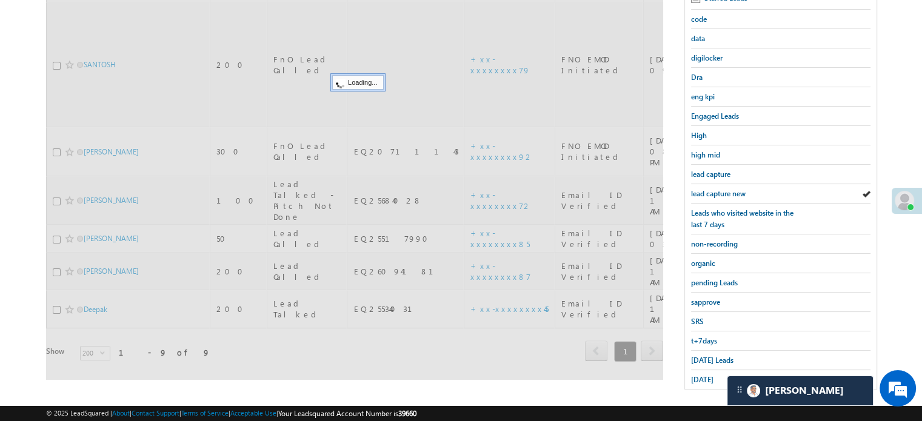
scroll to position [260, 0]
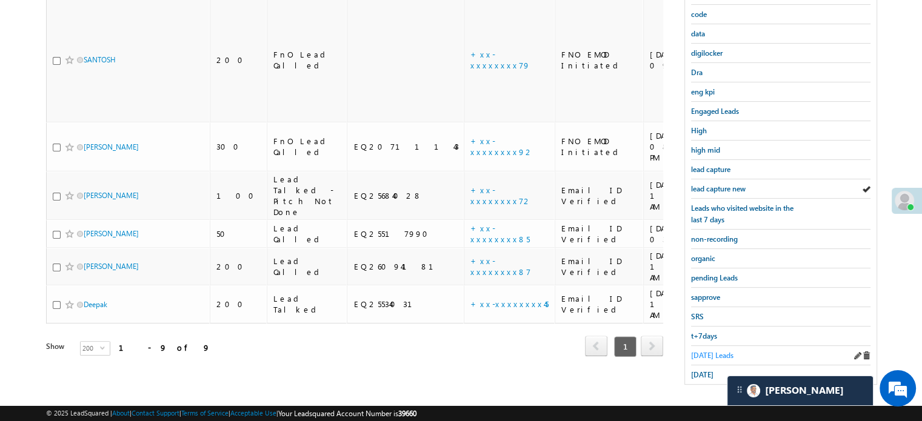
click at [704, 351] on span "Today's Leads" at bounding box center [712, 355] width 42 height 9
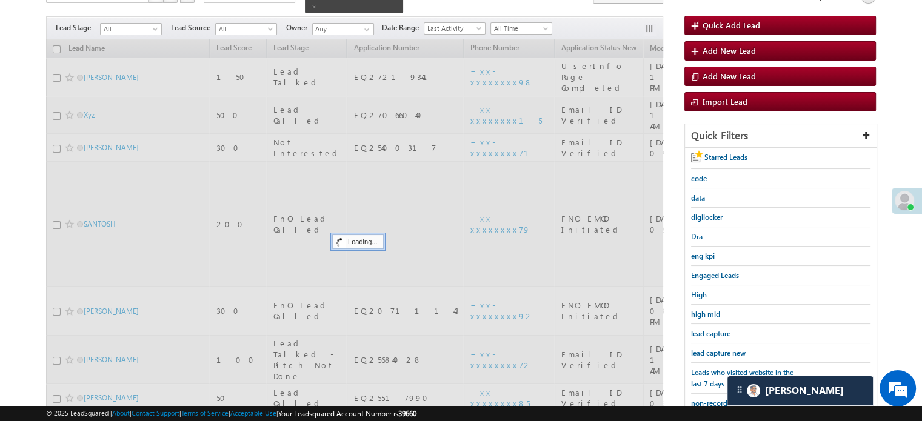
scroll to position [78, 0]
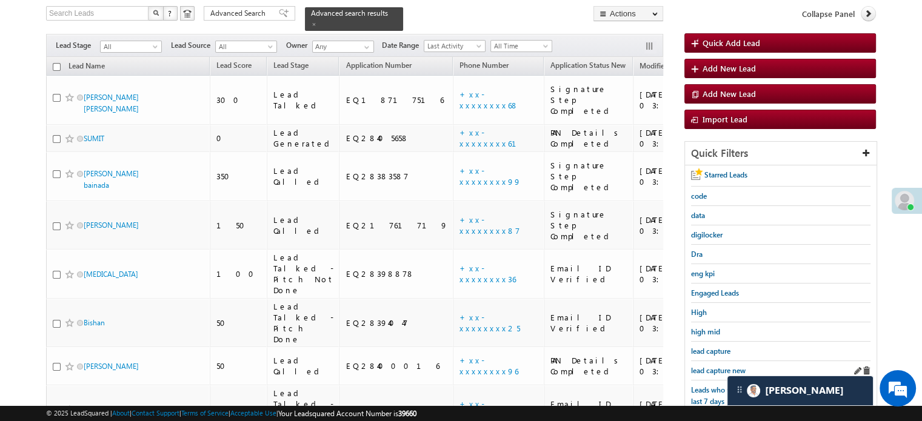
click at [717, 361] on div "lead capture new" at bounding box center [780, 370] width 179 height 19
click at [717, 366] on span "lead capture new" at bounding box center [718, 370] width 55 height 9
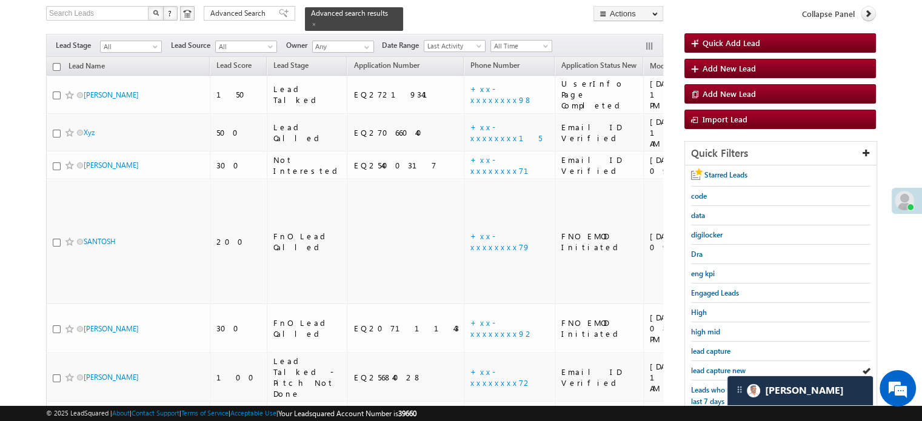
click at [717, 366] on span "lead capture new" at bounding box center [718, 370] width 55 height 9
click at [705, 366] on span "lead capture new" at bounding box center [718, 370] width 55 height 9
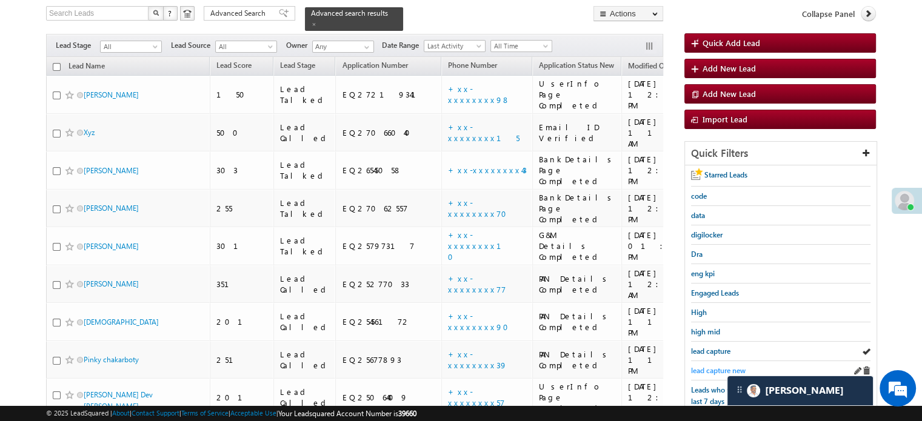
click at [714, 367] on span "lead capture new" at bounding box center [718, 370] width 55 height 9
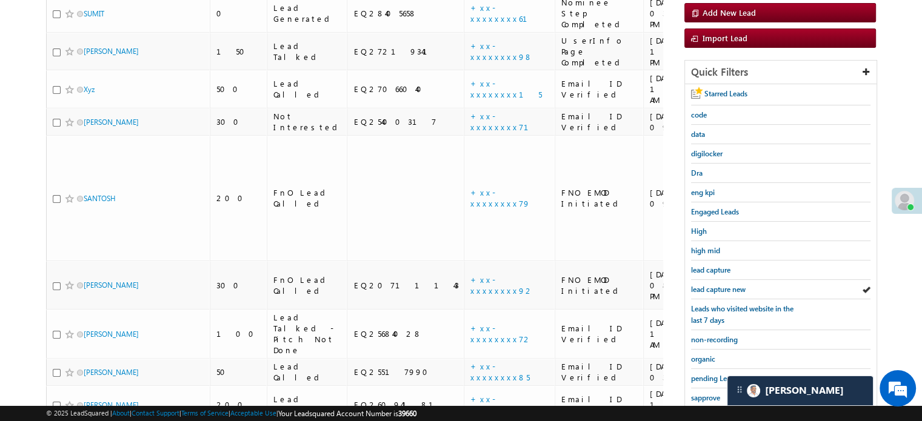
scroll to position [260, 0]
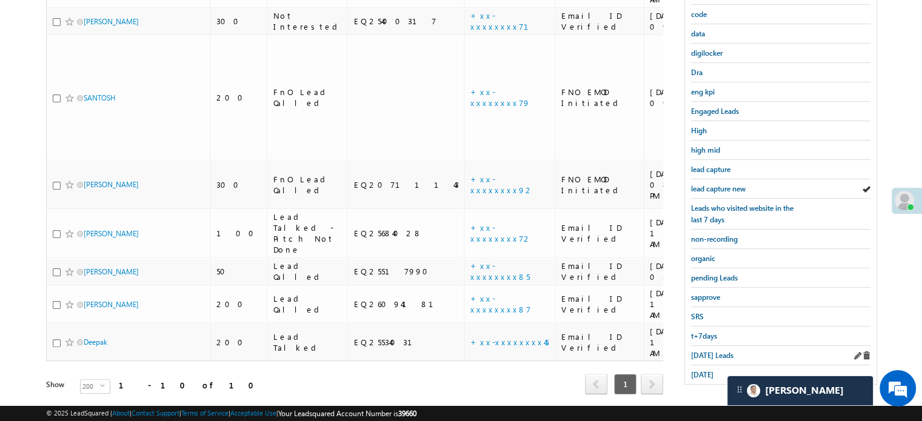
click at [711, 356] on div "Today's Leads" at bounding box center [780, 355] width 179 height 19
click at [708, 353] on span "Today's Leads" at bounding box center [712, 355] width 42 height 9
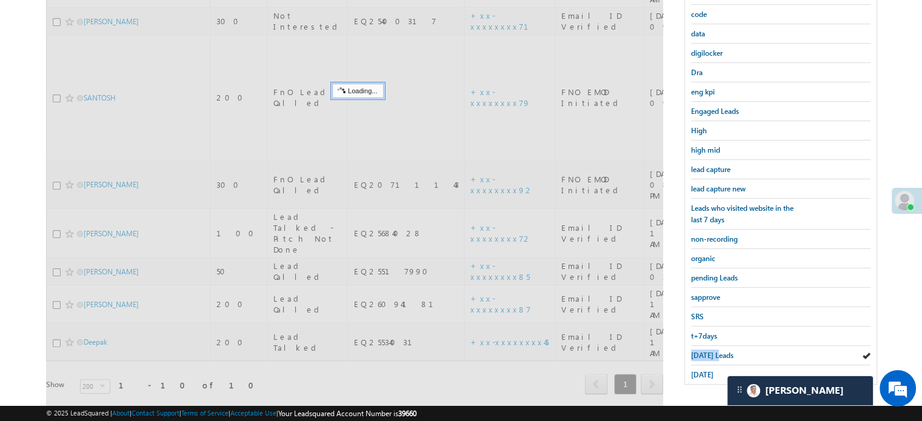
click at [708, 353] on span "Today's Leads" at bounding box center [712, 355] width 42 height 9
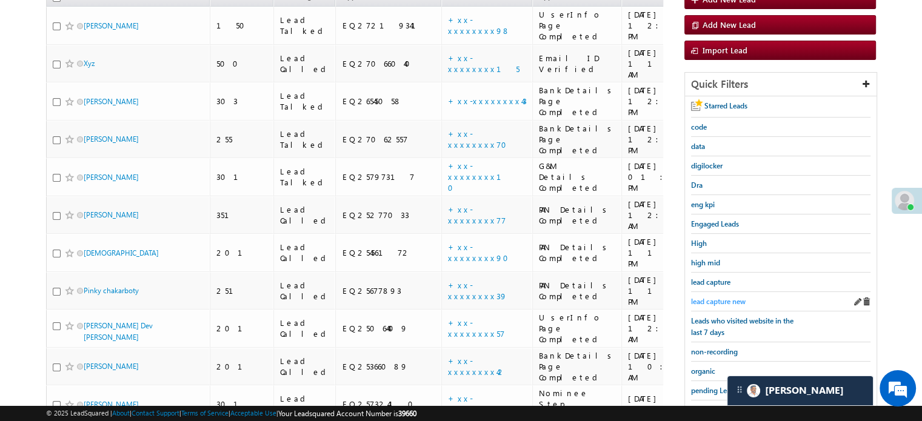
scroll to position [268, 0]
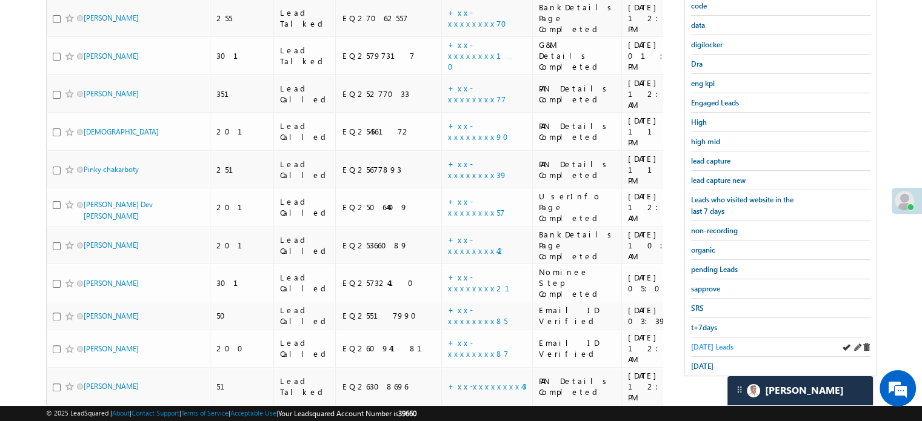
click at [709, 346] on span "Today's Leads" at bounding box center [712, 346] width 42 height 9
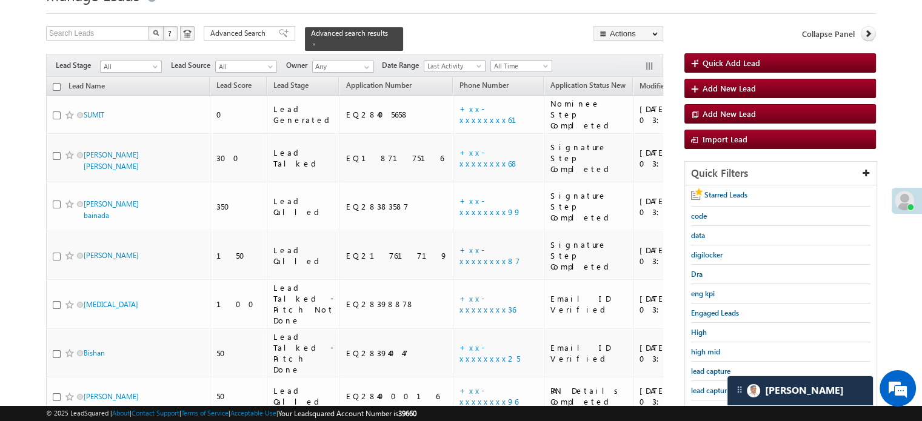
scroll to position [48, 0]
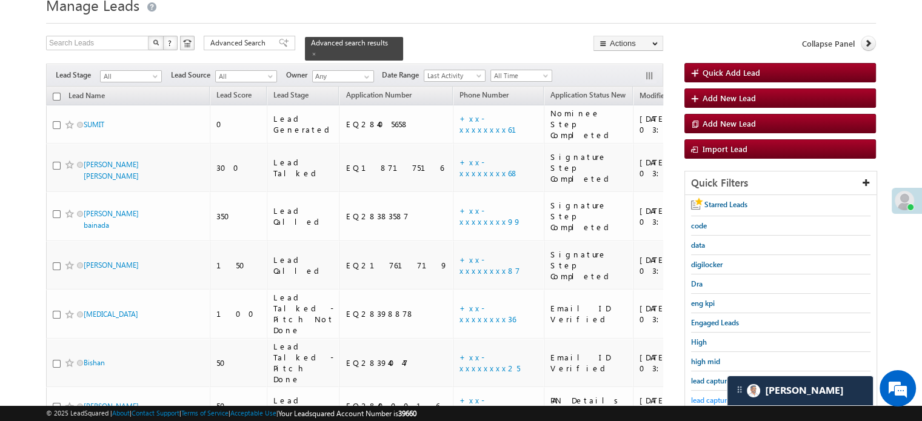
click at [707, 394] on link "lead capture new" at bounding box center [718, 400] width 55 height 12
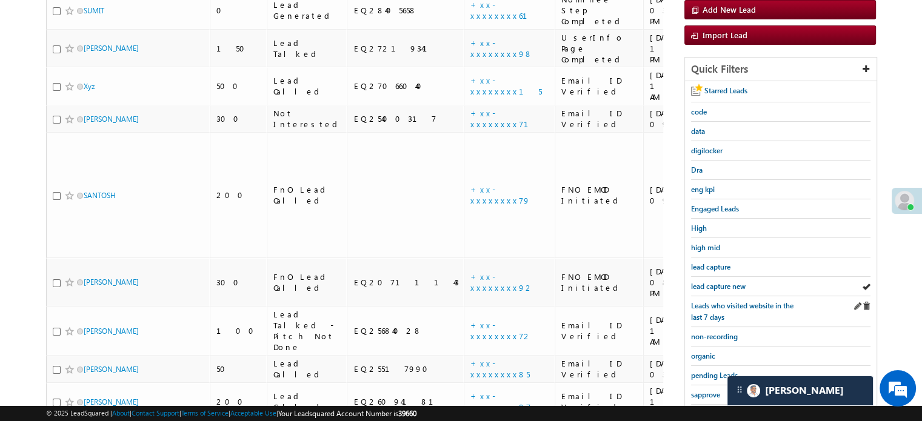
scroll to position [170, 0]
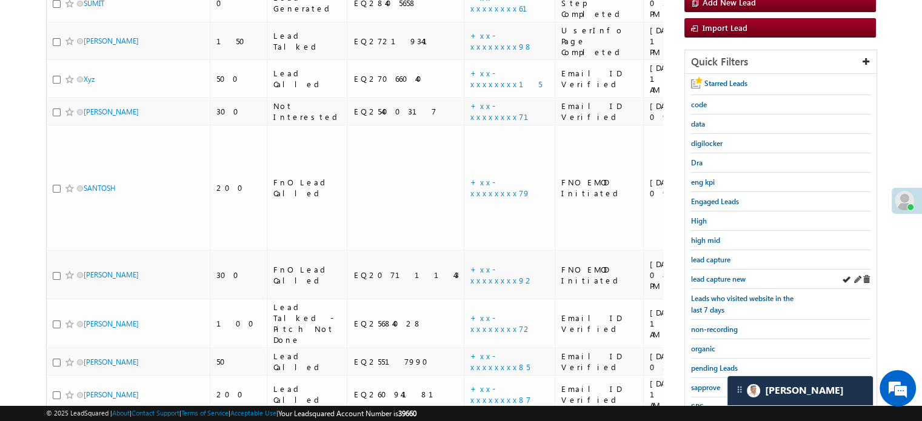
click at [718, 270] on div "lead capture new" at bounding box center [780, 279] width 179 height 19
click at [720, 275] on span "lead capture new" at bounding box center [718, 279] width 55 height 9
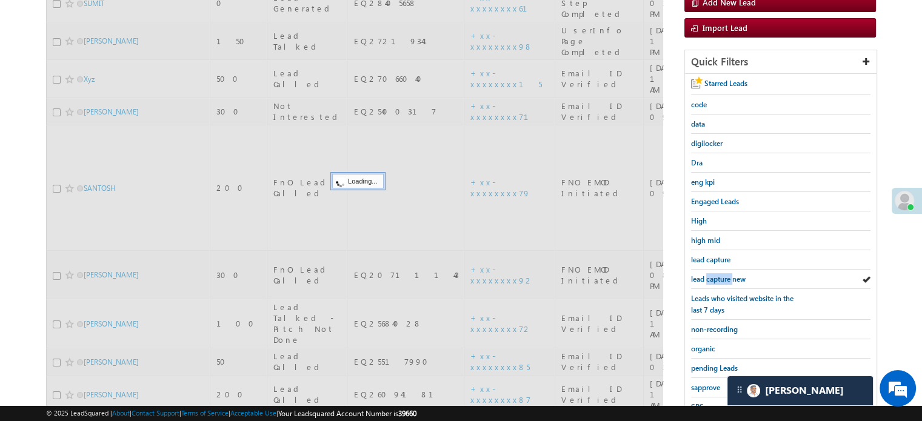
click at [720, 275] on span "lead capture new" at bounding box center [718, 279] width 55 height 9
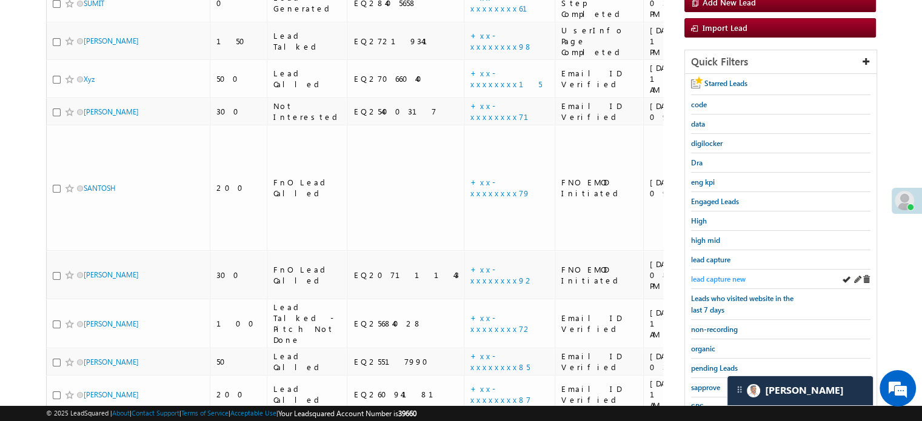
click at [737, 281] on link "lead capture new" at bounding box center [718, 279] width 55 height 12
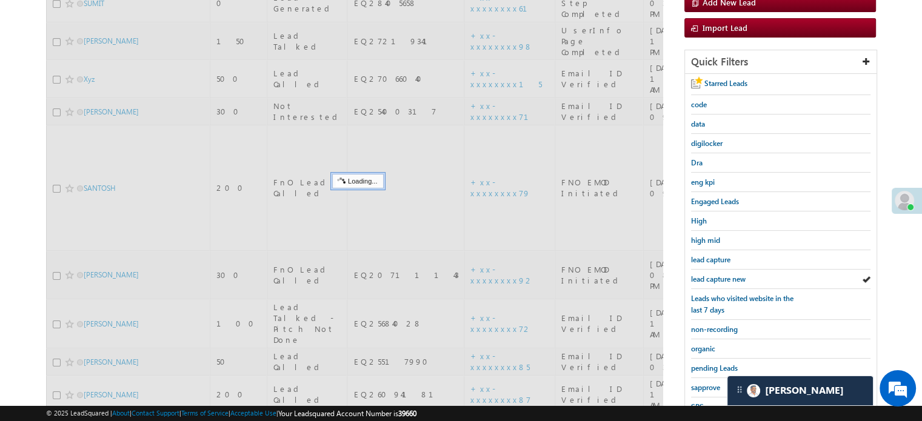
click at [727, 276] on span "lead capture new" at bounding box center [718, 279] width 55 height 9
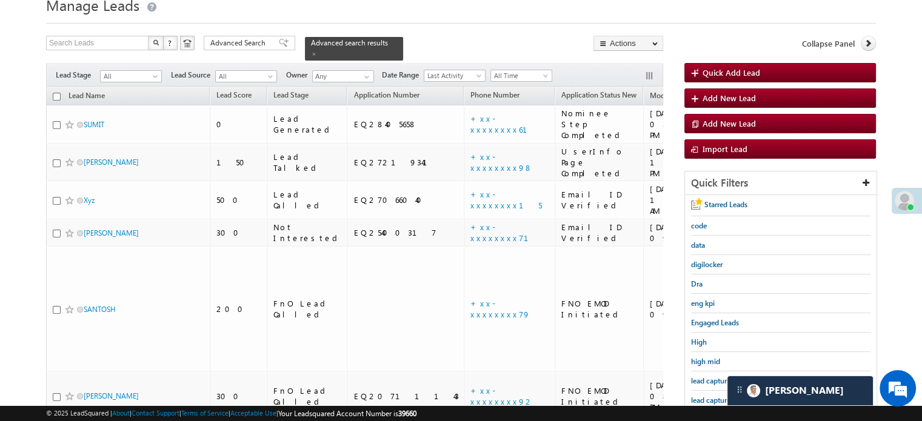
scroll to position [260, 0]
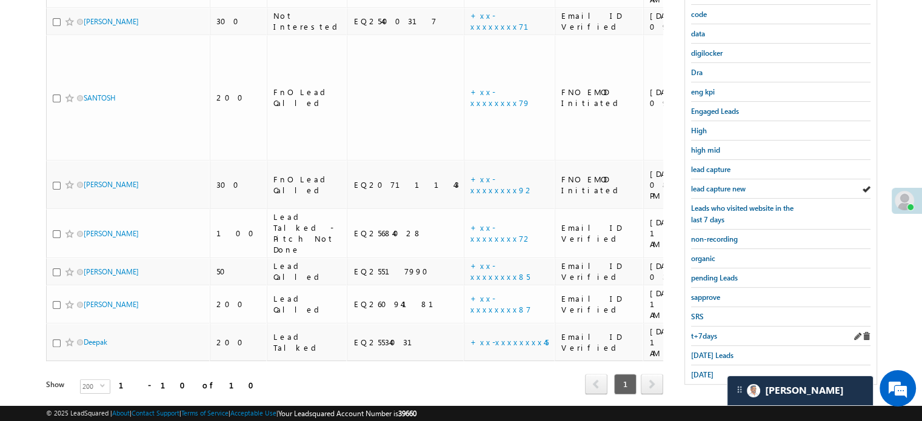
click at [705, 339] on div "t+7days" at bounding box center [780, 336] width 179 height 19
click at [707, 351] on span "Today's Leads" at bounding box center [712, 355] width 42 height 9
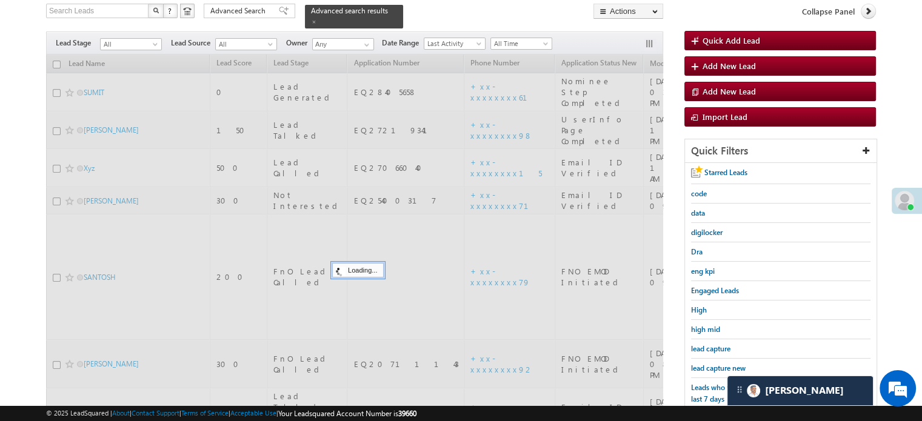
scroll to position [78, 0]
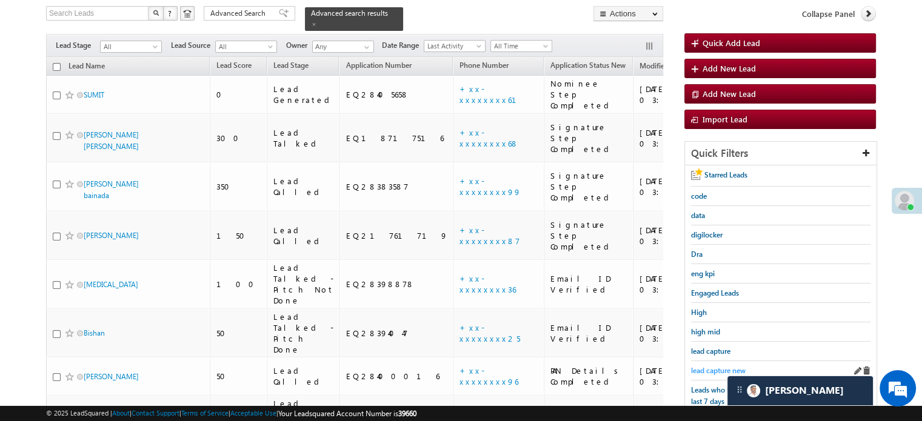
click at [727, 370] on span "lead capture new" at bounding box center [718, 370] width 55 height 9
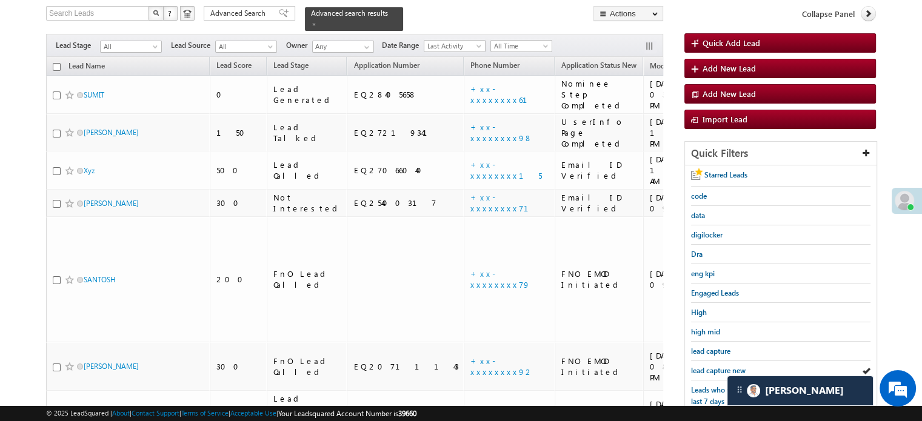
click at [727, 370] on span "lead capture new" at bounding box center [718, 370] width 55 height 9
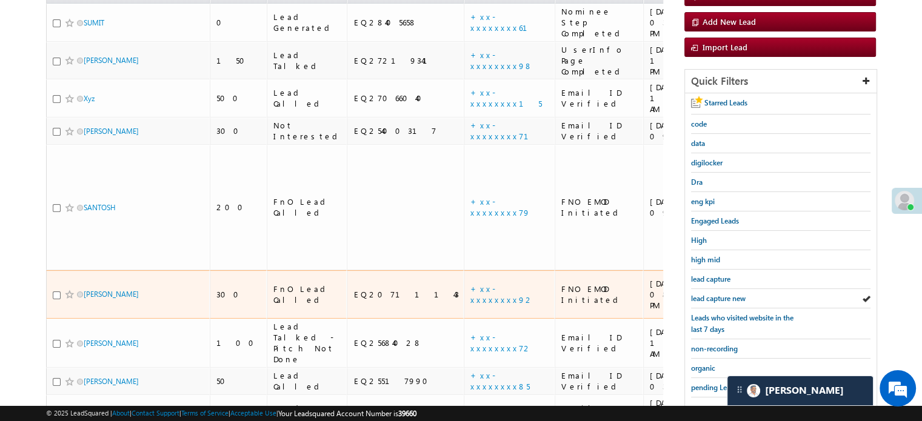
scroll to position [260, 0]
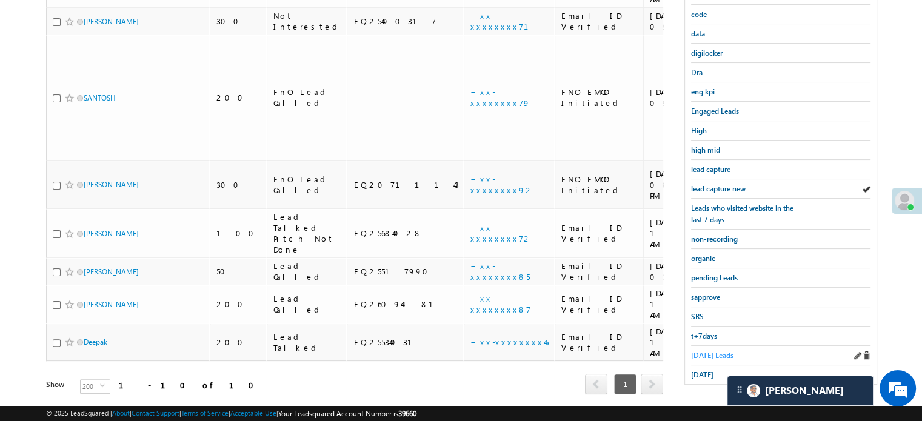
click at [715, 351] on span "Today's Leads" at bounding box center [712, 355] width 42 height 9
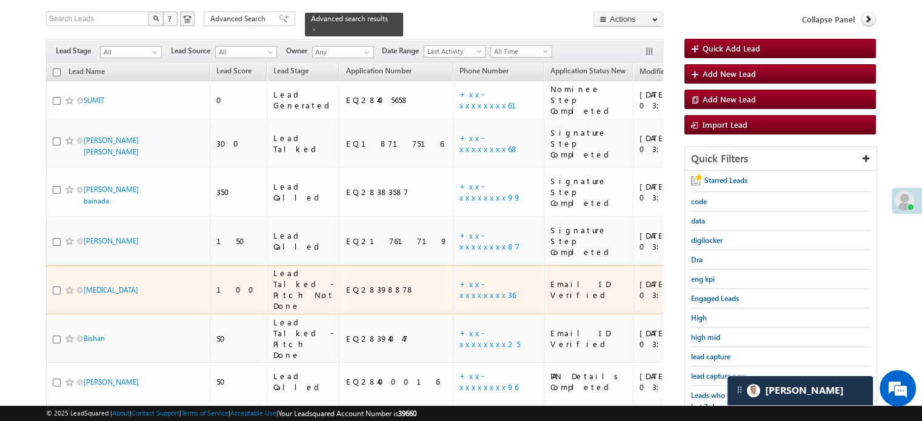
scroll to position [139, 0]
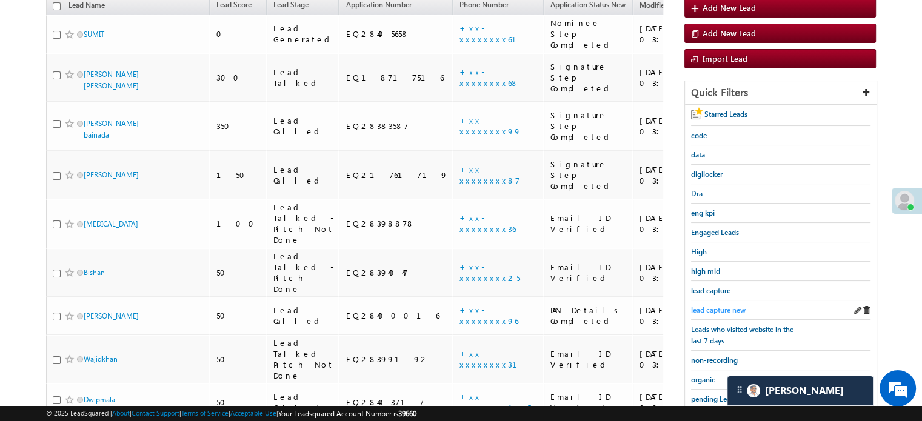
click at [710, 310] on span "lead capture new" at bounding box center [718, 309] width 55 height 9
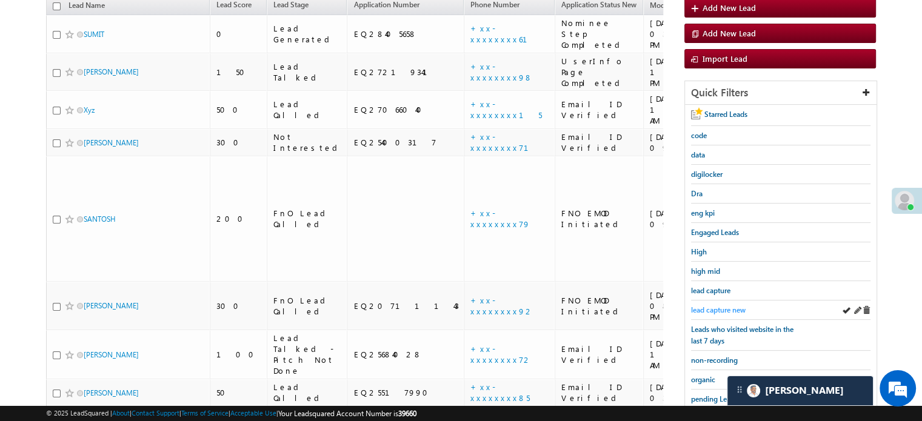
click at [705, 305] on span "lead capture new" at bounding box center [718, 309] width 55 height 9
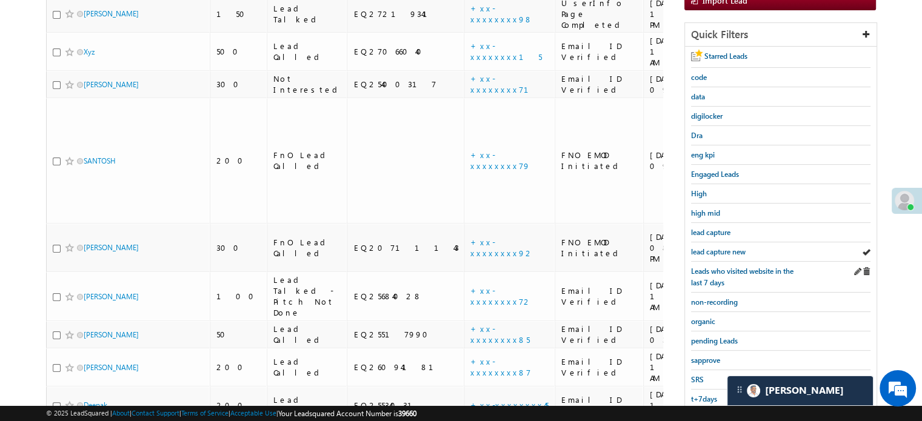
scroll to position [199, 0]
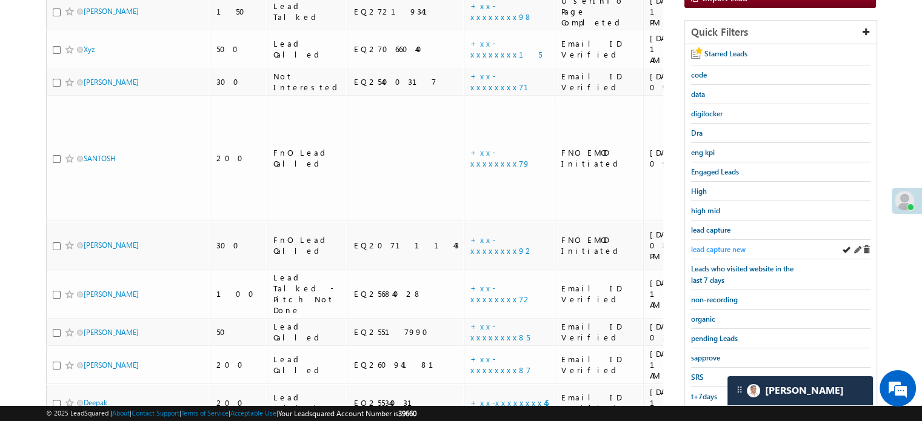
click at [730, 247] on span "lead capture new" at bounding box center [718, 249] width 55 height 9
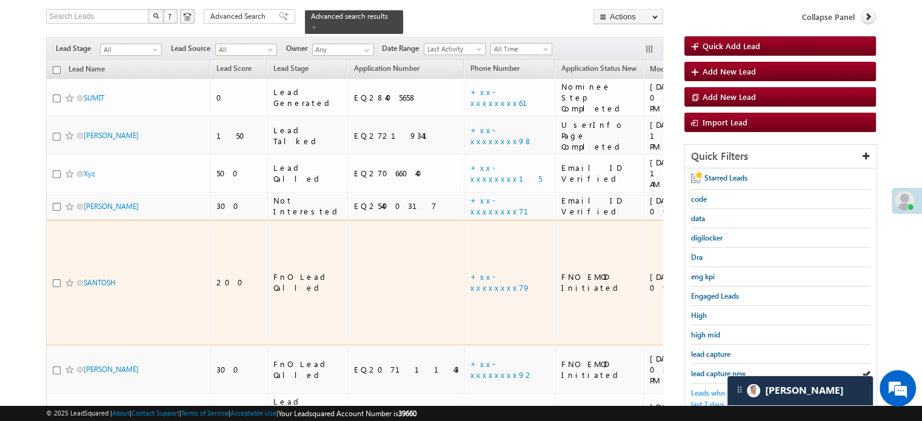
scroll to position [139, 0]
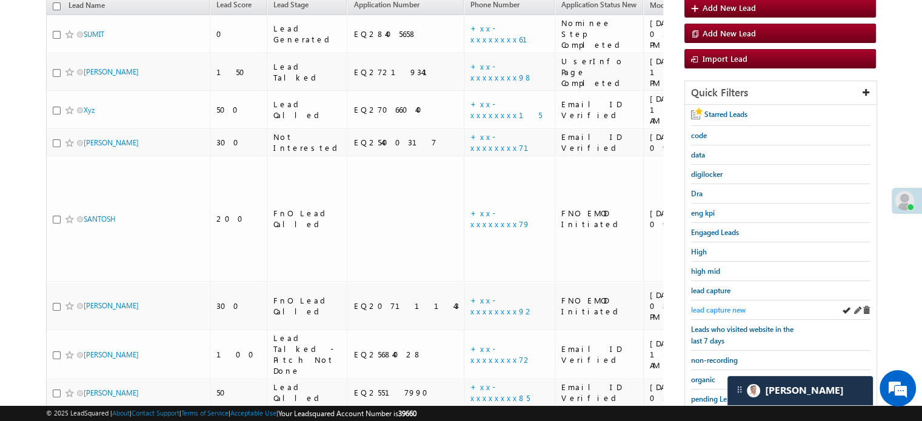
click at [729, 307] on span "lead capture new" at bounding box center [718, 309] width 55 height 9
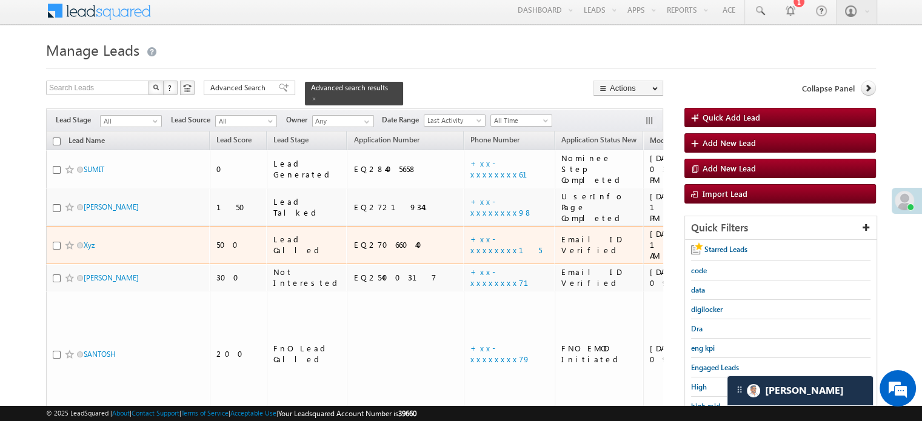
scroll to position [121, 0]
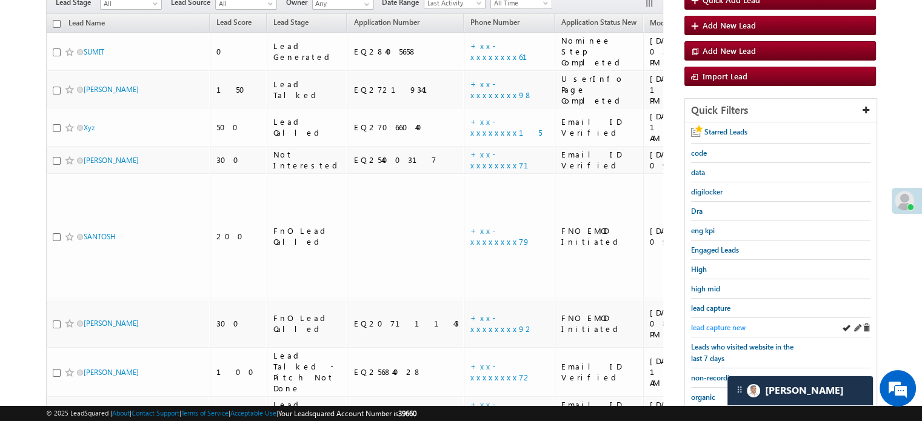
click at [716, 324] on span "lead capture new" at bounding box center [718, 327] width 55 height 9
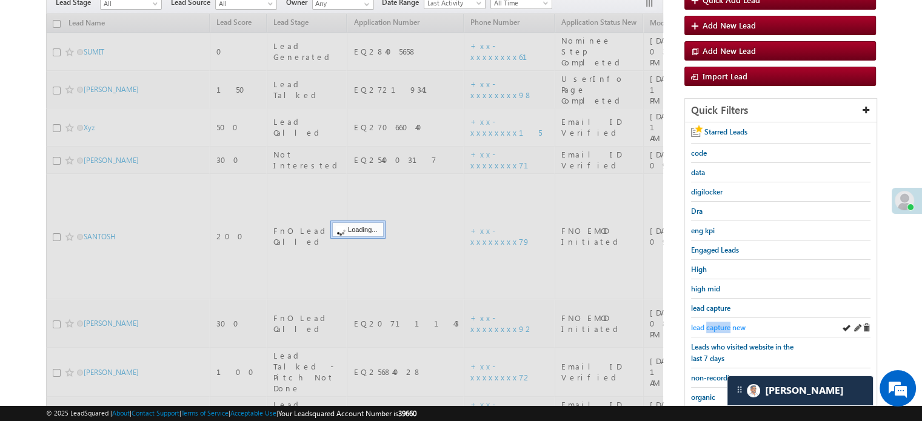
click at [717, 324] on span "lead capture new" at bounding box center [718, 327] width 55 height 9
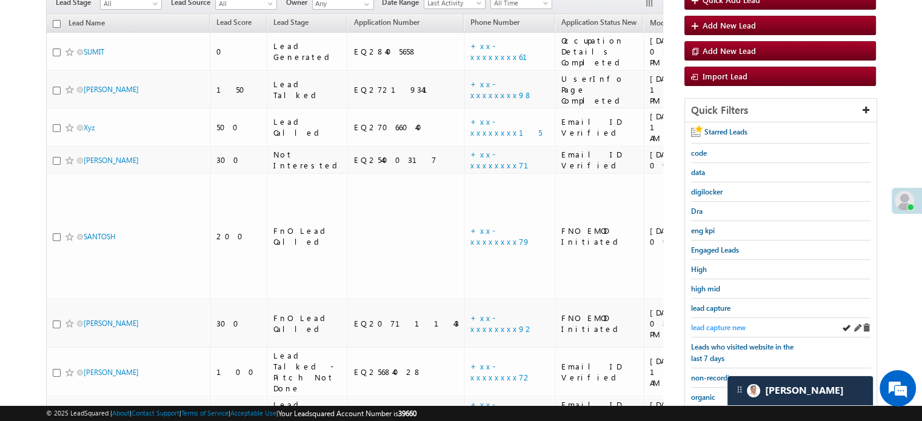
click at [710, 329] on link "lead capture new" at bounding box center [718, 328] width 55 height 12
click at [714, 324] on span "lead capture new" at bounding box center [718, 327] width 55 height 9
click at [705, 323] on span "lead capture new" at bounding box center [718, 327] width 55 height 9
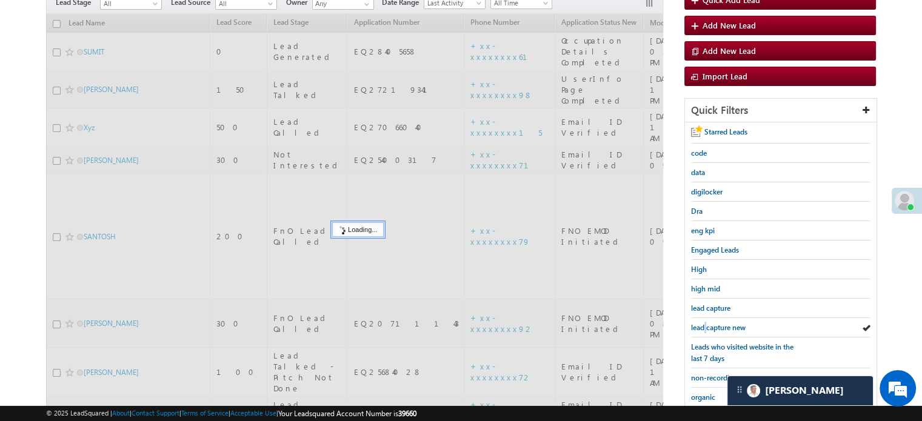
click at [705, 323] on span "lead capture new" at bounding box center [718, 327] width 55 height 9
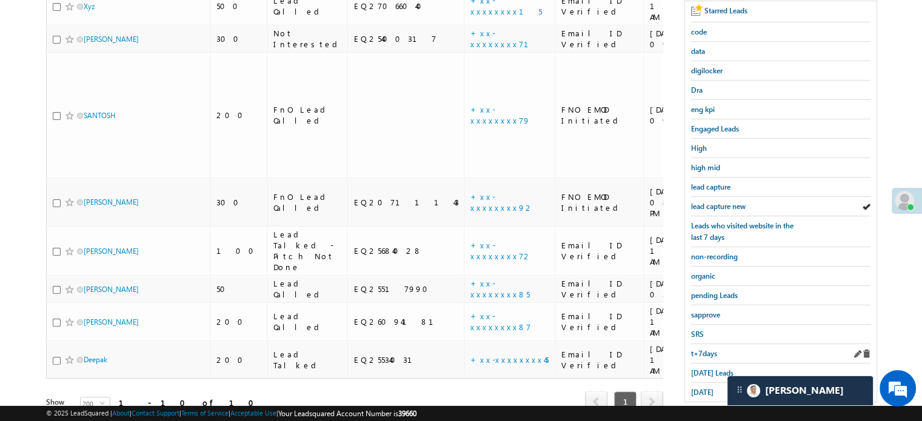
scroll to position [260, 0]
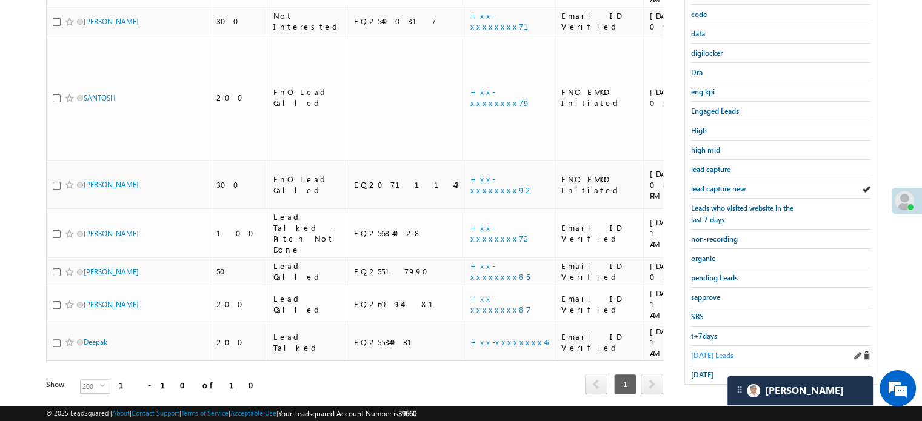
click at [710, 354] on span "Today's Leads" at bounding box center [712, 355] width 42 height 9
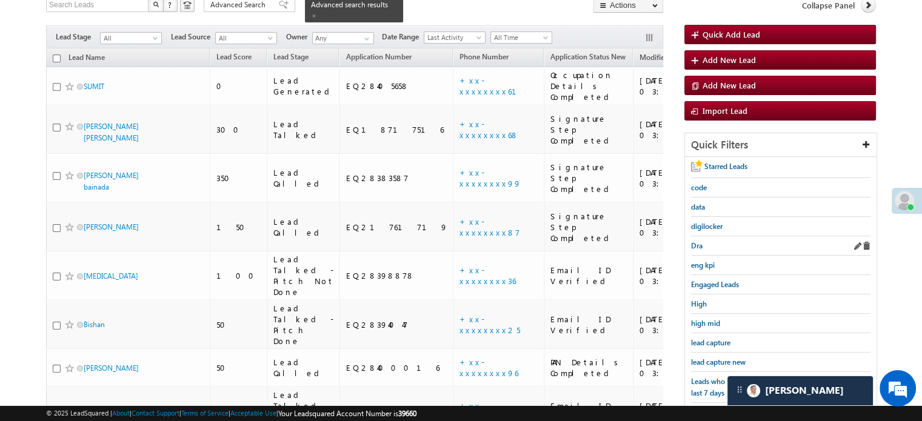
scroll to position [139, 0]
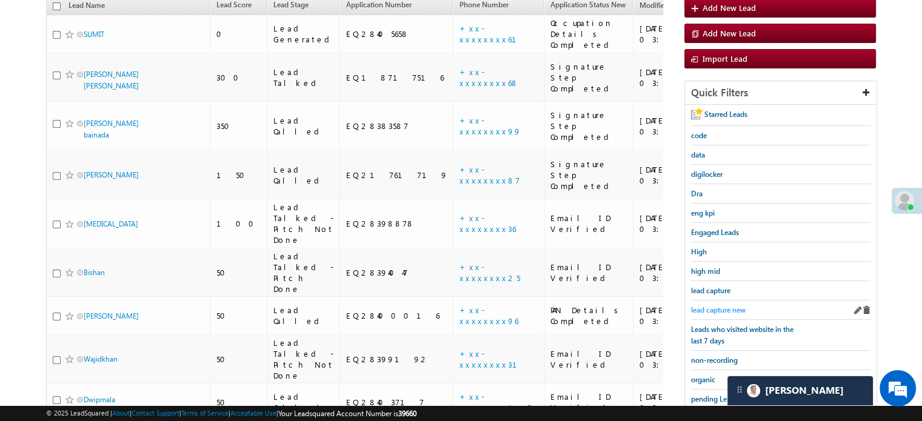
click at [714, 305] on span "lead capture new" at bounding box center [718, 309] width 55 height 9
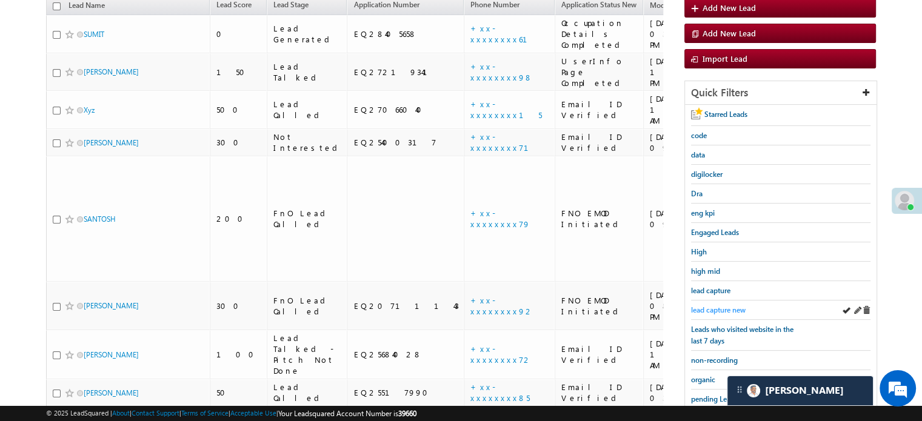
click at [729, 307] on span "lead capture new" at bounding box center [718, 309] width 55 height 9
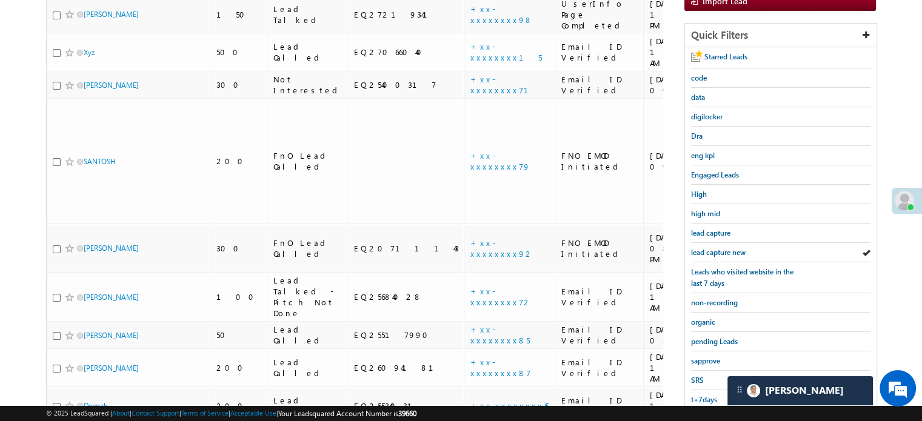
scroll to position [199, 0]
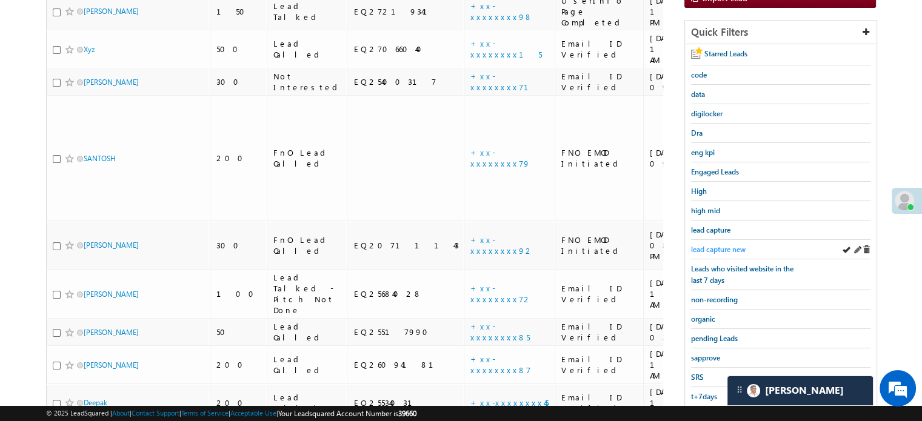
click at [697, 244] on link "lead capture new" at bounding box center [718, 250] width 55 height 12
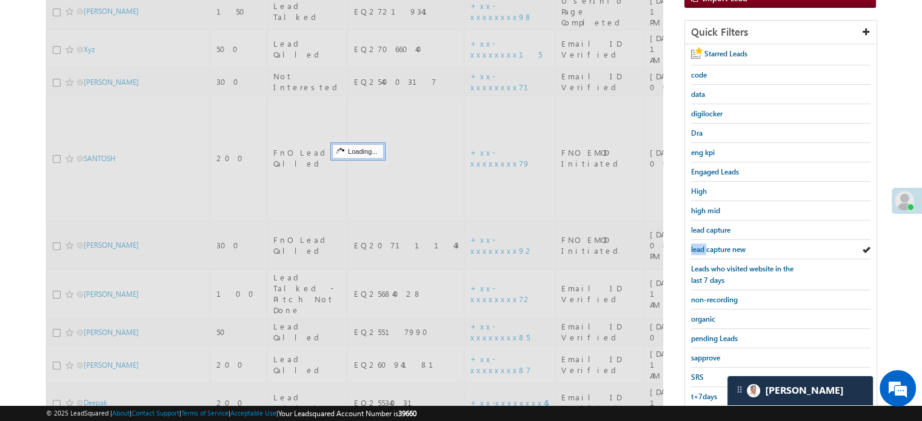
click at [697, 244] on link "lead capture new" at bounding box center [718, 250] width 55 height 12
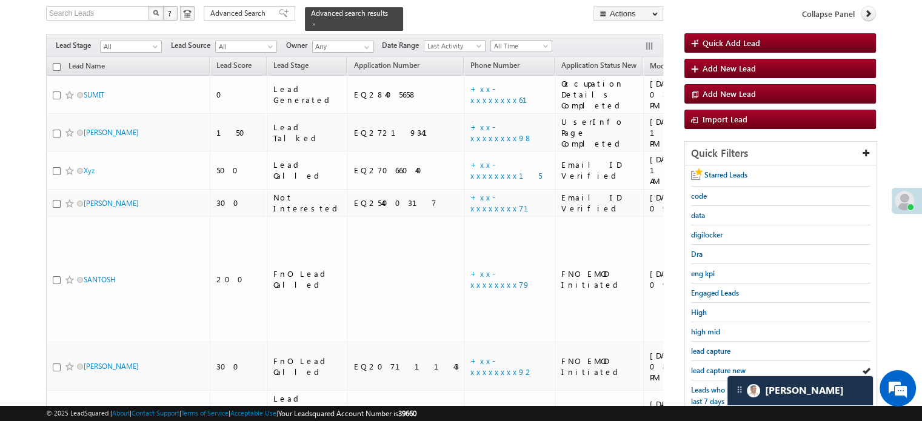
scroll to position [139, 0]
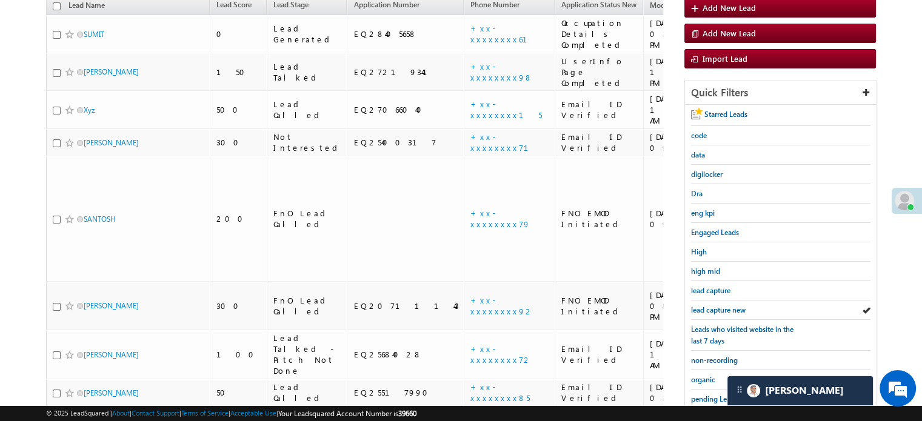
click at [722, 370] on div "organic" at bounding box center [780, 379] width 179 height 19
click at [730, 305] on span "lead capture new" at bounding box center [718, 309] width 55 height 9
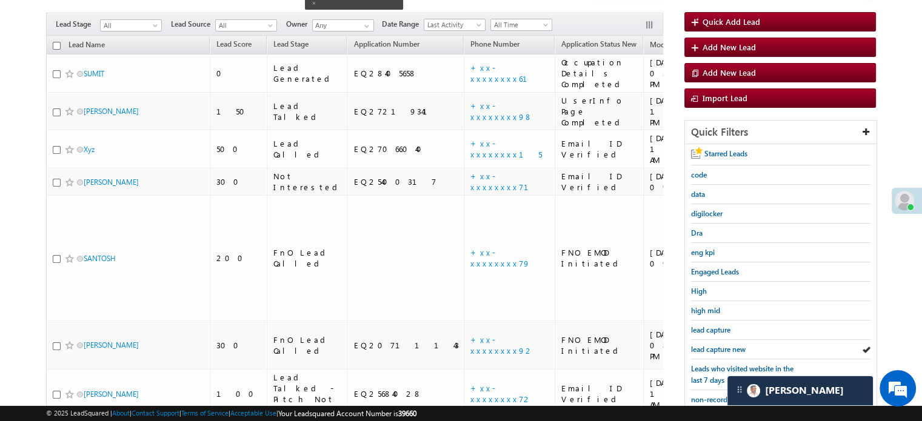
scroll to position [78, 0]
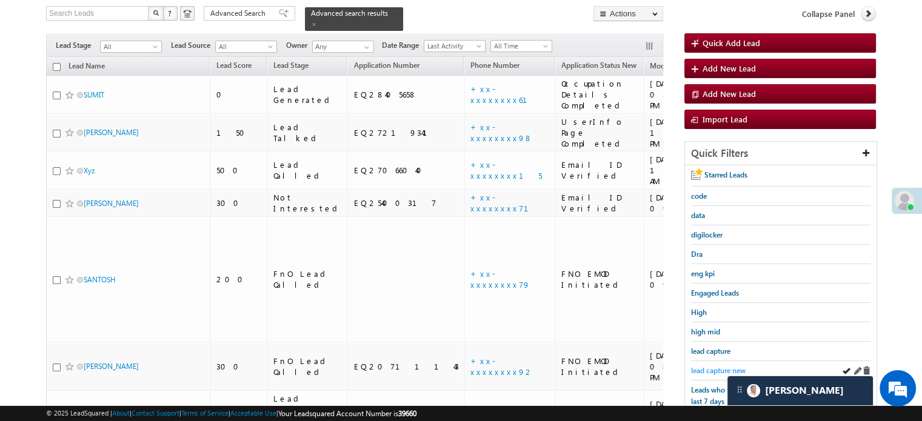
click at [707, 366] on span "lead capture new" at bounding box center [718, 370] width 55 height 9
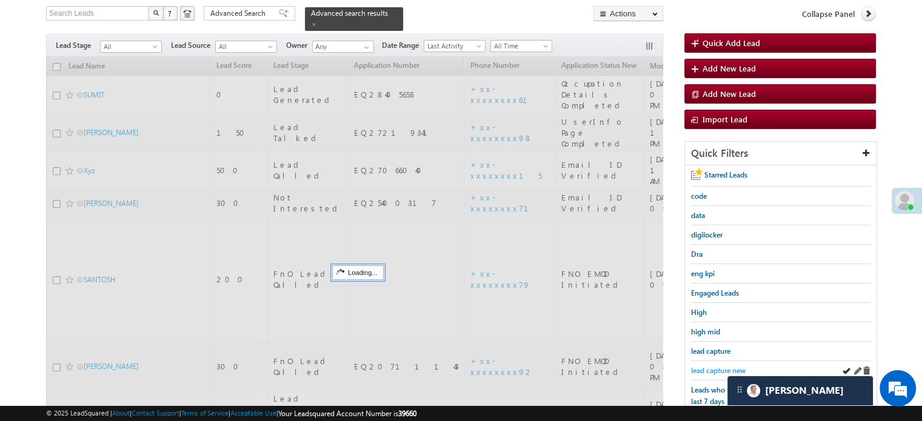
click at [710, 366] on span "lead capture new" at bounding box center [718, 370] width 55 height 9
click at [713, 366] on span "lead capture new" at bounding box center [718, 370] width 55 height 9
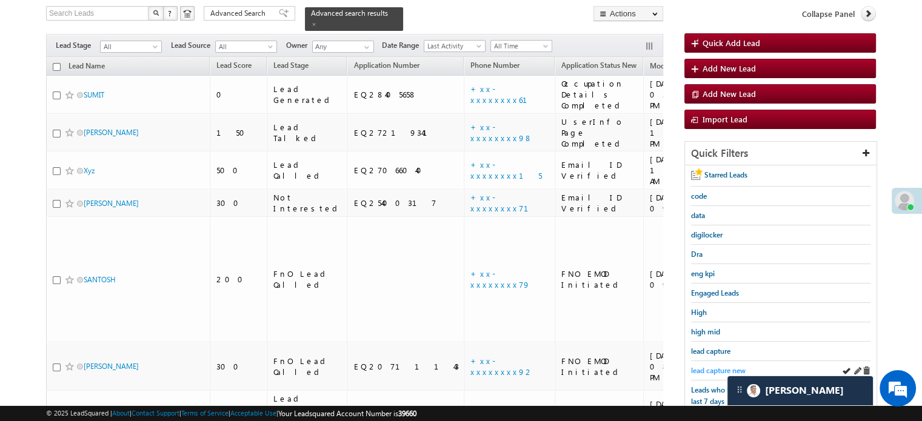
click at [710, 368] on span "lead capture new" at bounding box center [718, 370] width 55 height 9
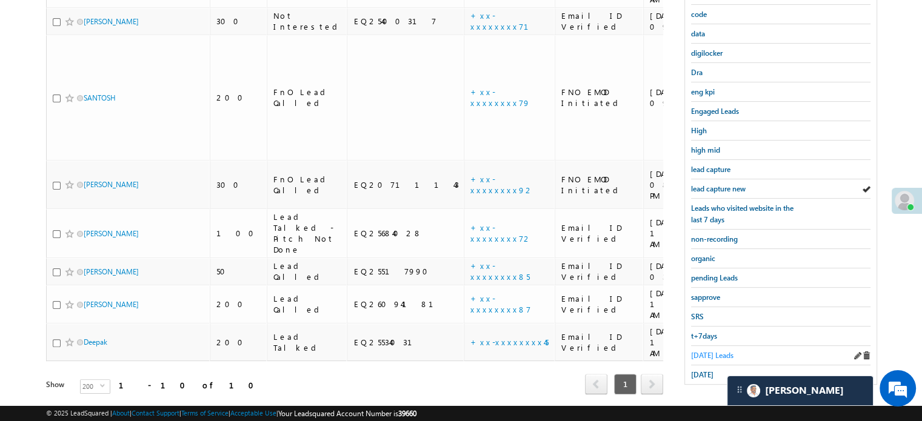
click at [705, 351] on span "Today's Leads" at bounding box center [712, 355] width 42 height 9
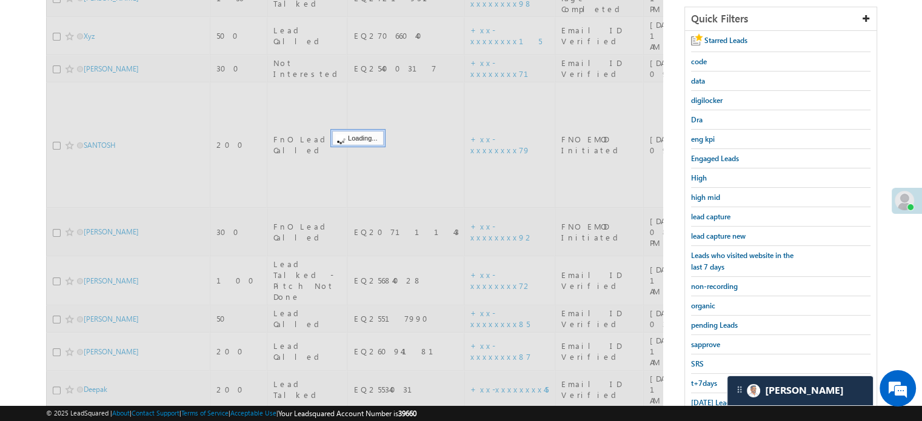
scroll to position [139, 0]
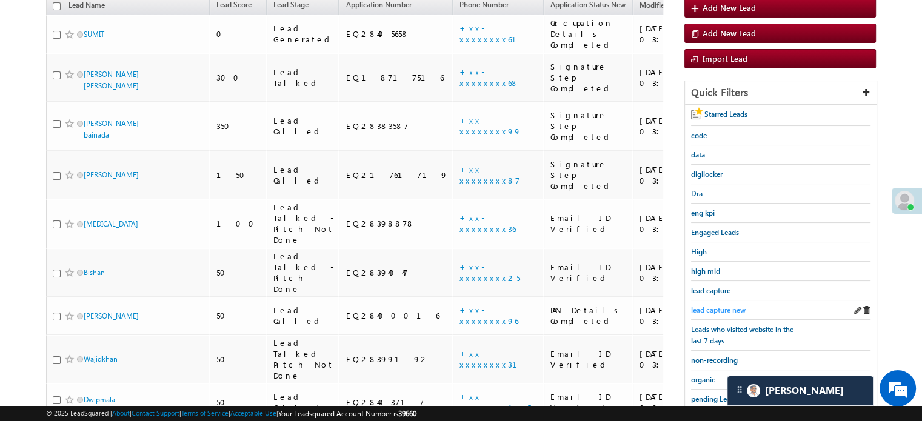
click at [708, 305] on span "lead capture new" at bounding box center [718, 309] width 55 height 9
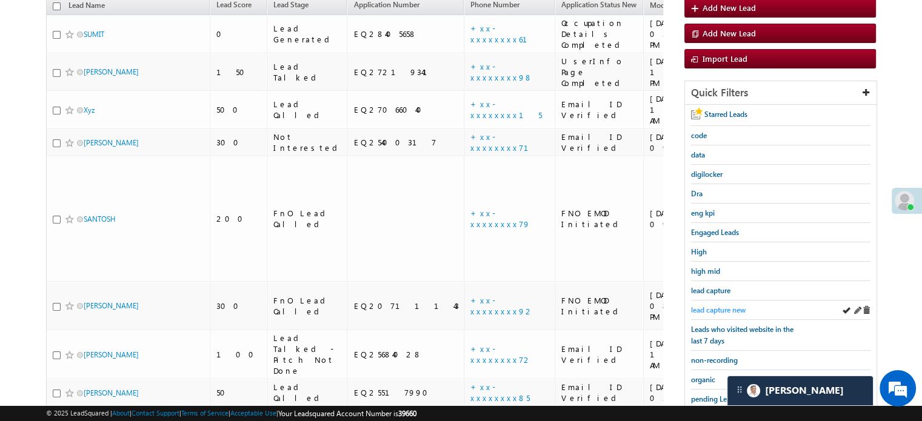
click at [728, 307] on span "lead capture new" at bounding box center [718, 309] width 55 height 9
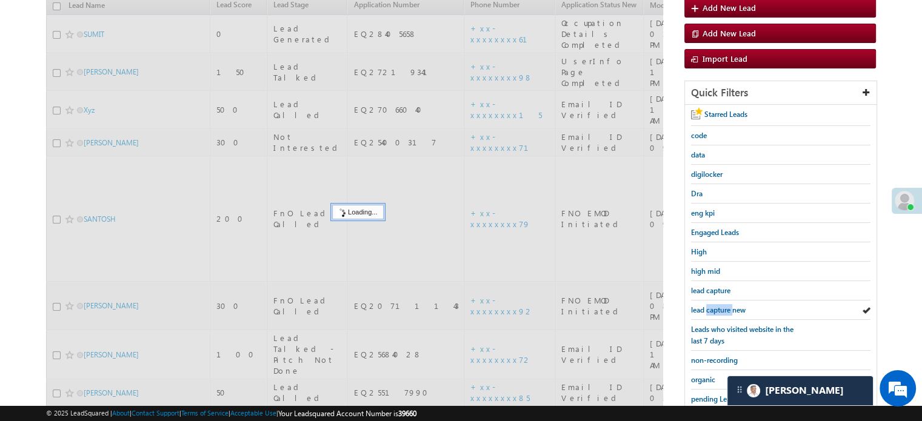
click at [728, 307] on span "lead capture new" at bounding box center [718, 309] width 55 height 9
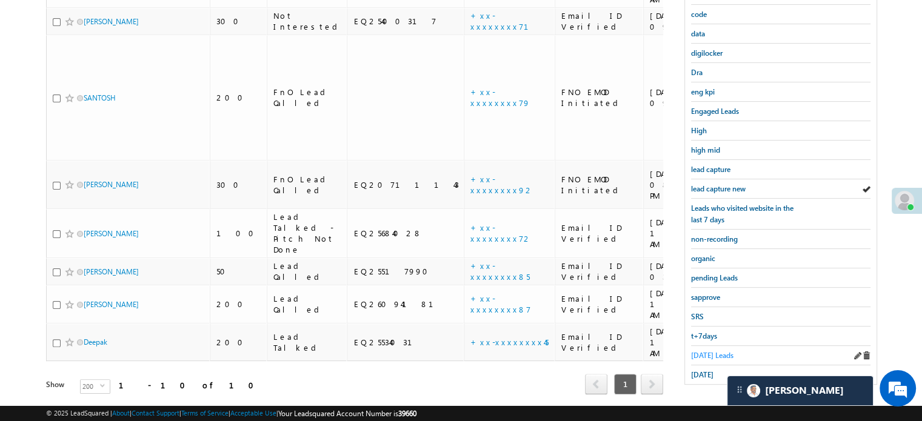
click at [707, 351] on span "Today's Leads" at bounding box center [712, 355] width 42 height 9
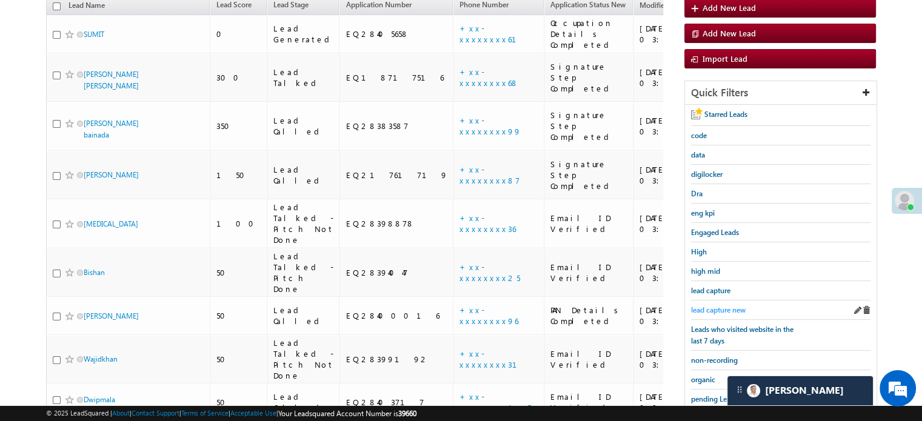
click at [718, 310] on span "lead capture new" at bounding box center [718, 309] width 55 height 9
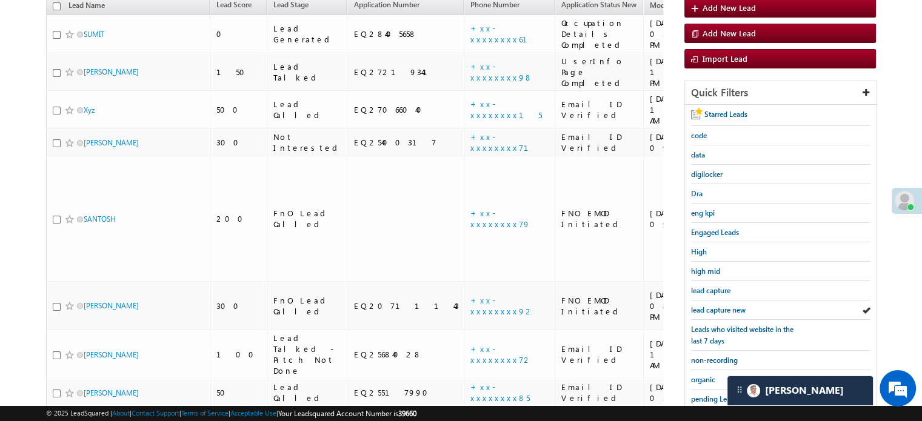
click at [718, 310] on span "lead capture new" at bounding box center [718, 309] width 55 height 9
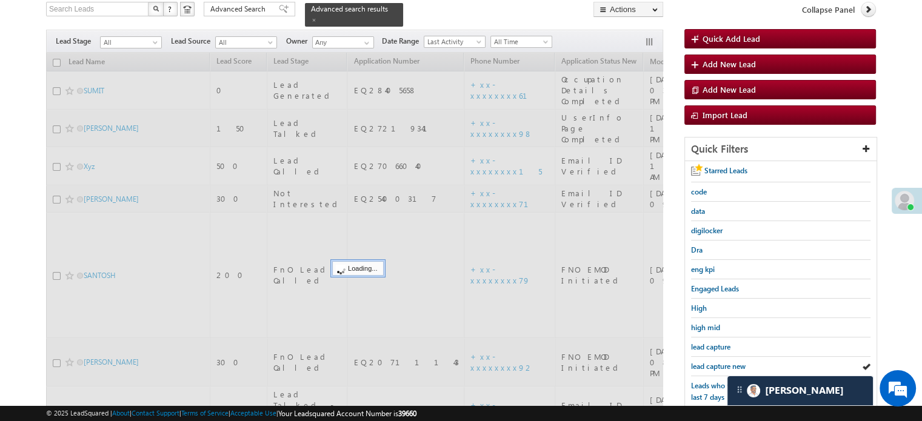
scroll to position [0, 0]
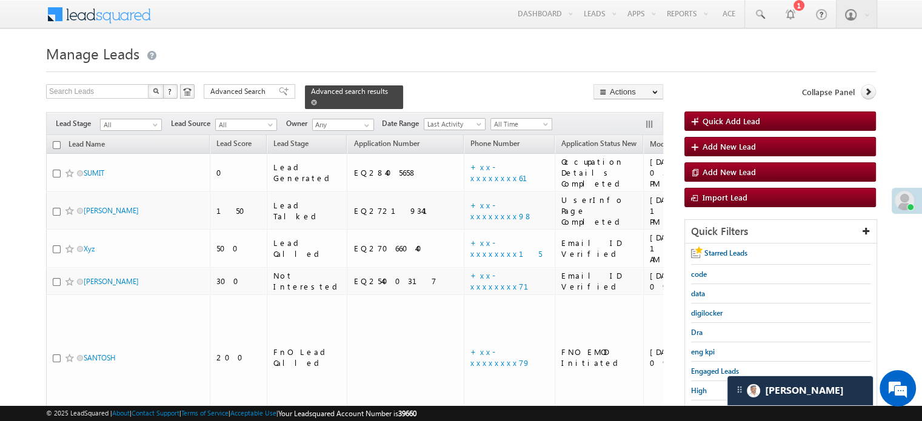
click at [317, 99] on span at bounding box center [314, 102] width 6 height 6
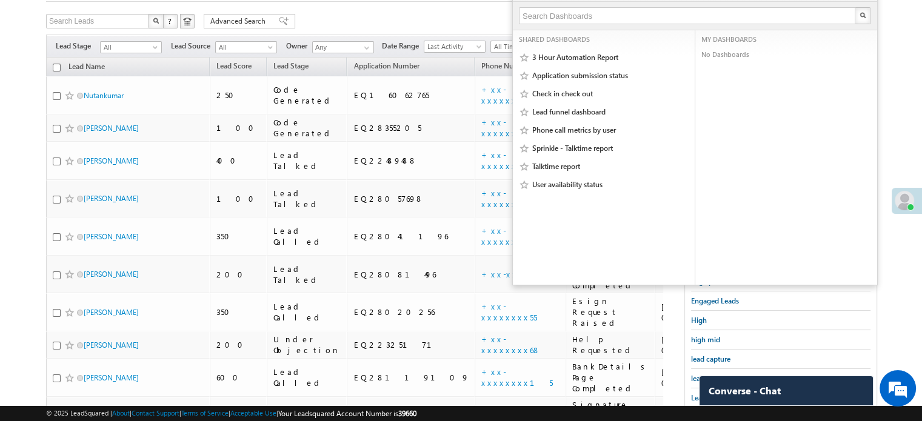
scroll to position [121, 0]
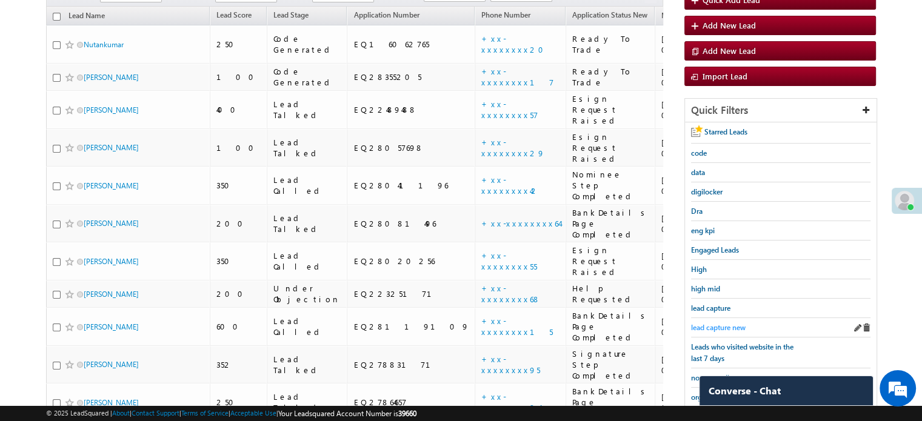
click at [716, 327] on span "lead capture new" at bounding box center [718, 327] width 55 height 9
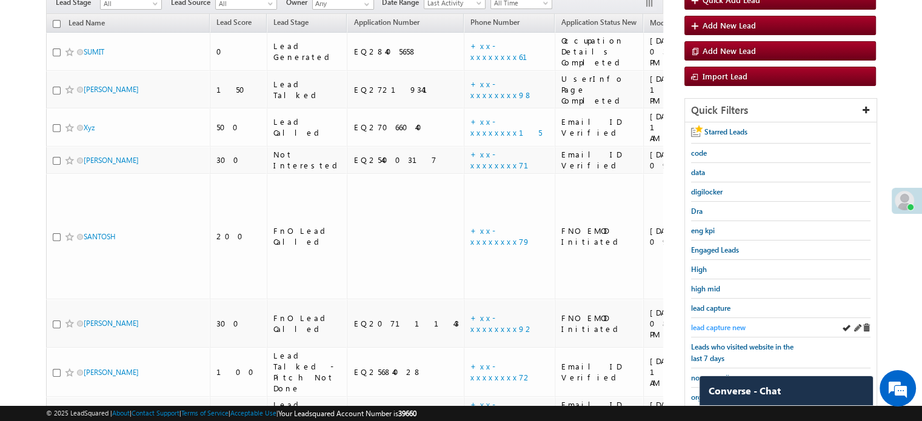
click at [724, 326] on span "lead capture new" at bounding box center [718, 327] width 55 height 9
click at [714, 323] on span "lead capture new" at bounding box center [718, 327] width 55 height 9
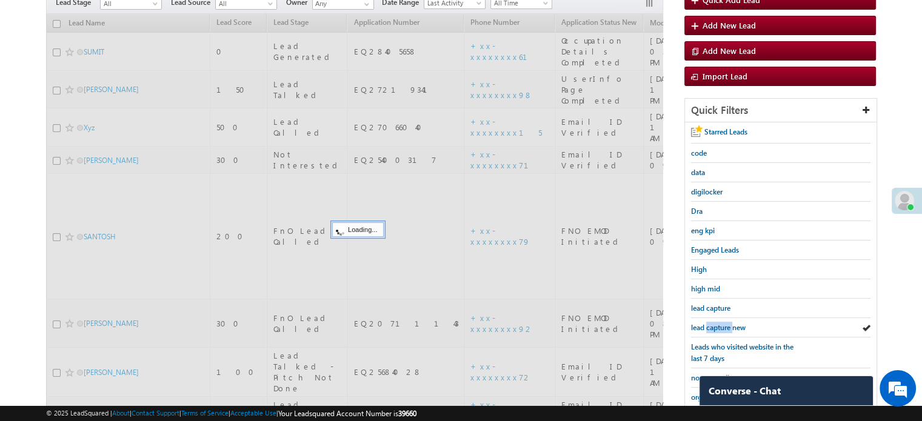
click at [714, 323] on span "lead capture new" at bounding box center [718, 327] width 55 height 9
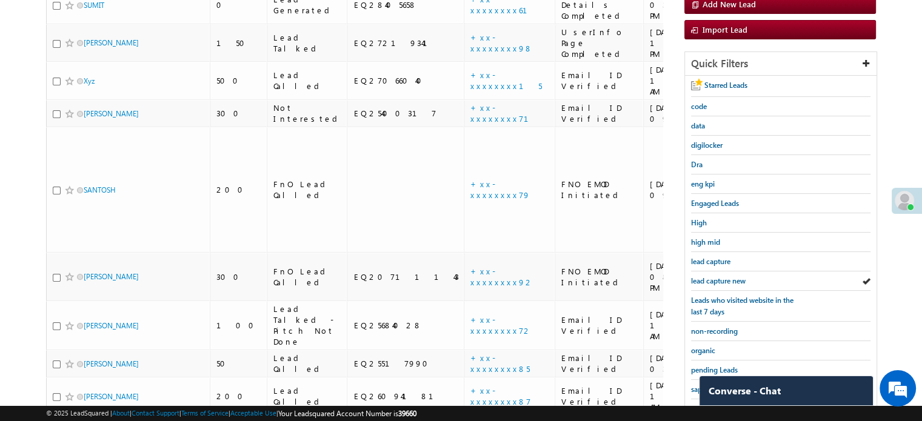
scroll to position [260, 0]
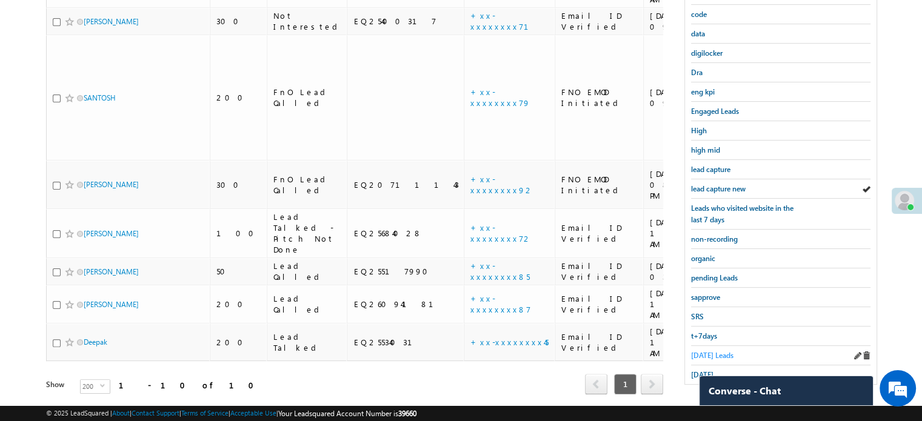
click at [711, 351] on span "Today's Leads" at bounding box center [712, 355] width 42 height 9
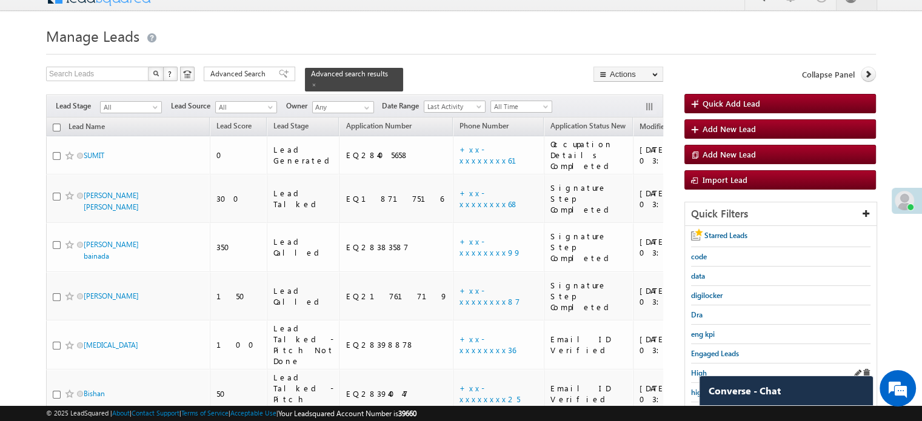
scroll to position [139, 0]
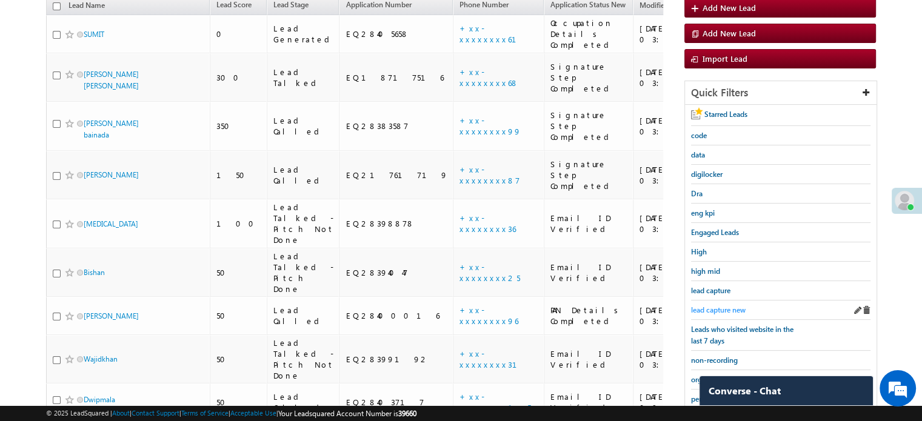
click at [714, 306] on span "lead capture new" at bounding box center [718, 309] width 55 height 9
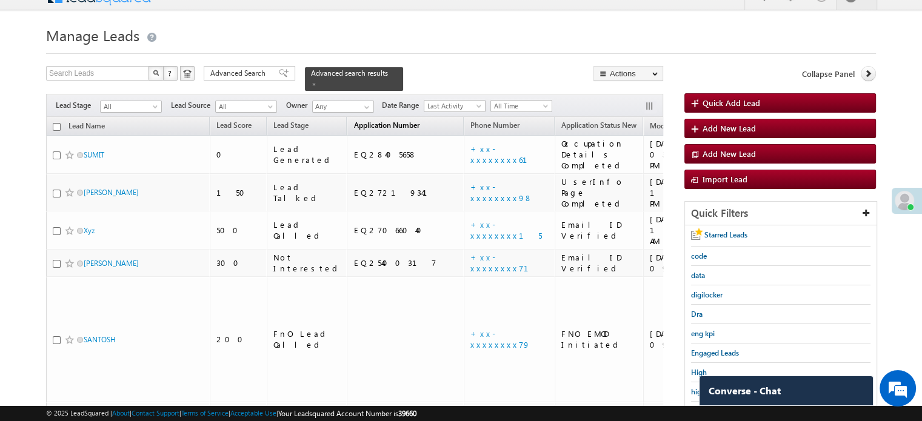
scroll to position [18, 0]
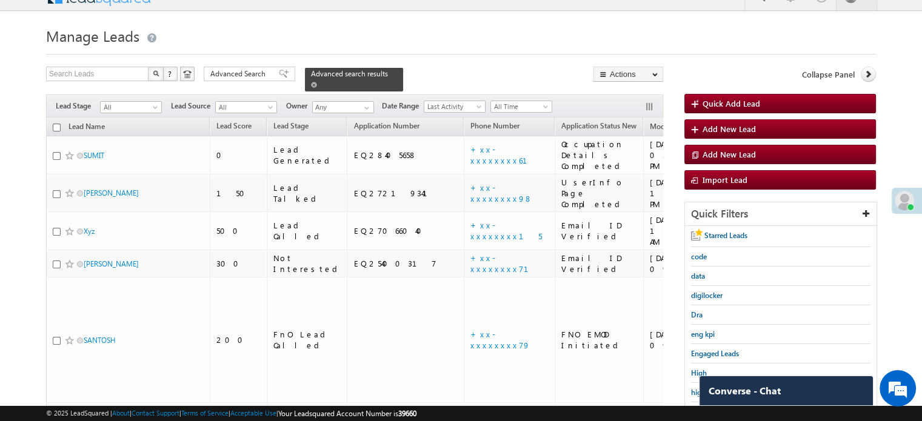
click at [317, 82] on span at bounding box center [314, 85] width 6 height 6
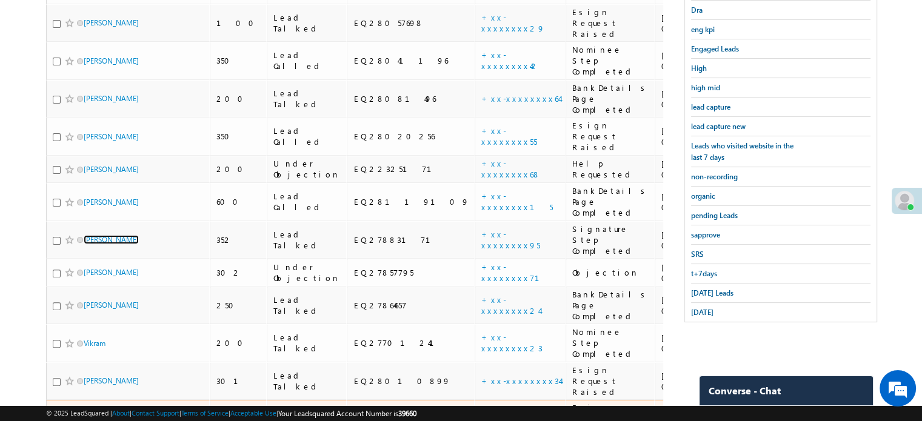
scroll to position [260, 0]
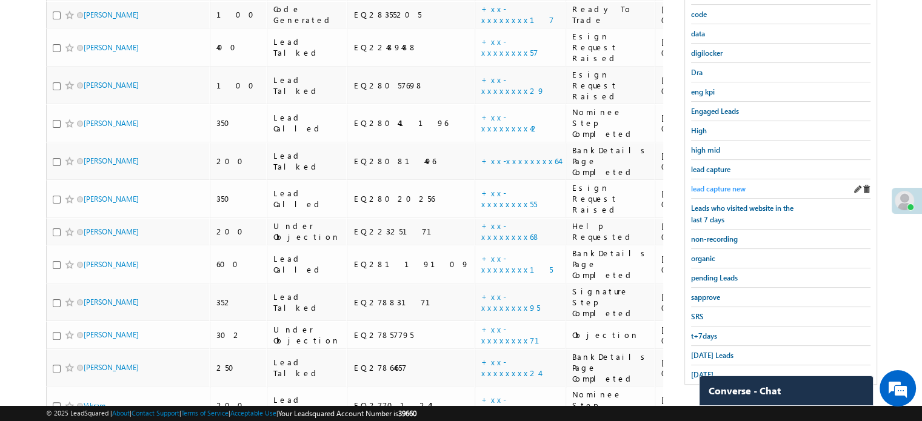
click at [723, 187] on span "lead capture new" at bounding box center [718, 188] width 55 height 9
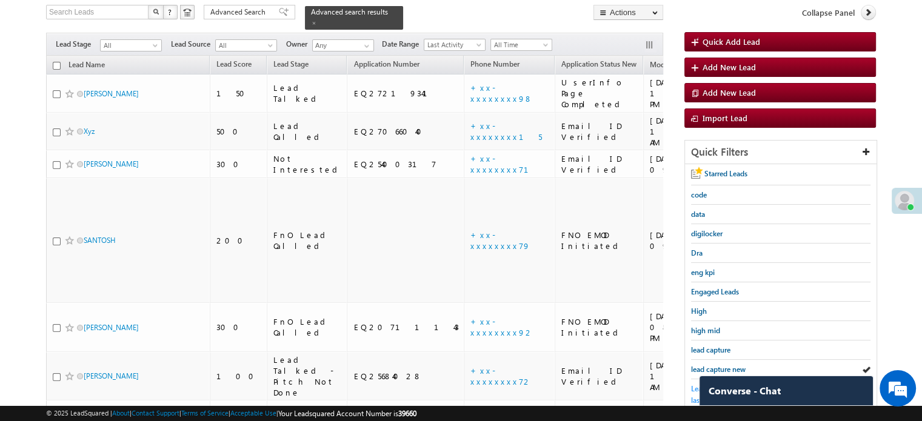
scroll to position [78, 0]
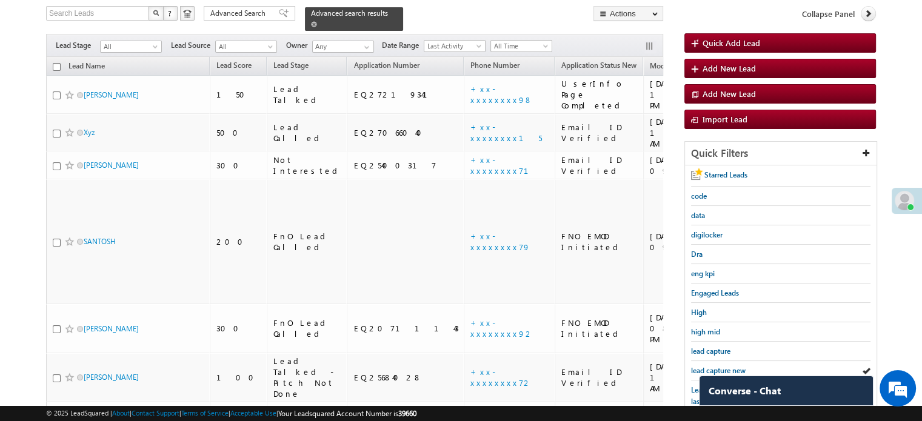
click at [382, 13] on div "Advanced search results" at bounding box center [354, 19] width 98 height 24
click at [317, 21] on span at bounding box center [314, 24] width 6 height 6
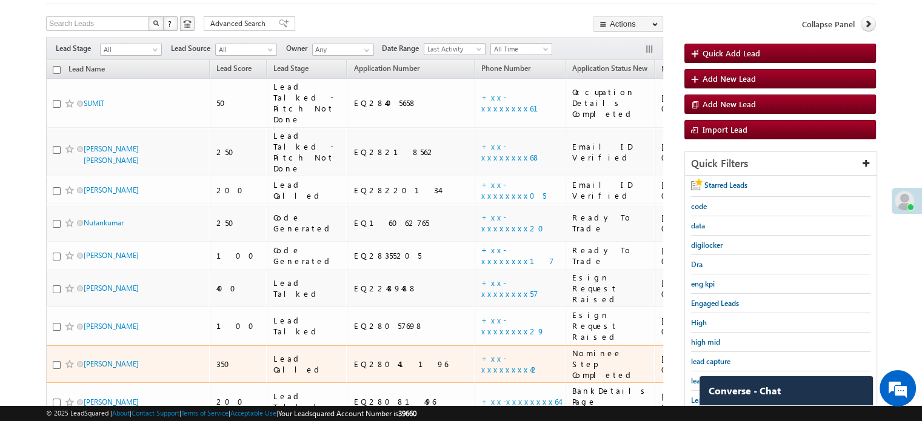
scroll to position [199, 0]
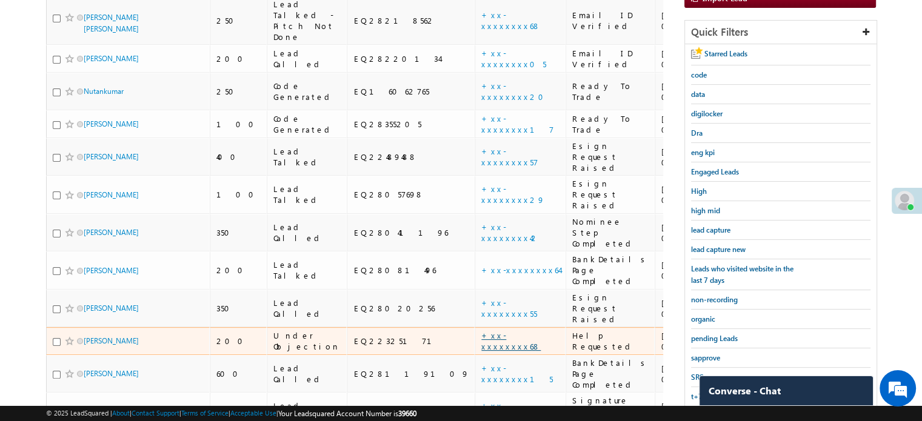
click at [481, 330] on link "+xx-xxxxxxxx68" at bounding box center [510, 340] width 59 height 21
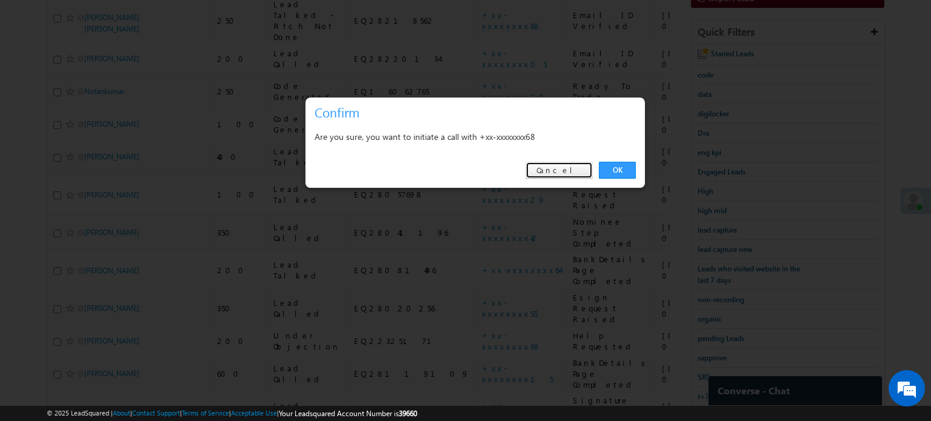
drag, startPoint x: 571, startPoint y: 164, endPoint x: 659, endPoint y: 216, distance: 102.7
click at [571, 164] on link "Cancel" at bounding box center [558, 170] width 67 height 17
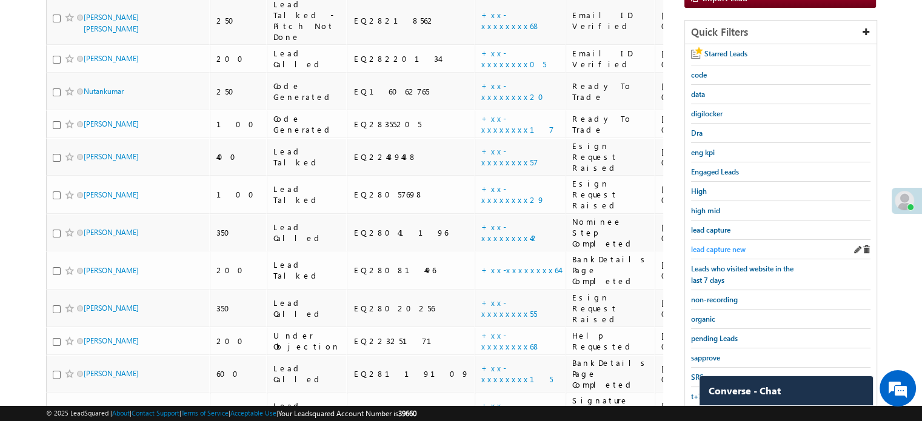
click at [701, 247] on span "lead capture new" at bounding box center [718, 249] width 55 height 9
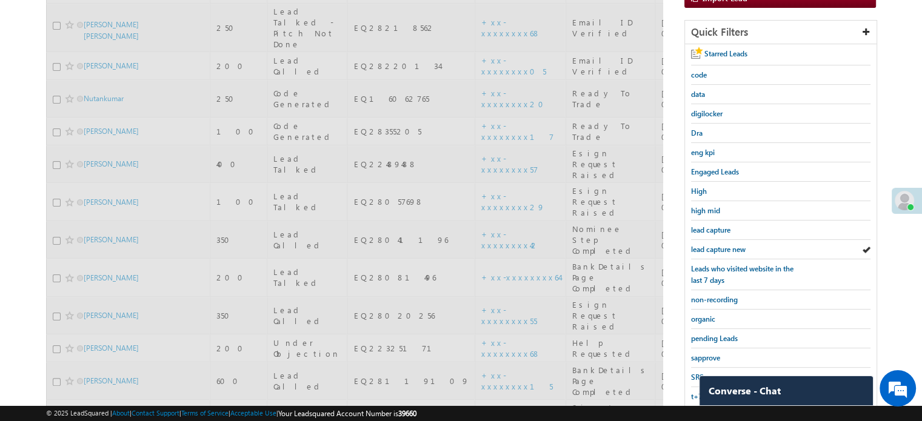
click at [701, 247] on span "lead capture new" at bounding box center [718, 249] width 55 height 9
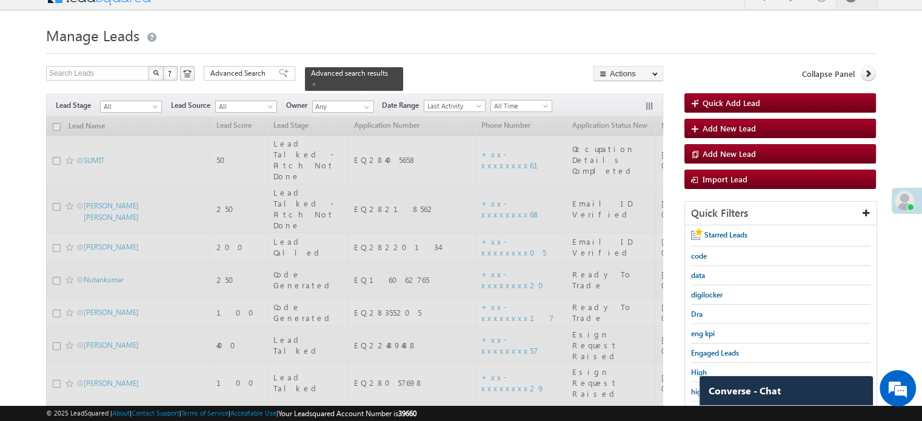
scroll to position [18, 0]
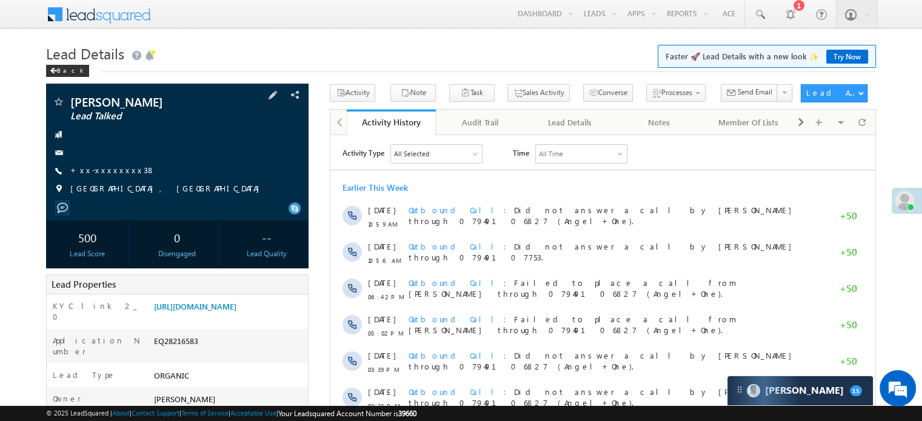
click at [107, 176] on span "+xx-xxxxxxxx38" at bounding box center [112, 171] width 85 height 12
click at [107, 169] on link "+xx-xxxxxxxx38" at bounding box center [112, 170] width 85 height 10
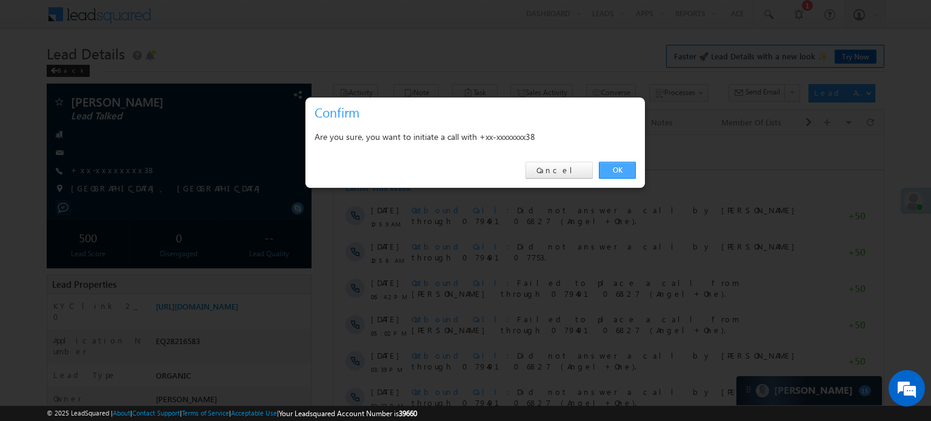
click at [614, 165] on link "OK" at bounding box center [617, 170] width 37 height 17
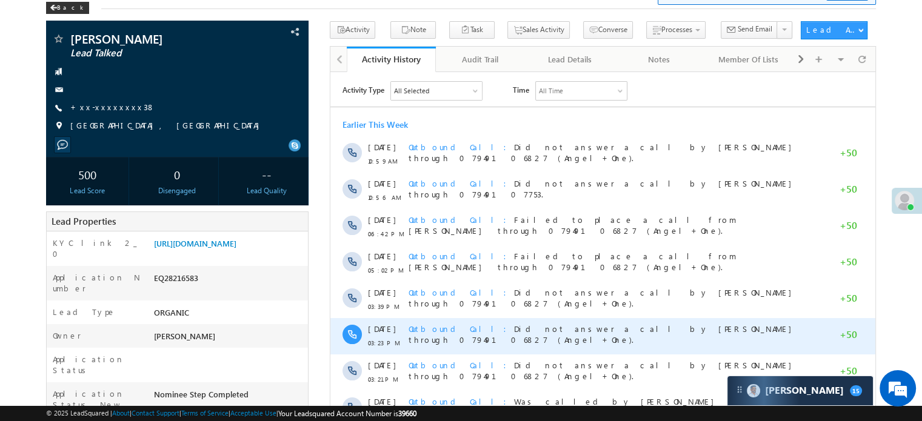
scroll to position [61, 0]
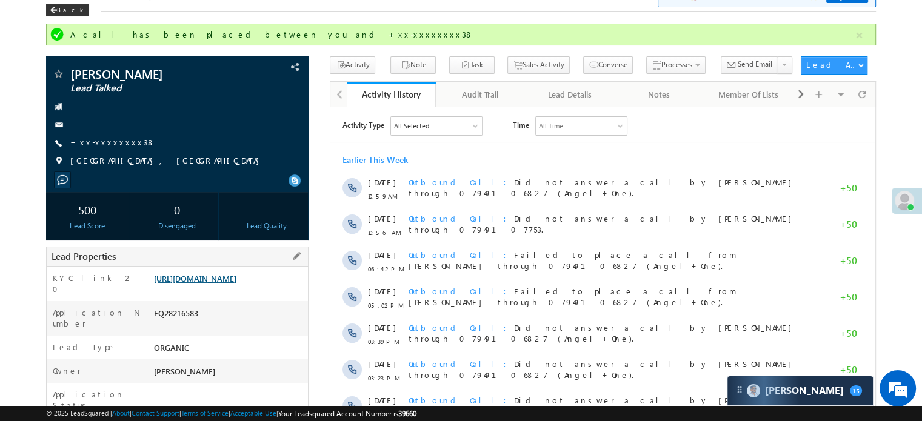
click at [236, 284] on link "[URL][DOMAIN_NAME]" at bounding box center [195, 278] width 82 height 10
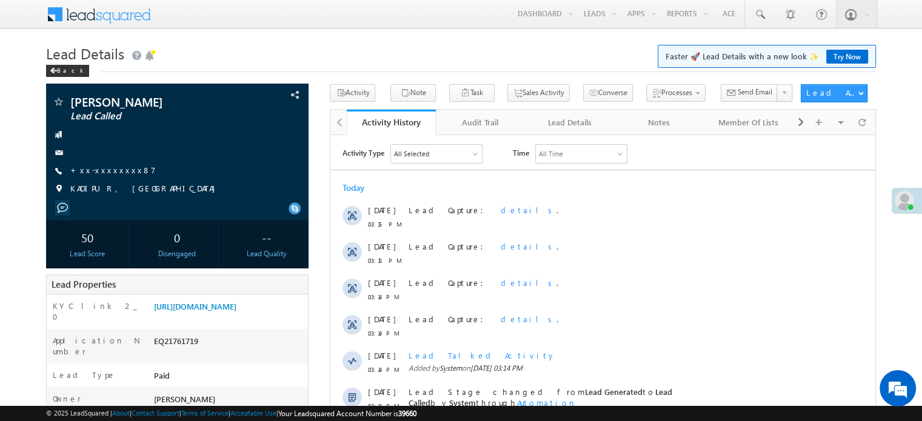
scroll to position [242, 0]
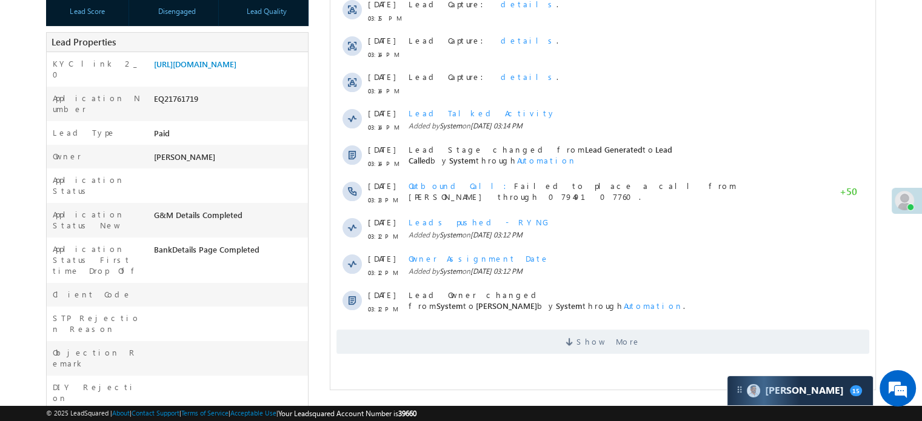
click at [422, 354] on div "Activity Type All Selected Select All Sales Activities 1 Sales Activity Email A…" at bounding box center [602, 128] width 545 height 464
click at [430, 334] on span "Show More" at bounding box center [602, 342] width 533 height 24
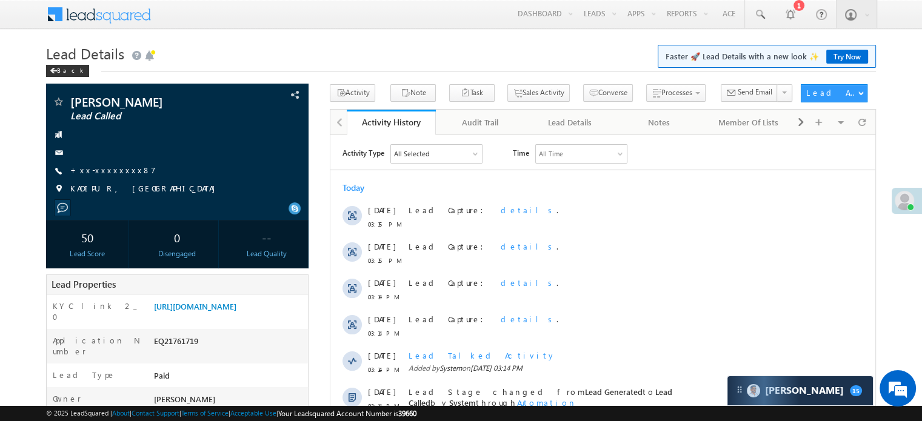
scroll to position [0, 0]
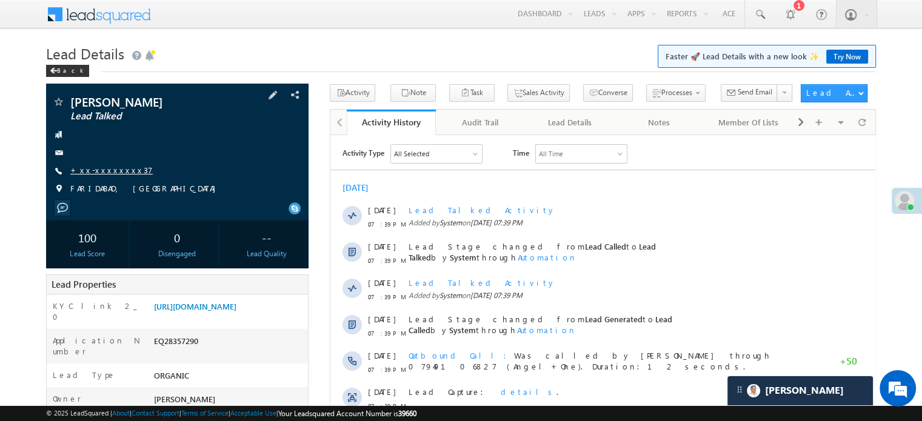
scroll to position [6003, 0]
click at [98, 169] on link "+xx-xxxxxxxx37" at bounding box center [111, 170] width 82 height 10
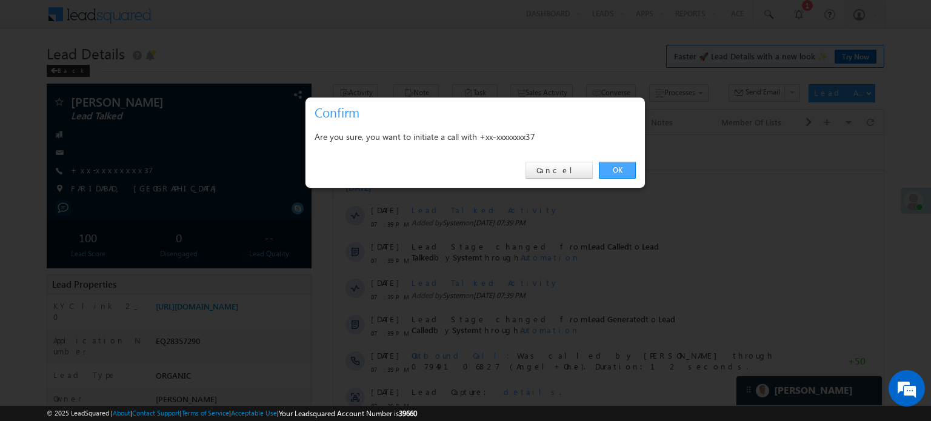
click at [630, 162] on link "OK" at bounding box center [617, 170] width 37 height 17
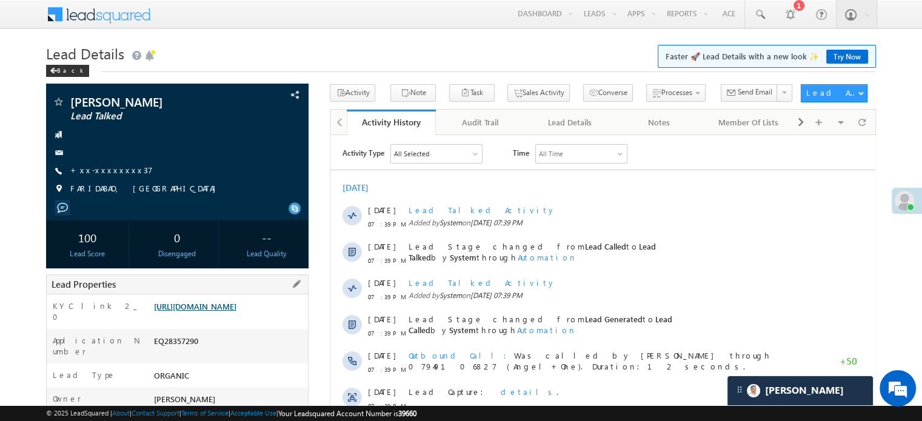
click at [235, 311] on link "[URL][DOMAIN_NAME]" at bounding box center [195, 306] width 82 height 10
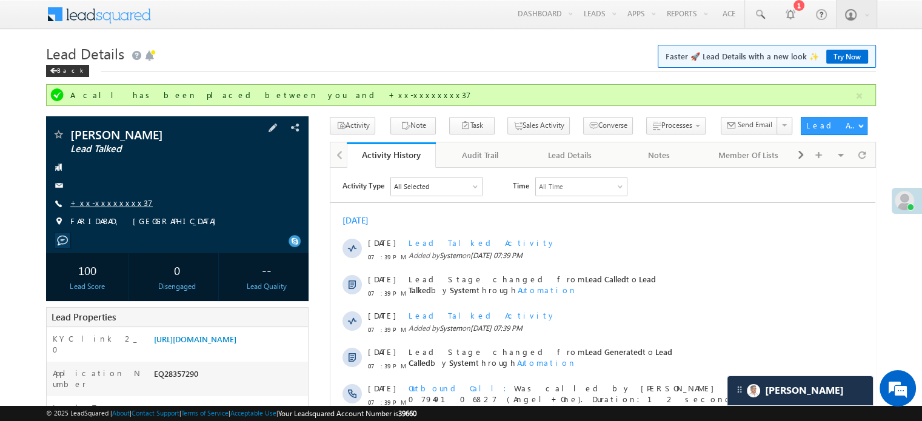
click at [116, 204] on link "+xx-xxxxxxxx37" at bounding box center [111, 203] width 82 height 10
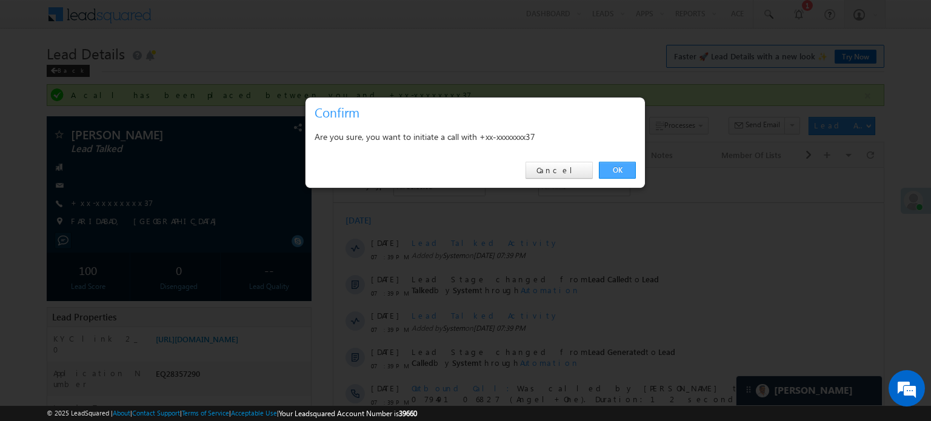
click at [612, 177] on link "OK" at bounding box center [617, 170] width 37 height 17
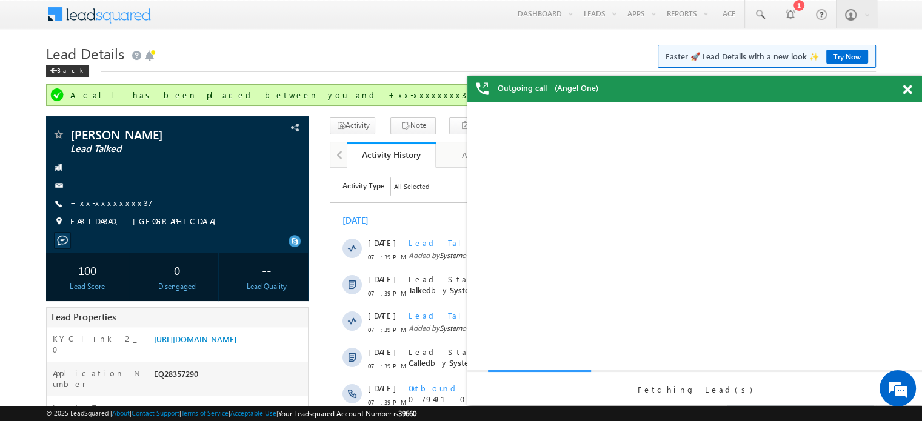
scroll to position [0, 0]
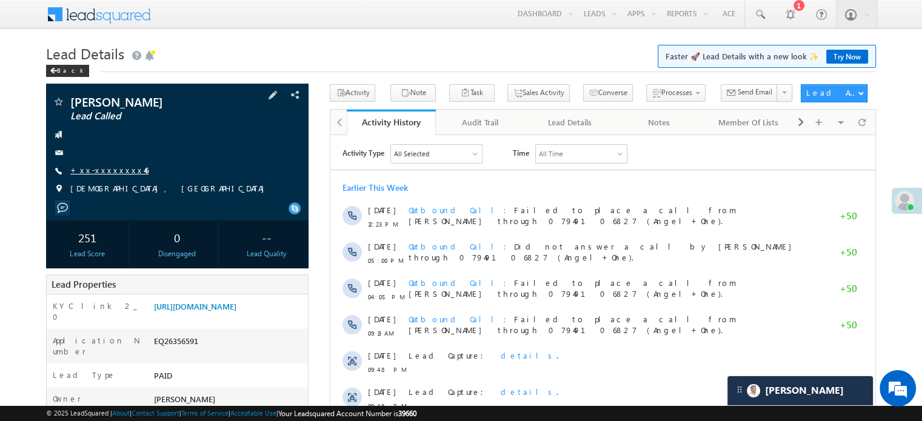
click at [105, 171] on link "+xx-xxxxxxxx46" at bounding box center [109, 170] width 78 height 10
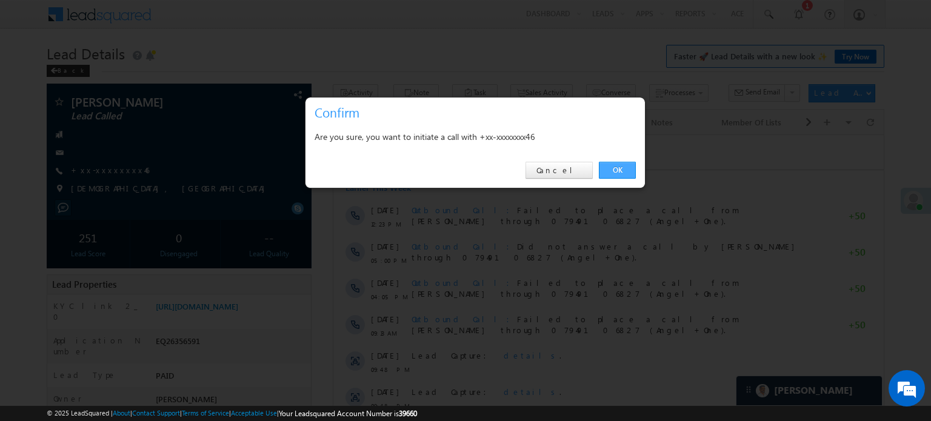
click at [609, 164] on link "OK" at bounding box center [617, 170] width 37 height 17
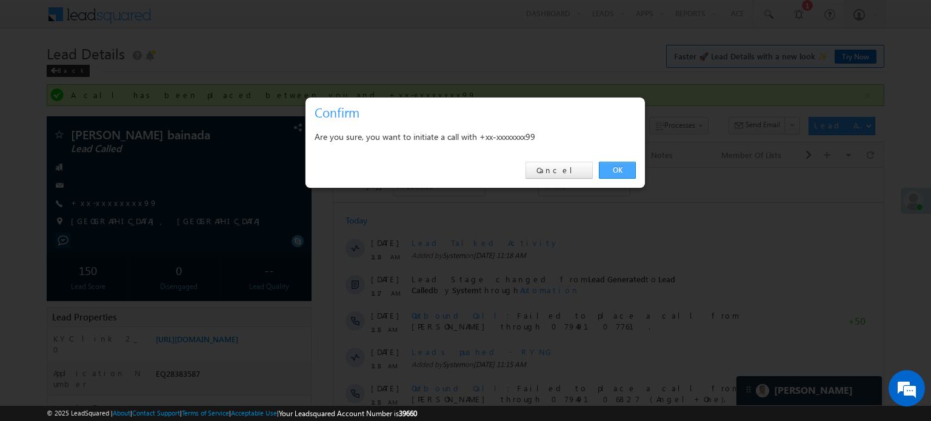
click at [623, 173] on link "OK" at bounding box center [617, 170] width 37 height 17
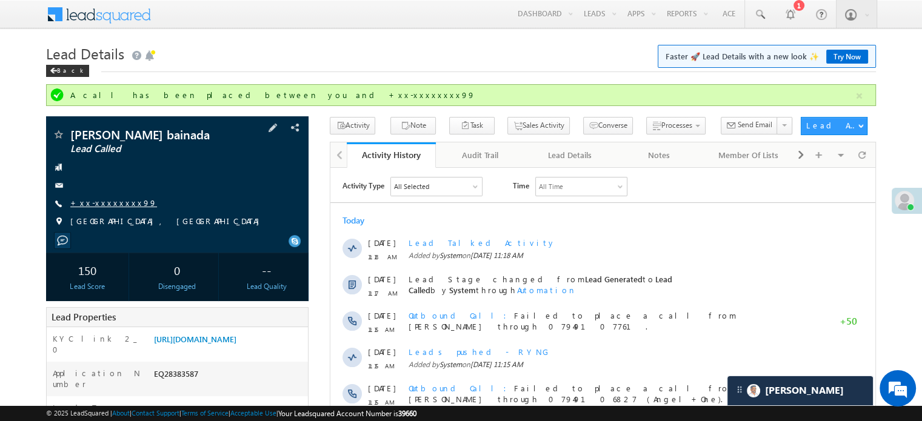
click at [110, 199] on link "+xx-xxxxxxxx99" at bounding box center [113, 203] width 87 height 10
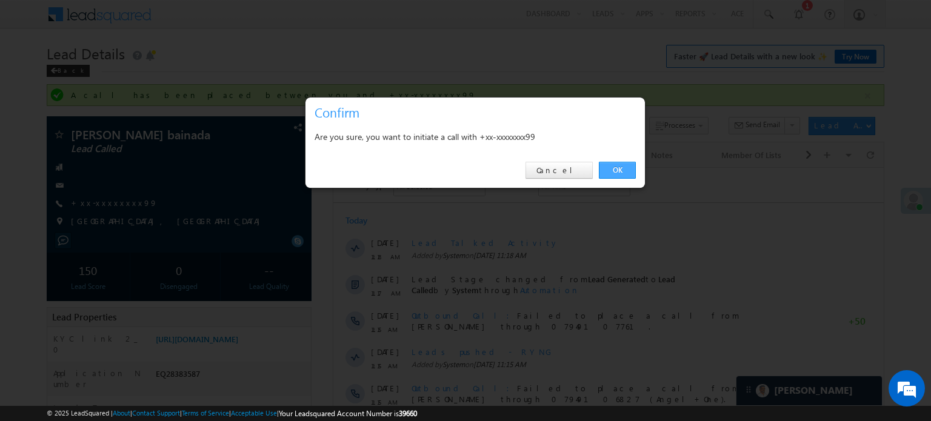
click at [611, 176] on link "OK" at bounding box center [617, 170] width 37 height 17
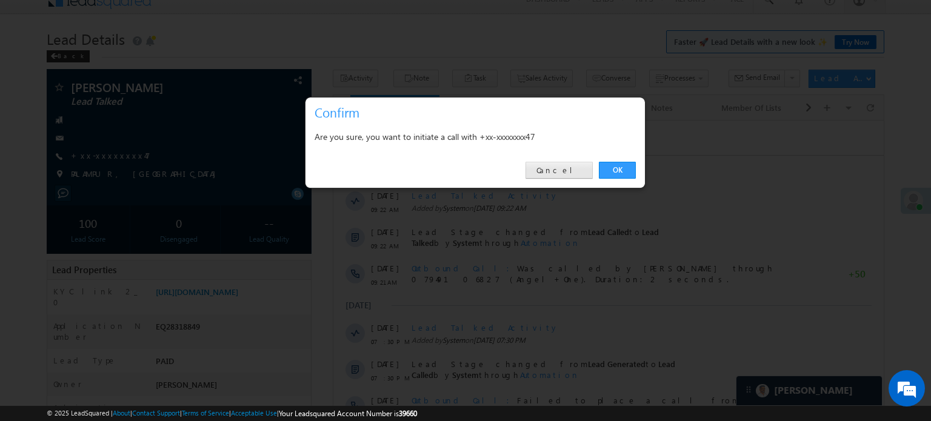
scroll to position [6003, 0]
click at [555, 167] on link "Cancel" at bounding box center [558, 170] width 67 height 17
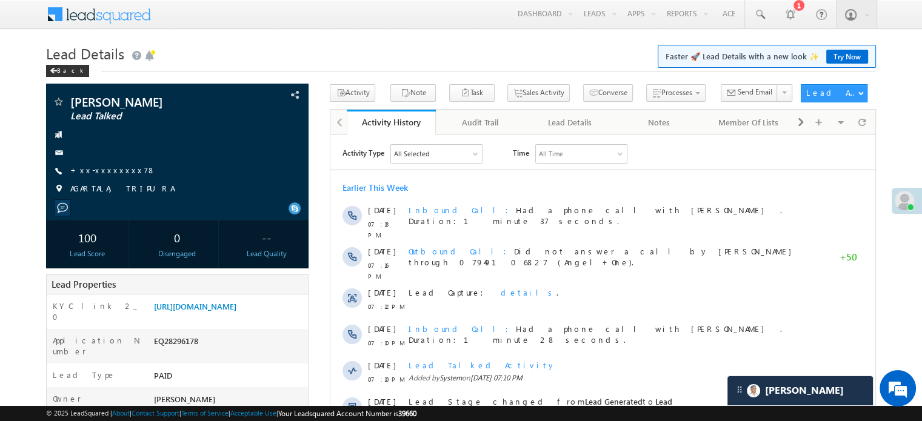
scroll to position [6108, 0]
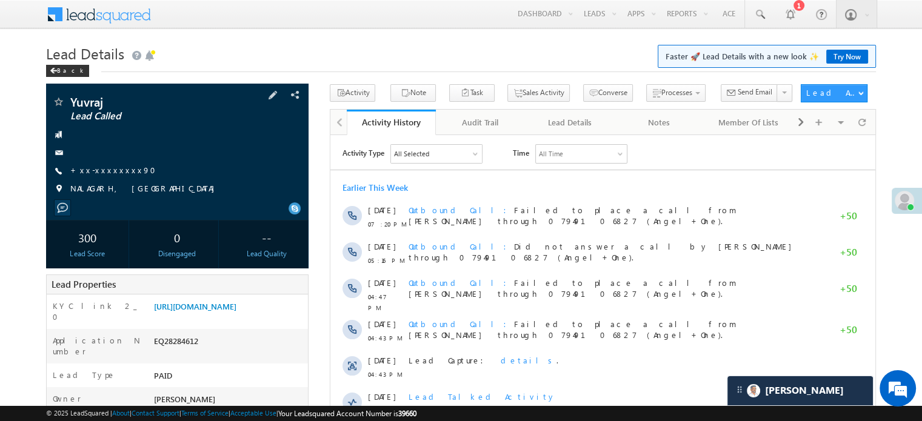
scroll to position [6003, 0]
click at [92, 164] on div "[PERSON_NAME] Lead Called +xx-xxxxxxxx90" at bounding box center [177, 148] width 250 height 105
click at [95, 170] on link "+xx-xxxxxxxx90" at bounding box center [116, 170] width 93 height 10
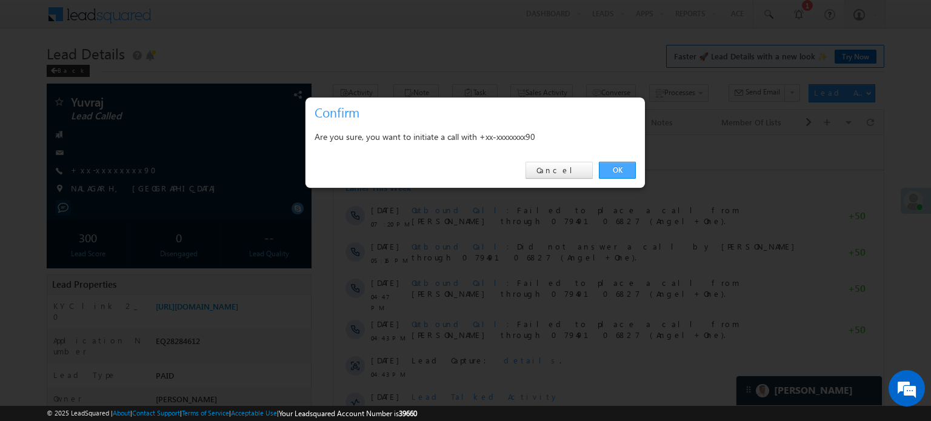
drag, startPoint x: 609, startPoint y: 173, endPoint x: 269, endPoint y: 45, distance: 363.4
click at [609, 173] on link "OK" at bounding box center [617, 170] width 37 height 17
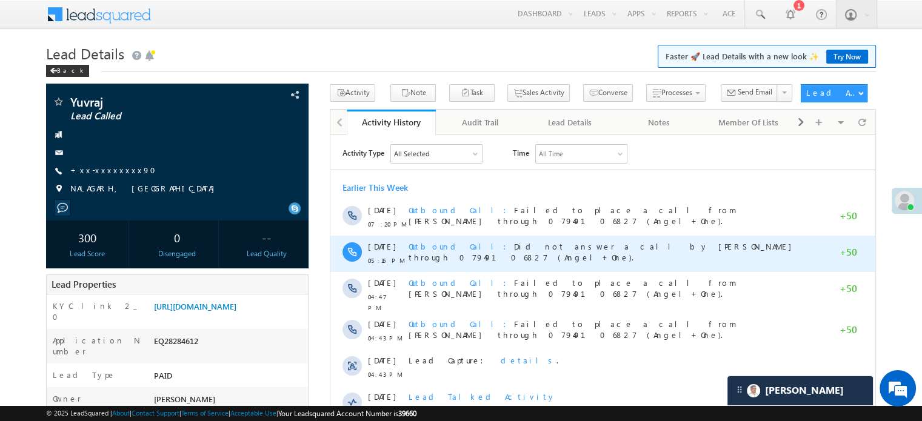
scroll to position [182, 0]
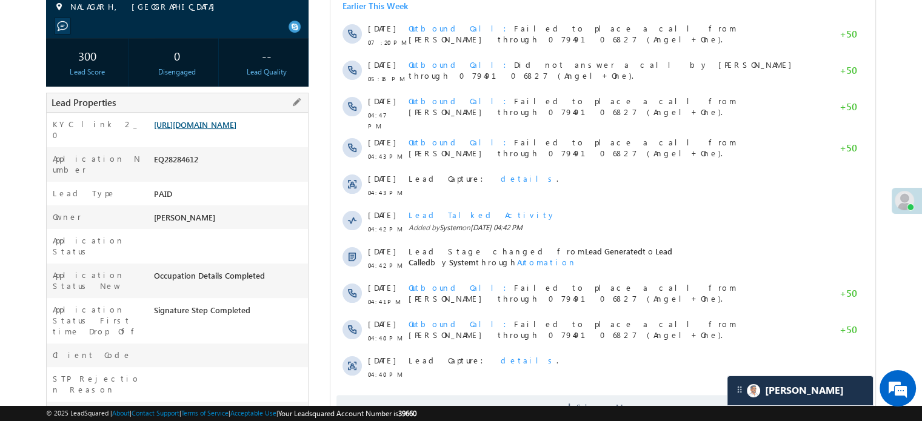
click at [236, 130] on link "[URL][DOMAIN_NAME]" at bounding box center [195, 124] width 82 height 10
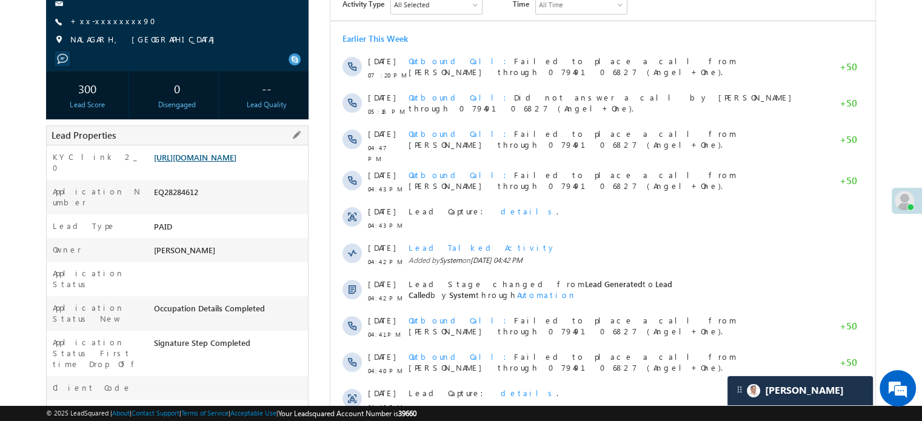
scroll to position [214, 0]
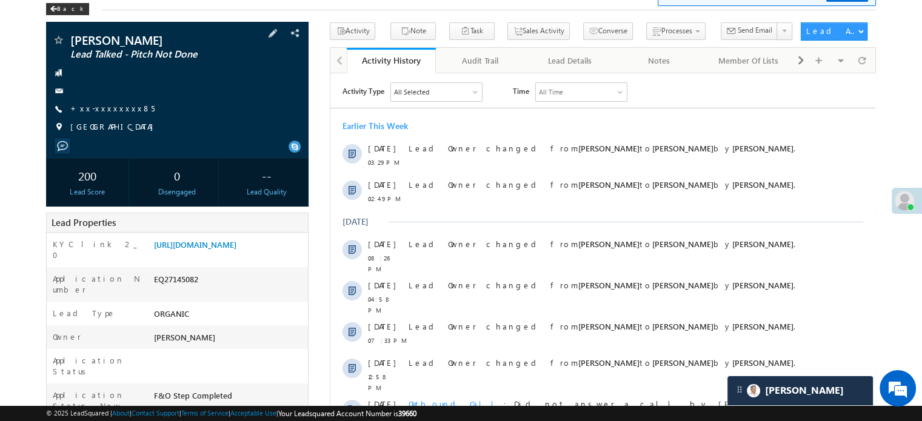
scroll to position [61, 0]
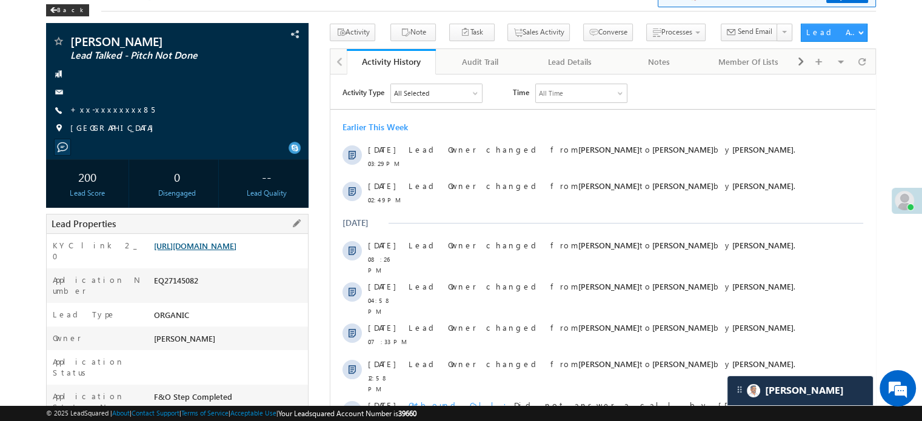
click at [233, 251] on link "[URL][DOMAIN_NAME]" at bounding box center [195, 246] width 82 height 10
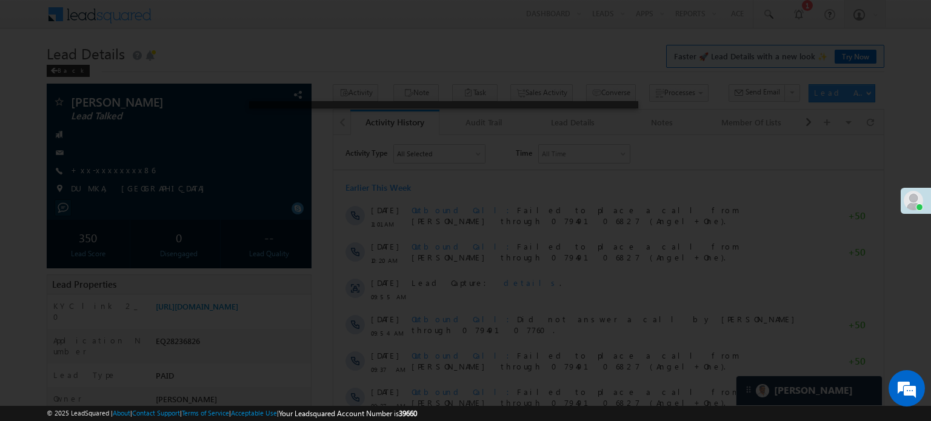
scroll to position [6003, 0]
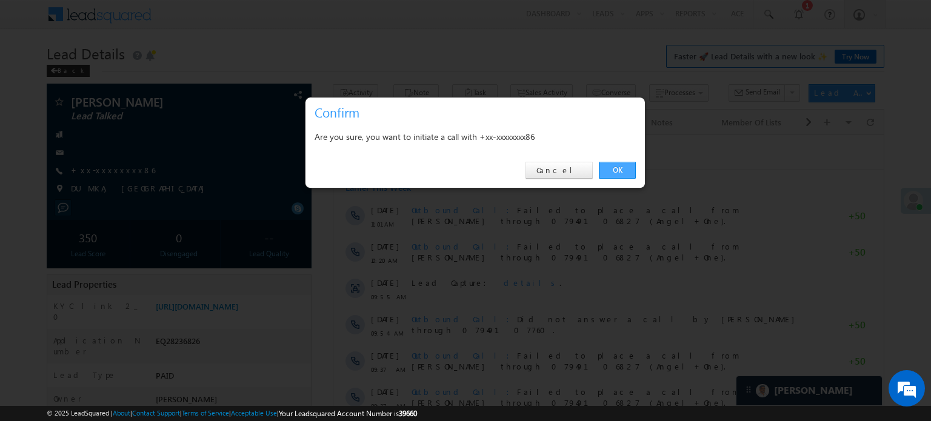
click at [614, 167] on link "OK" at bounding box center [617, 170] width 37 height 17
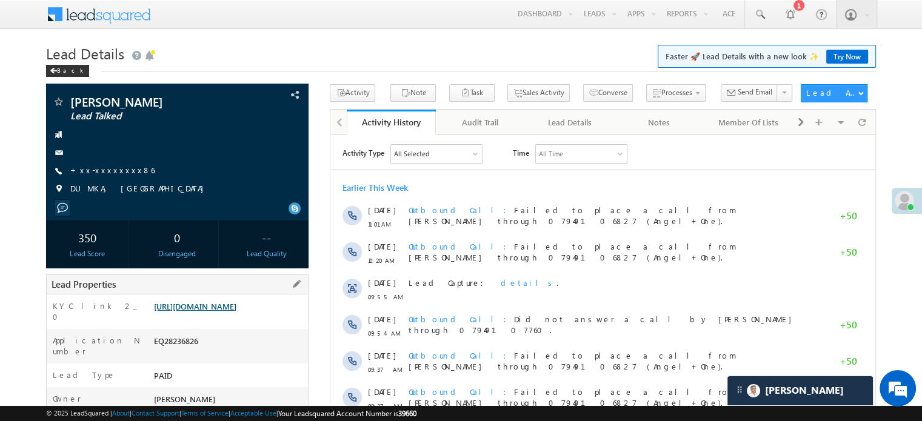
click at [236, 311] on link "https://angelbroking1-pk3em7sa.customui-test.leadsquared.com?leadId=9ac54666-1a…" at bounding box center [195, 306] width 82 height 10
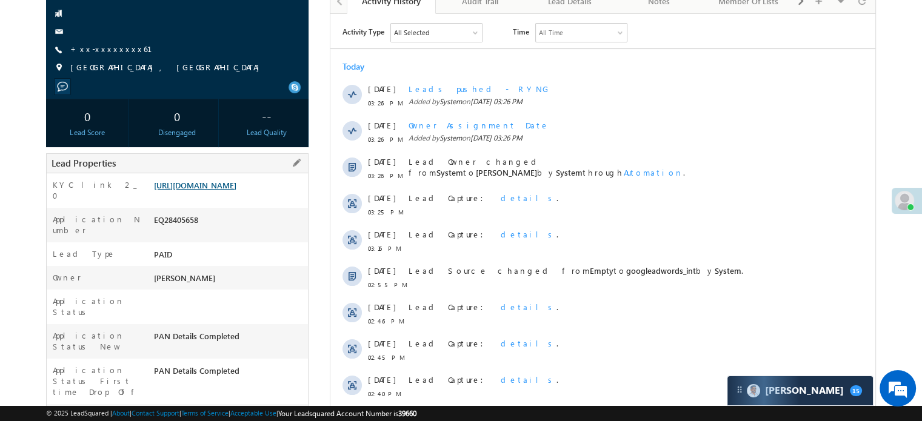
click at [230, 190] on link "[URL][DOMAIN_NAME]" at bounding box center [195, 185] width 82 height 10
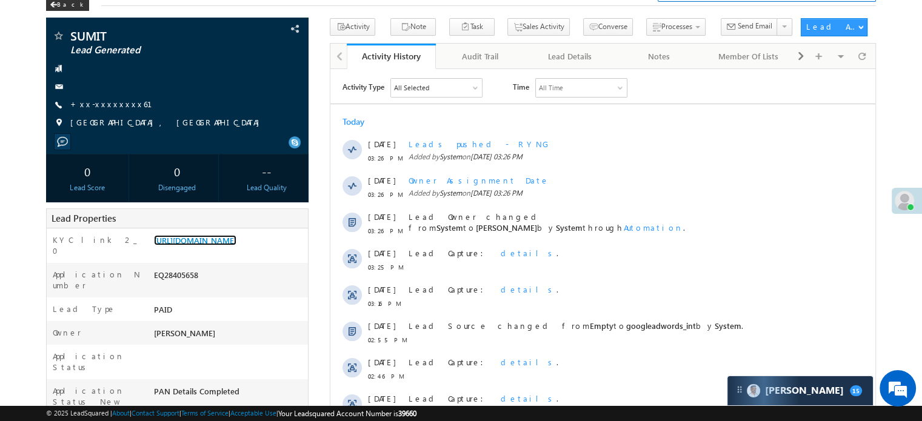
scroll to position [61, 0]
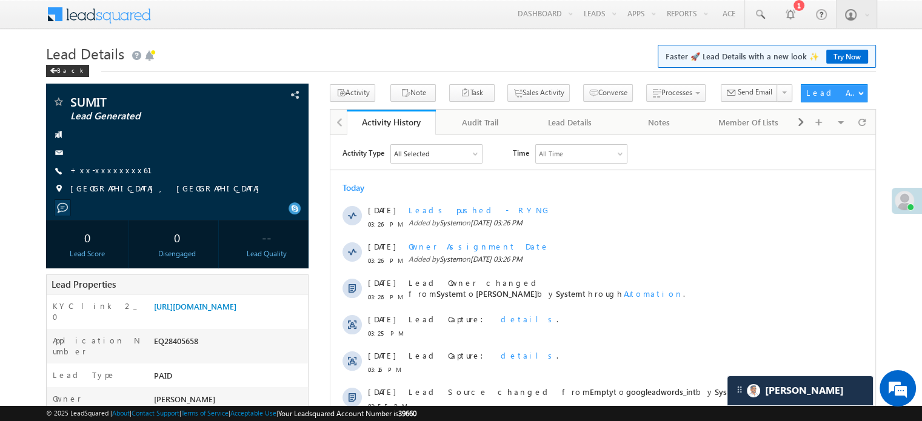
scroll to position [461, 0]
